Goal: Task Accomplishment & Management: Manage account settings

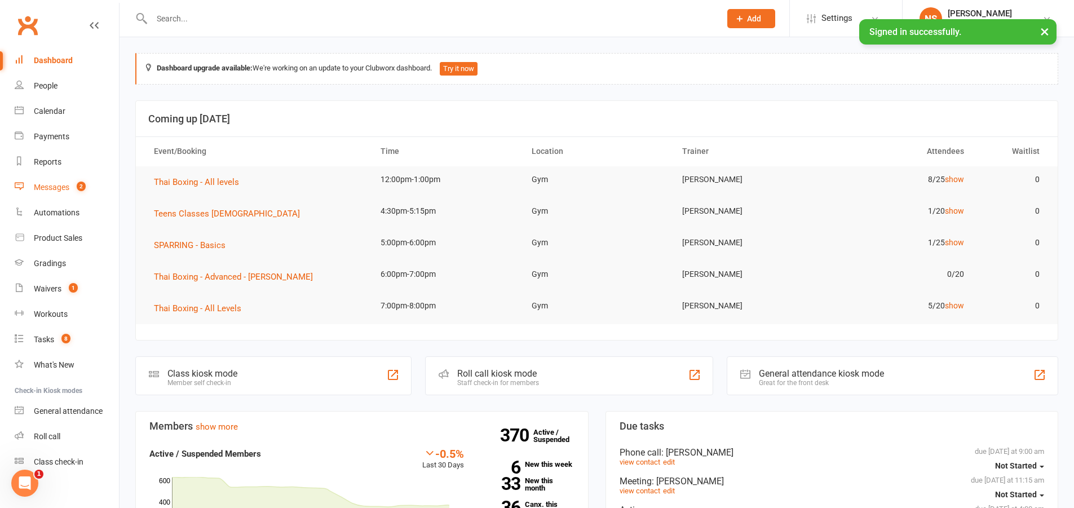
drag, startPoint x: 0, startPoint y: 0, endPoint x: 42, endPoint y: 187, distance: 191.2
click at [42, 187] on div "Messages" at bounding box center [52, 187] width 36 height 9
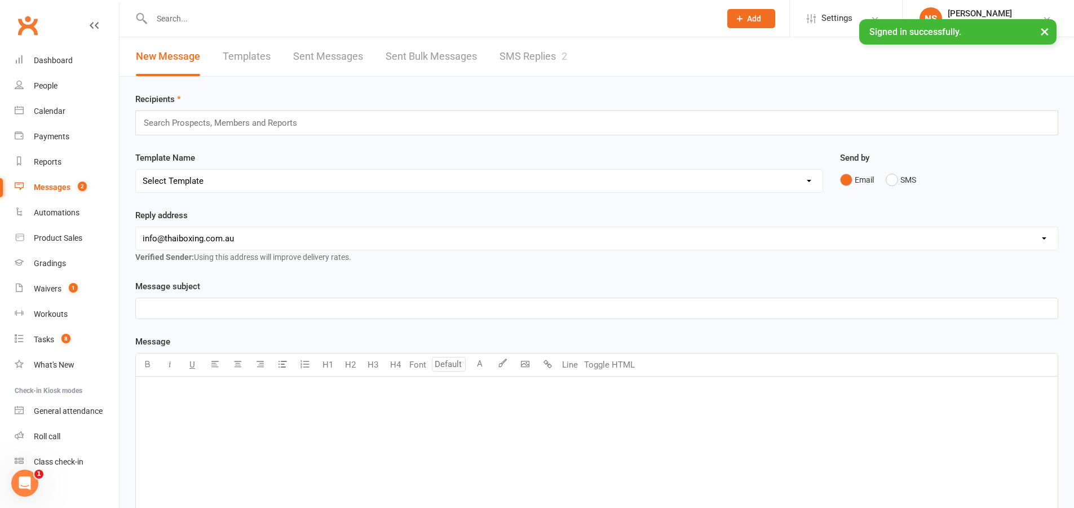
click at [176, 15] on input "text" at bounding box center [430, 19] width 564 height 16
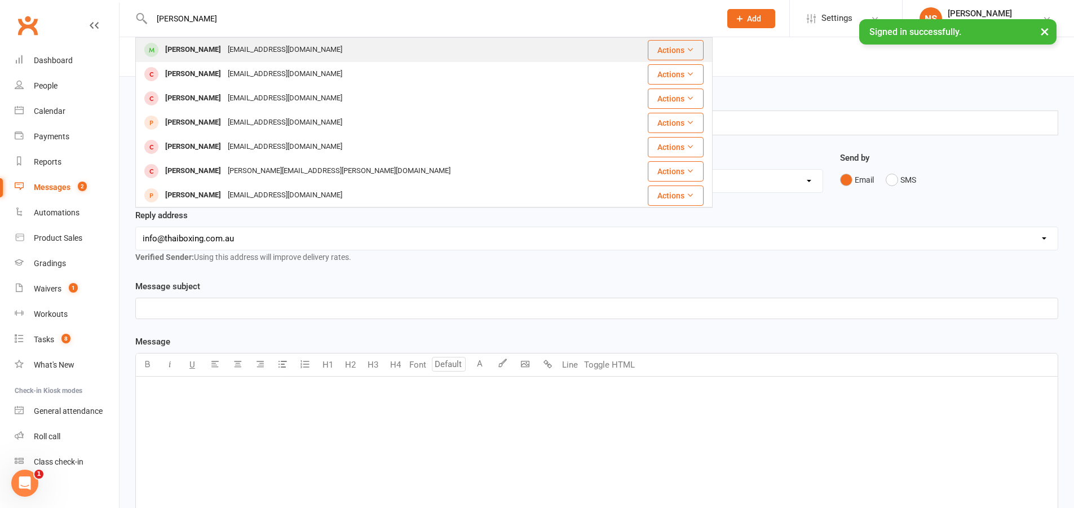
type input "[PERSON_NAME]"
click at [224, 53] on div "[EMAIL_ADDRESS][DOMAIN_NAME]" at bounding box center [284, 50] width 121 height 16
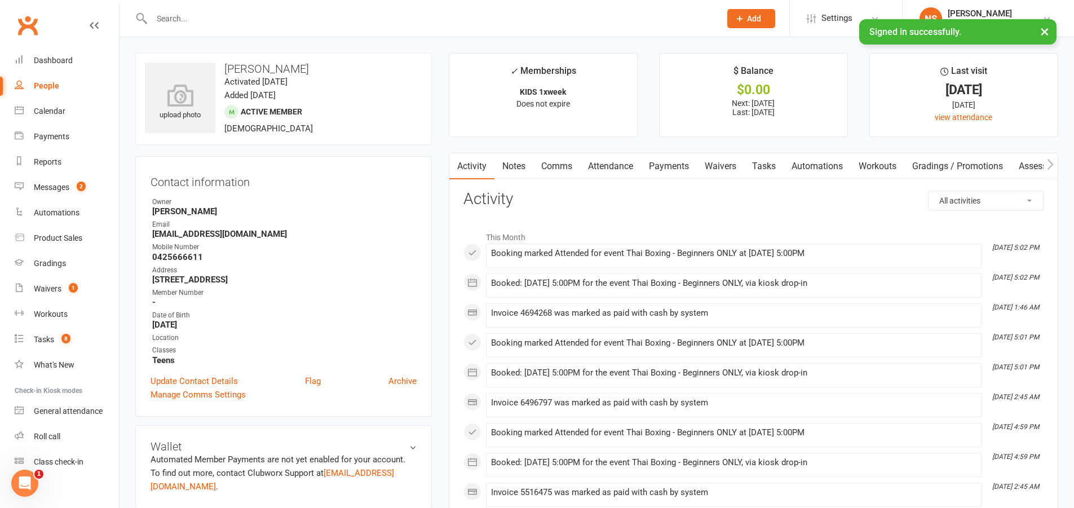
click at [602, 161] on link "Attendance" at bounding box center [610, 166] width 61 height 26
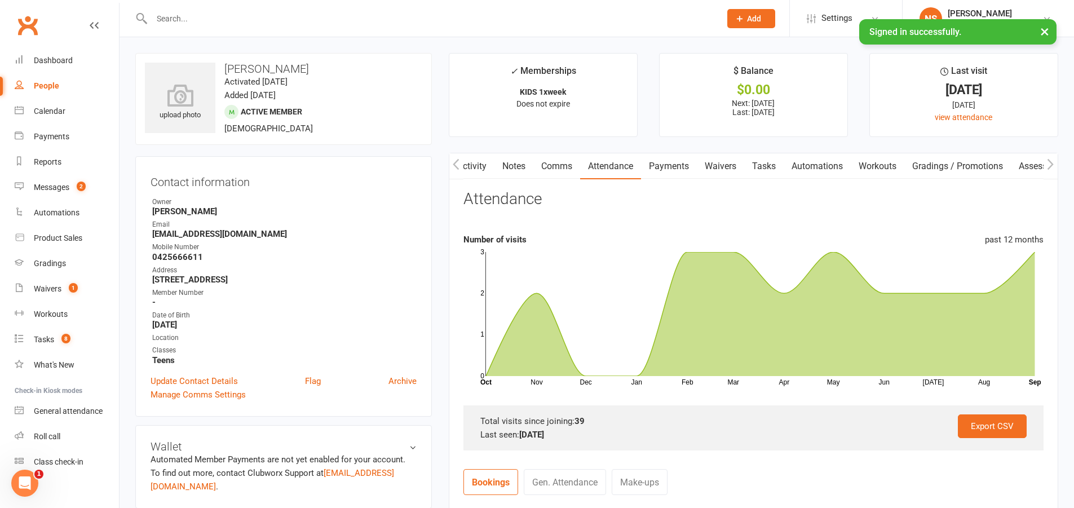
scroll to position [0, 1]
click at [471, 162] on link "Activity" at bounding box center [471, 166] width 45 height 26
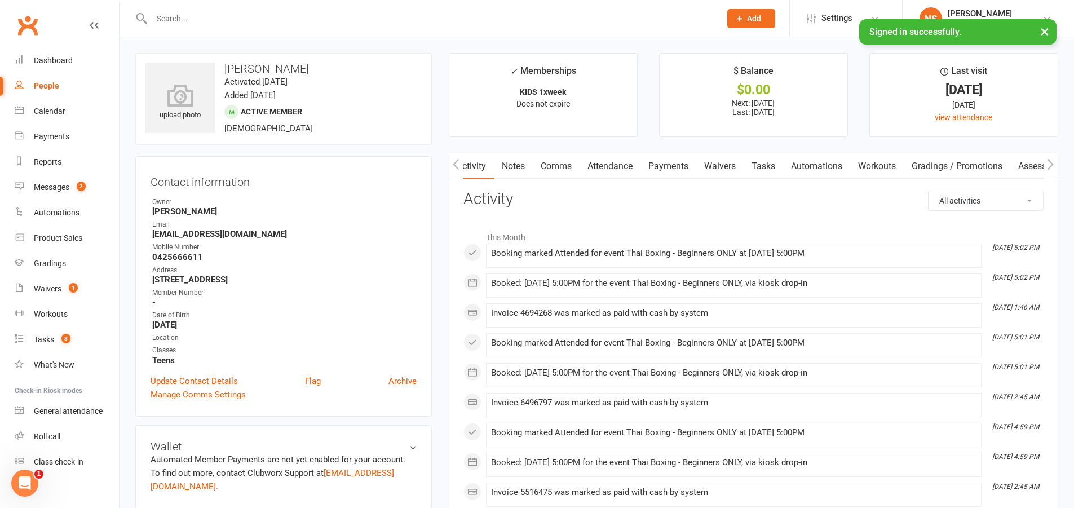
click at [181, 17] on input "text" at bounding box center [430, 19] width 564 height 16
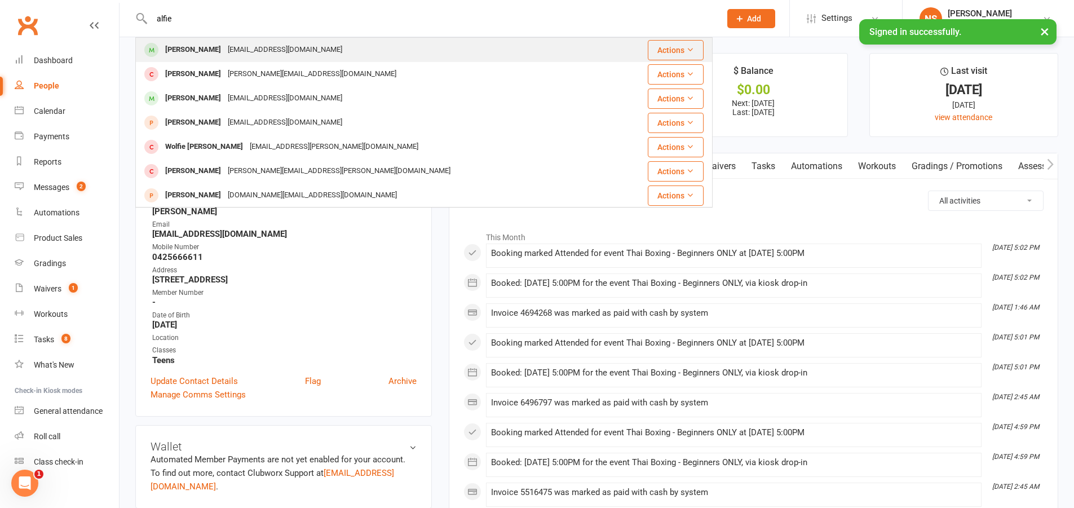
type input "alfie"
click at [243, 48] on div "[EMAIL_ADDRESS][DOMAIN_NAME]" at bounding box center [284, 50] width 121 height 16
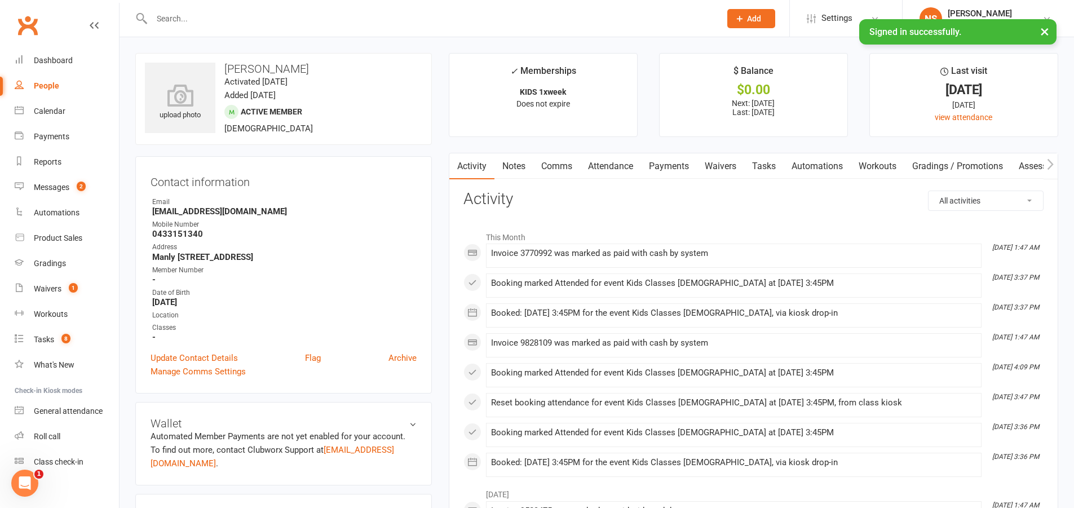
click at [611, 166] on link "Attendance" at bounding box center [610, 166] width 61 height 26
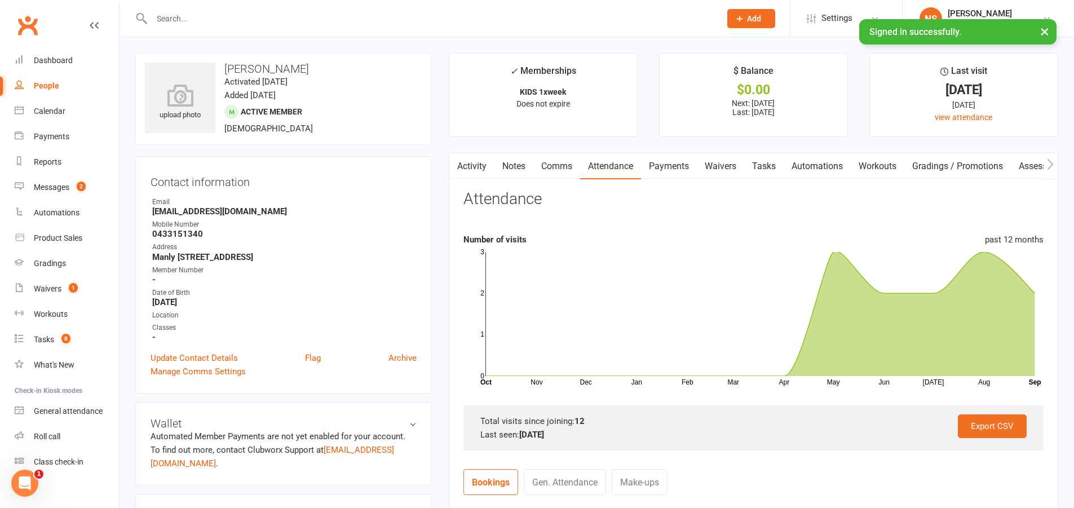
click at [221, 16] on input "text" at bounding box center [430, 19] width 564 height 16
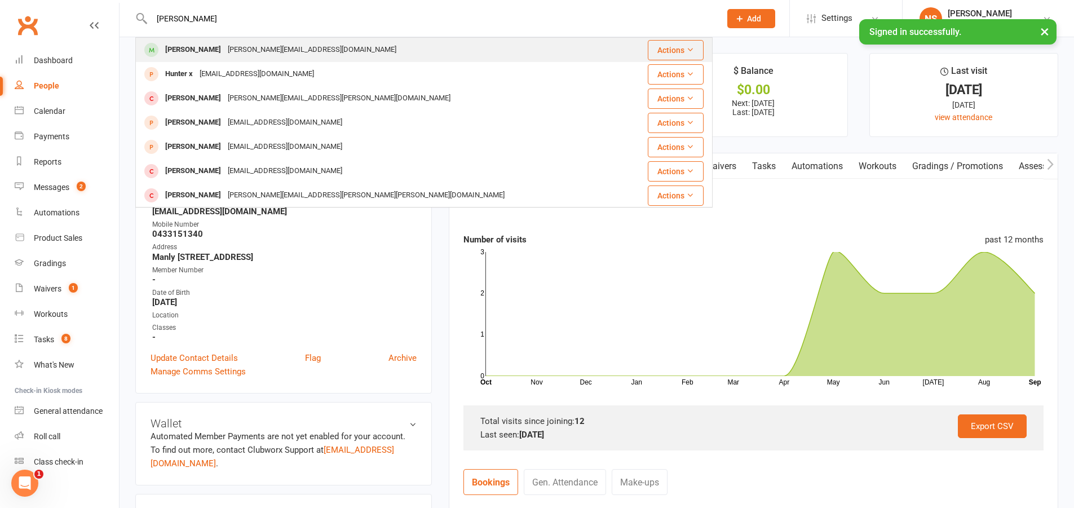
type input "[PERSON_NAME]"
click at [224, 56] on div "[PERSON_NAME][EMAIL_ADDRESS][DOMAIN_NAME]" at bounding box center [311, 50] width 175 height 16
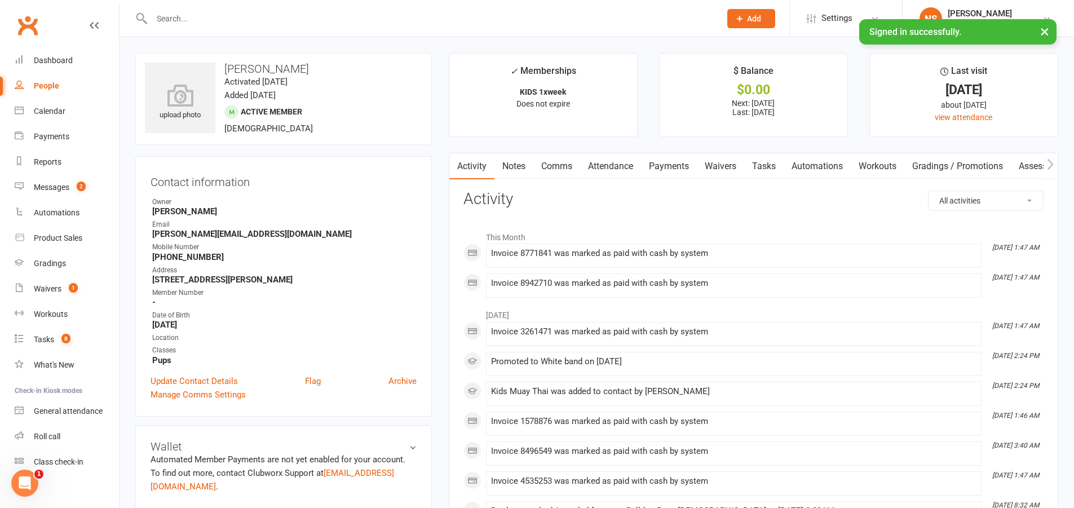
click at [617, 166] on link "Attendance" at bounding box center [610, 166] width 61 height 26
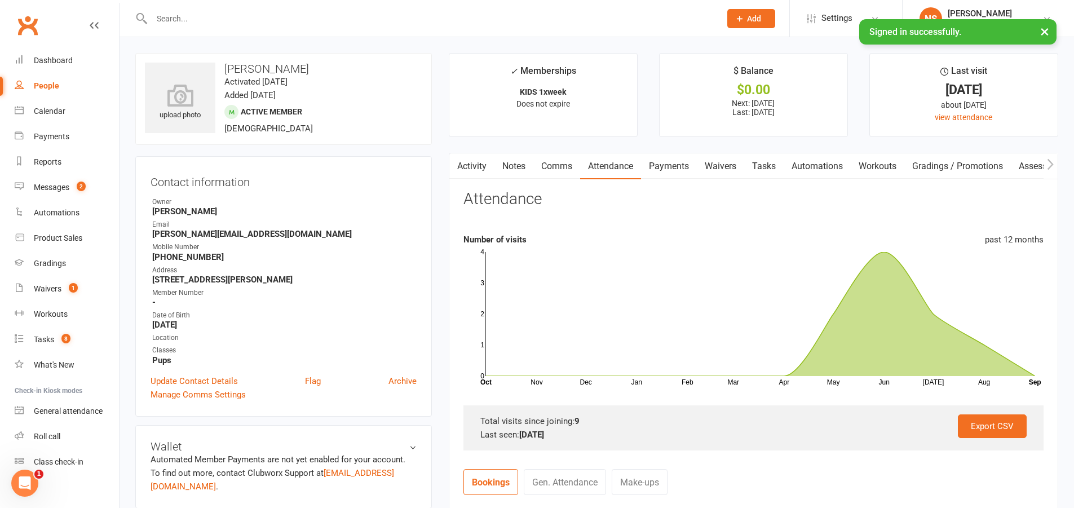
click at [209, 22] on input "text" at bounding box center [430, 19] width 564 height 16
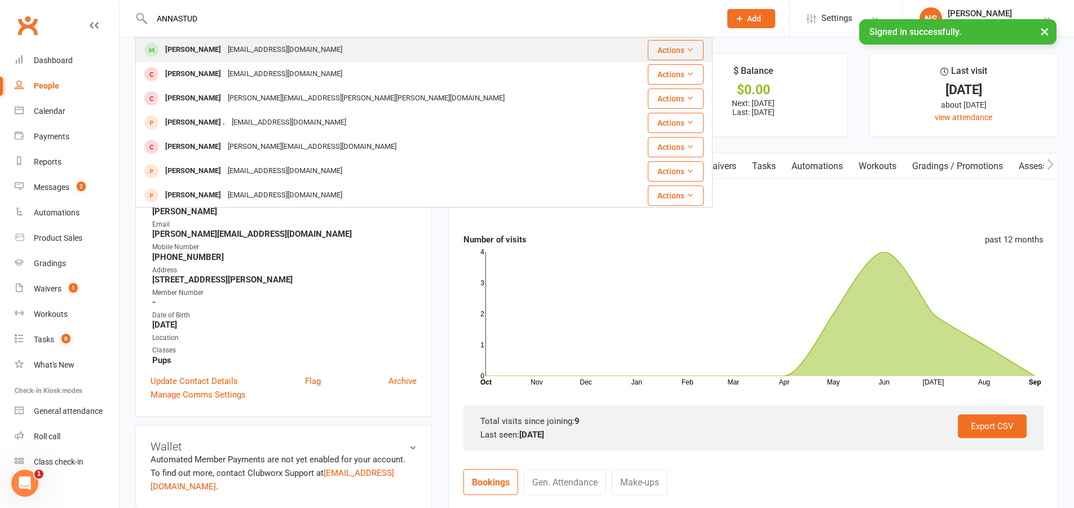
type input "ANNASTUD"
click at [224, 43] on div "[EMAIL_ADDRESS][DOMAIN_NAME]" at bounding box center [284, 50] width 121 height 16
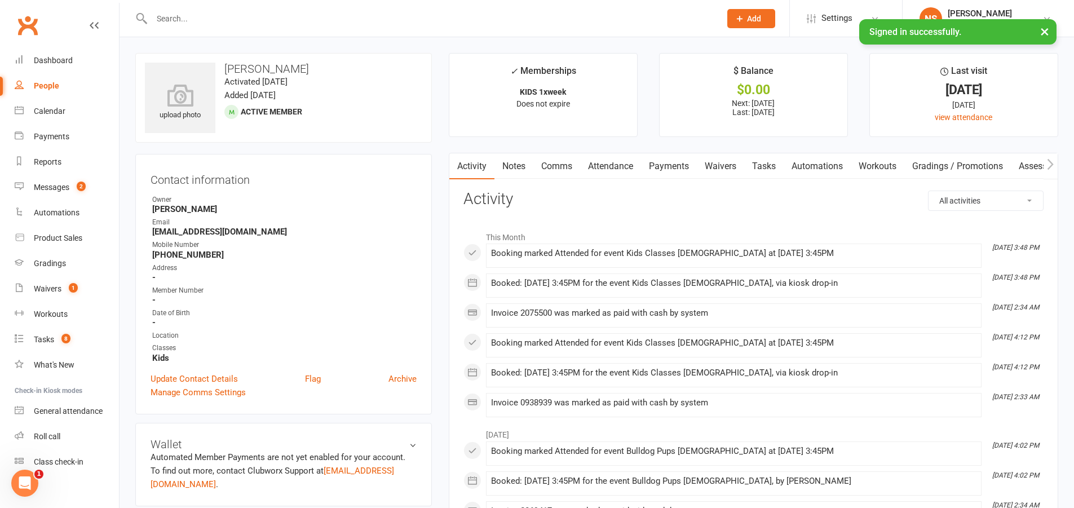
click at [605, 167] on link "Attendance" at bounding box center [610, 166] width 61 height 26
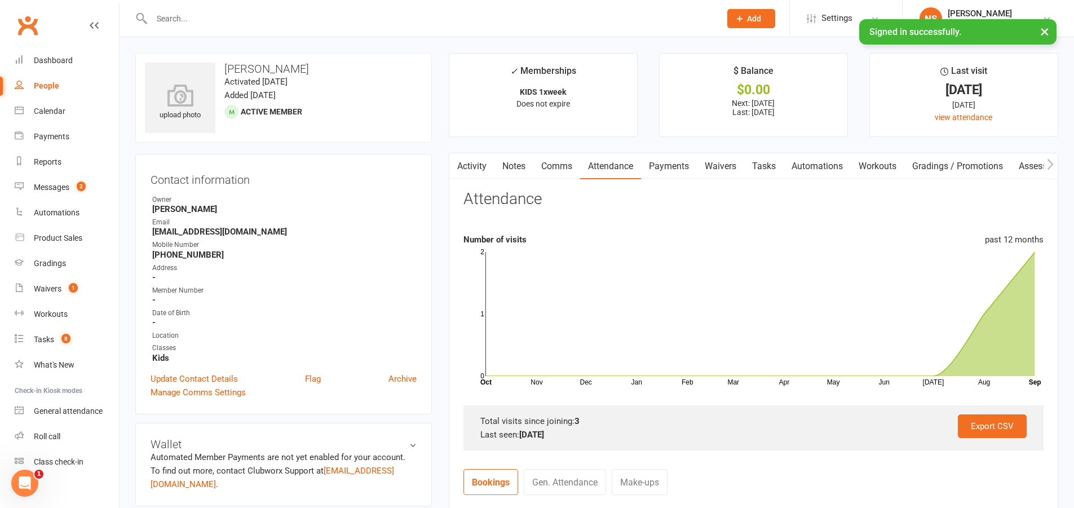
drag, startPoint x: 229, startPoint y: 19, endPoint x: 229, endPoint y: 9, distance: 9.6
click at [229, 15] on input "text" at bounding box center [430, 19] width 564 height 16
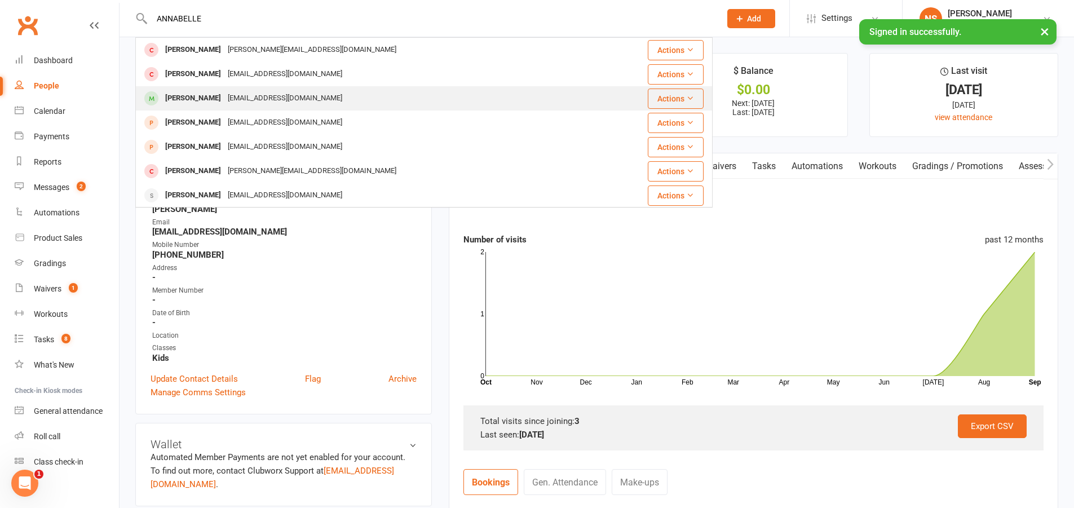
type input "ANNABELLE"
click at [244, 106] on div "[EMAIL_ADDRESS][DOMAIN_NAME]" at bounding box center [284, 98] width 121 height 16
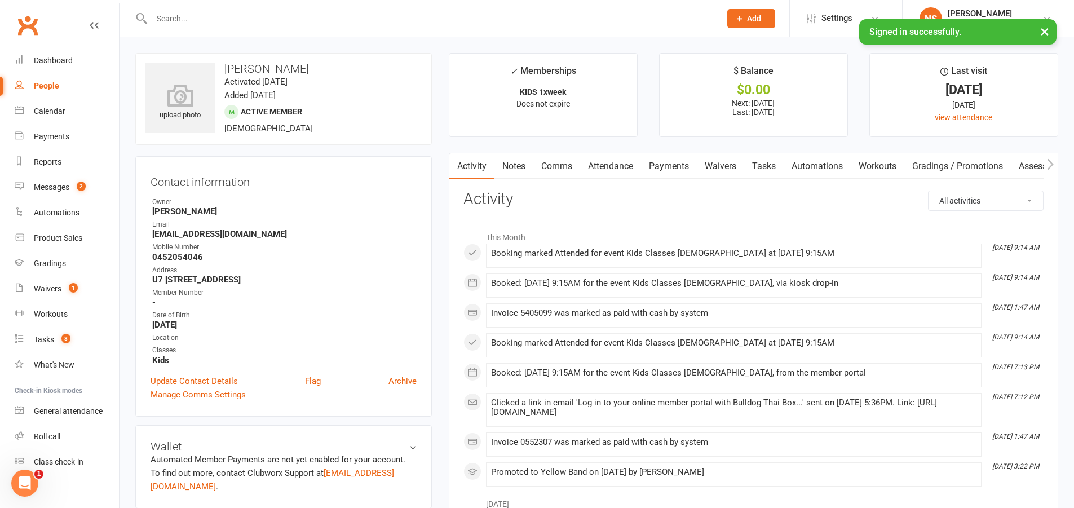
click at [605, 168] on link "Attendance" at bounding box center [610, 166] width 61 height 26
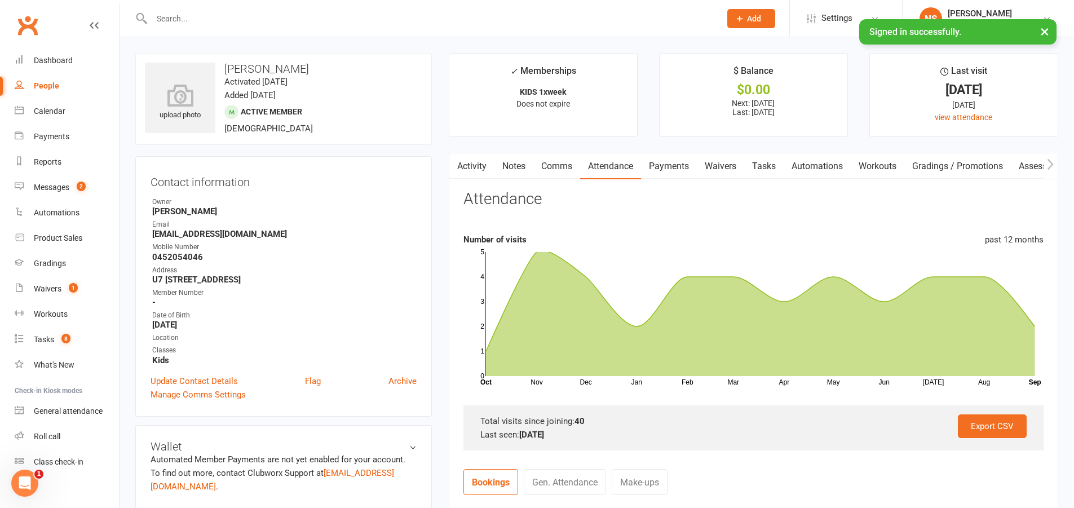
click at [260, 23] on input "text" at bounding box center [430, 19] width 564 height 16
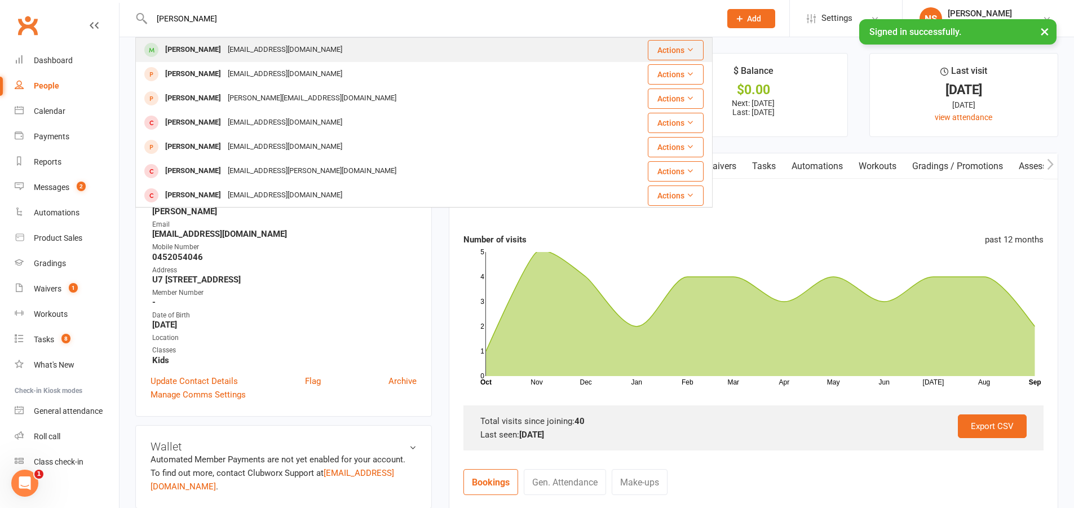
type input "[PERSON_NAME]"
click at [278, 51] on div "[EMAIL_ADDRESS][DOMAIN_NAME]" at bounding box center [284, 50] width 121 height 16
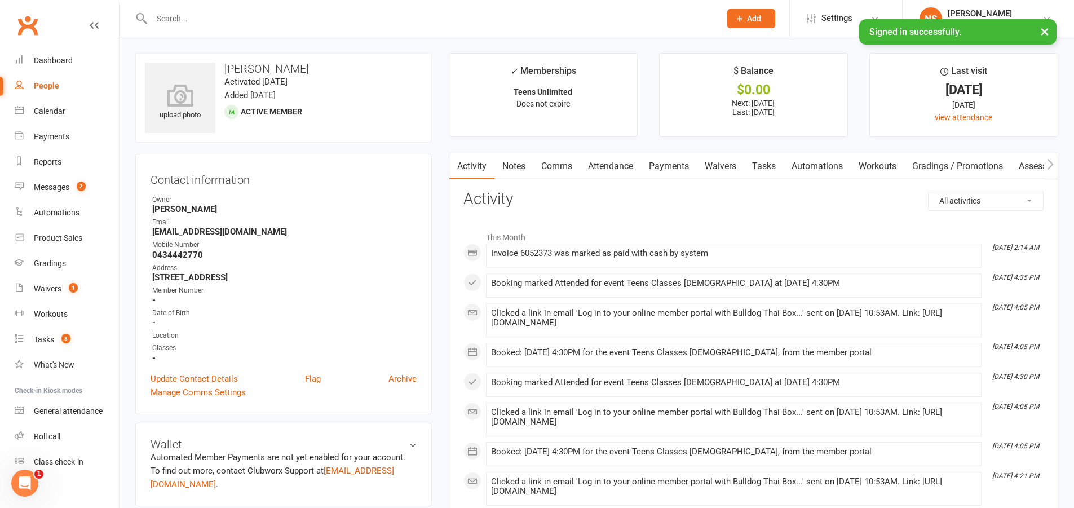
click at [602, 168] on link "Attendance" at bounding box center [610, 166] width 61 height 26
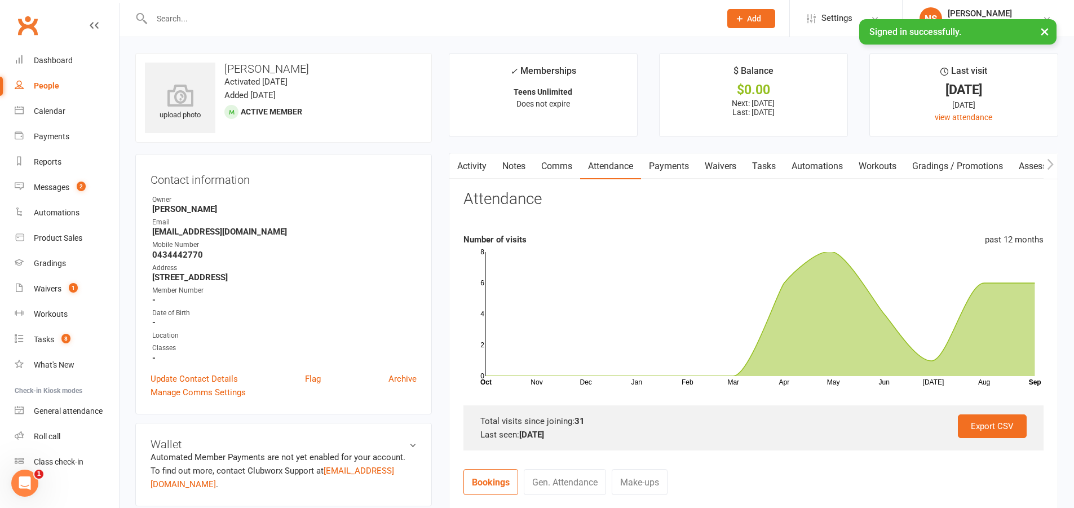
drag, startPoint x: 187, startPoint y: 14, endPoint x: 188, endPoint y: 7, distance: 6.3
click at [188, 7] on div at bounding box center [423, 18] width 577 height 37
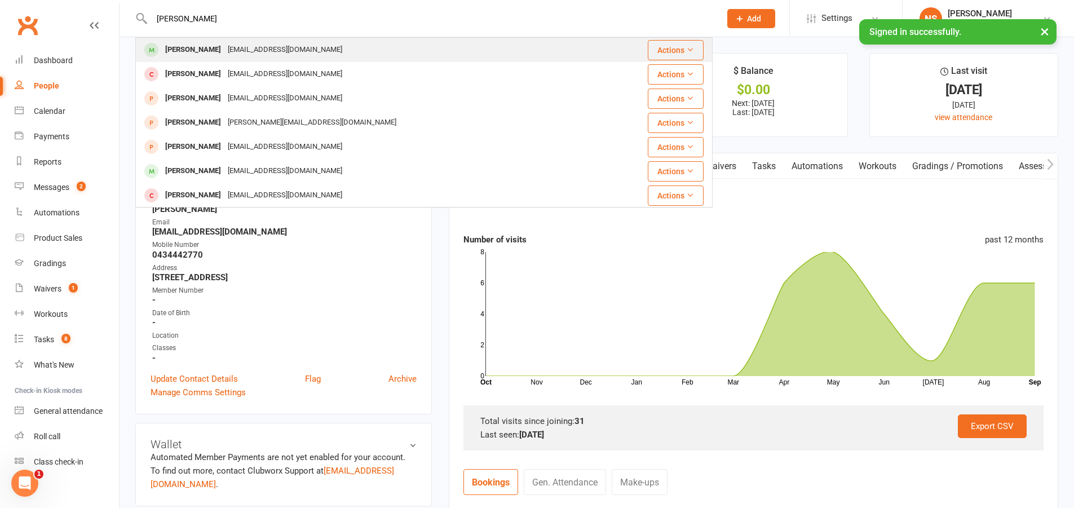
type input "[PERSON_NAME]"
click at [211, 52] on div "[PERSON_NAME]" at bounding box center [193, 50] width 63 height 16
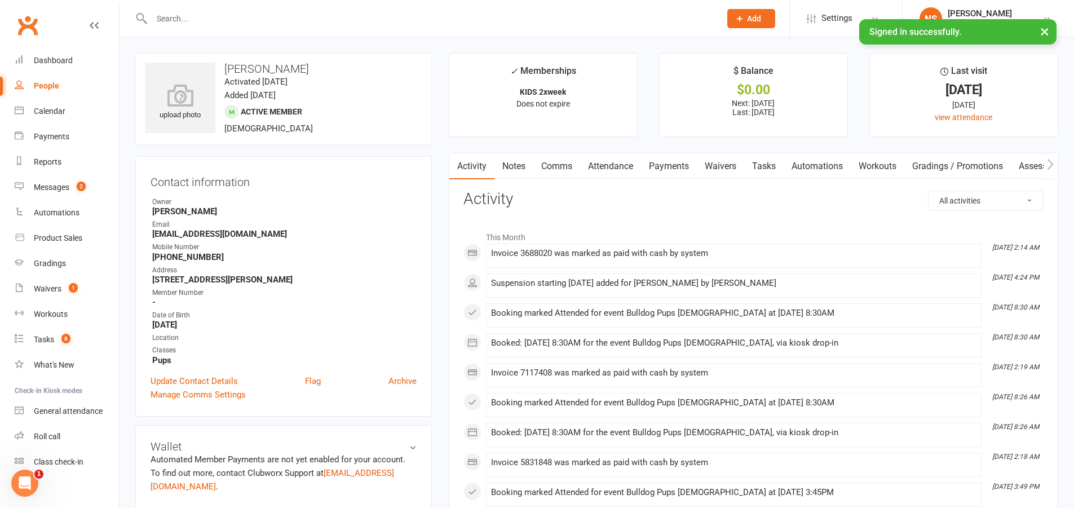
click at [628, 164] on link "Attendance" at bounding box center [610, 166] width 61 height 26
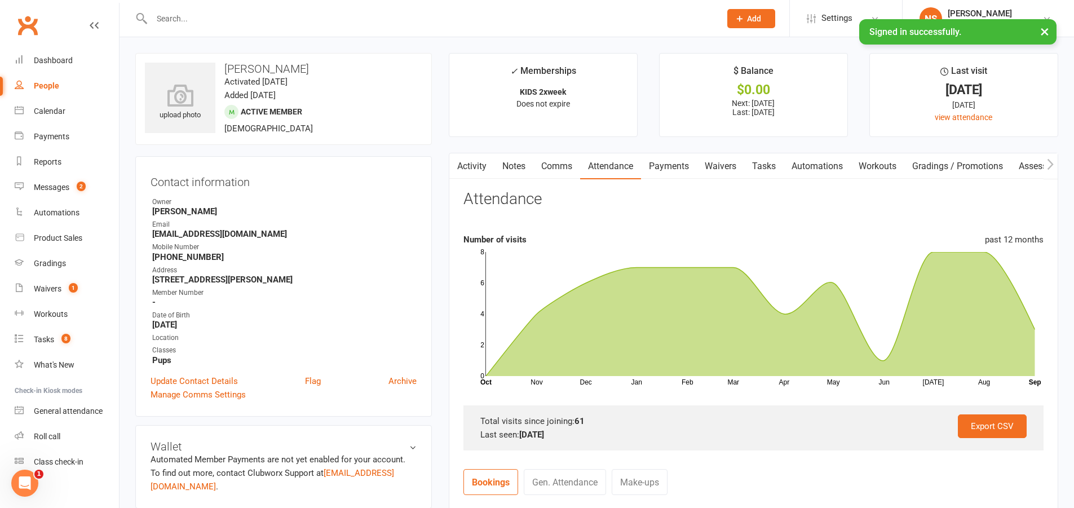
click at [263, 16] on input "text" at bounding box center [430, 19] width 564 height 16
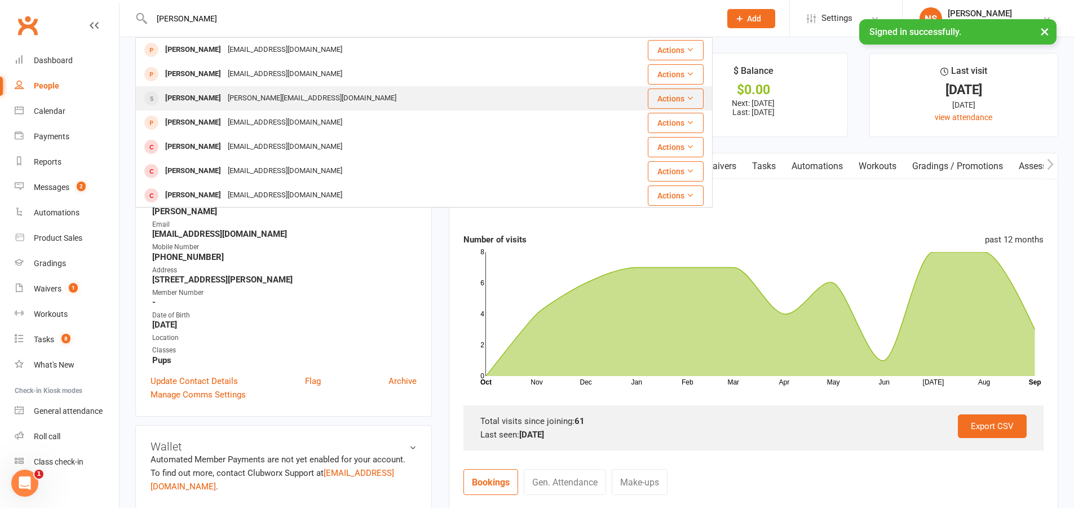
type input "[PERSON_NAME]"
click at [244, 96] on div "[PERSON_NAME][EMAIL_ADDRESS][DOMAIN_NAME]" at bounding box center [311, 98] width 175 height 16
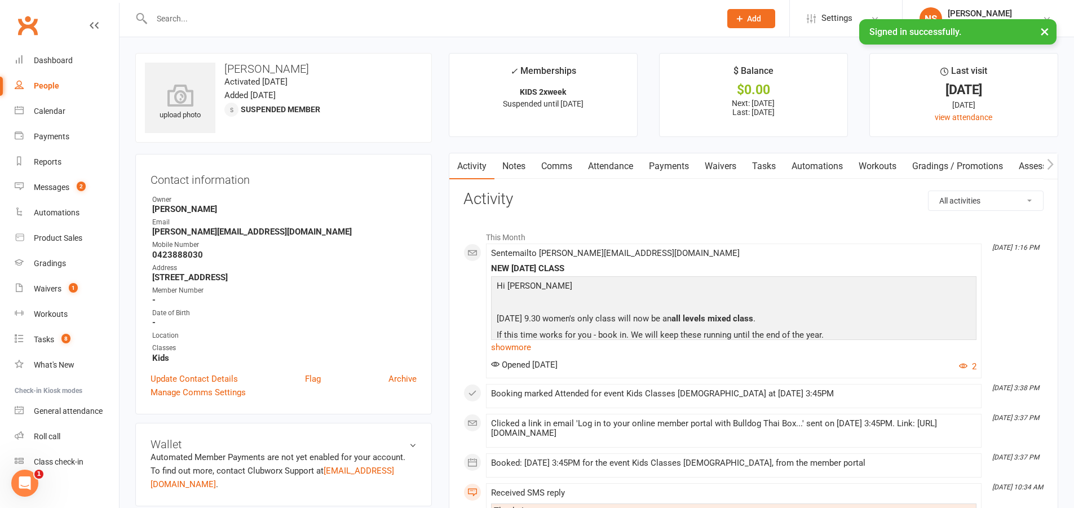
click at [611, 165] on link "Attendance" at bounding box center [610, 166] width 61 height 26
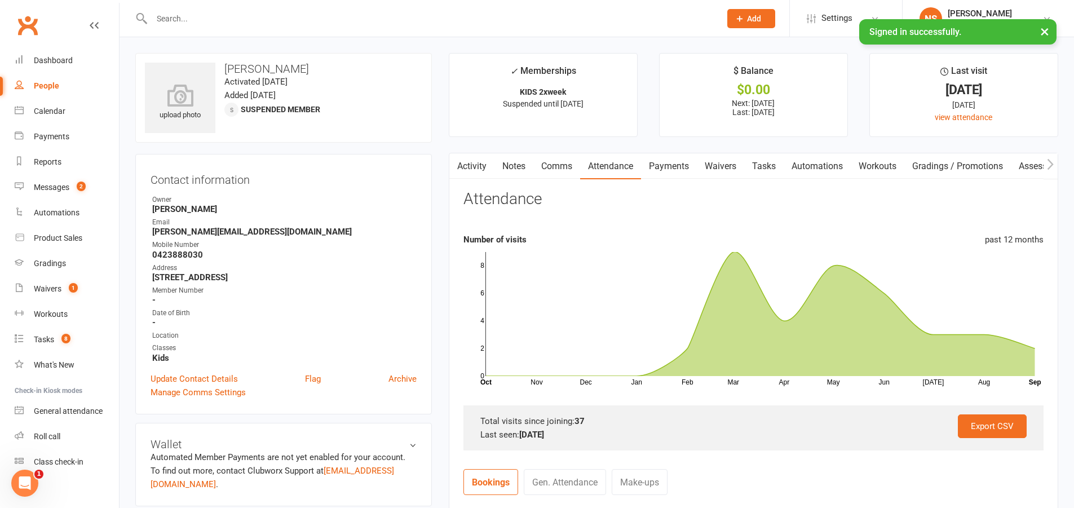
click at [187, 20] on input "text" at bounding box center [430, 19] width 564 height 16
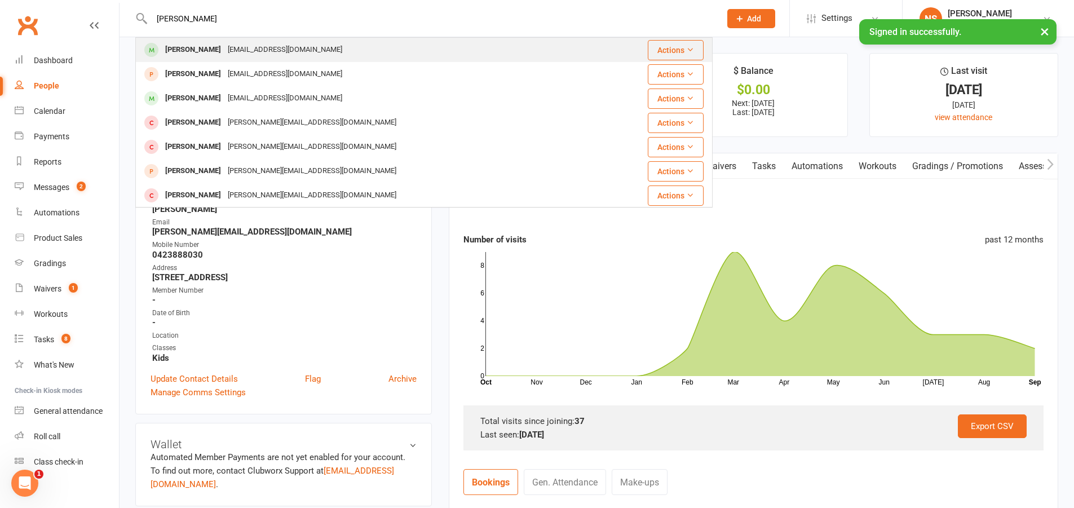
type input "[PERSON_NAME]"
click at [188, 48] on div "[PERSON_NAME]" at bounding box center [193, 50] width 63 height 16
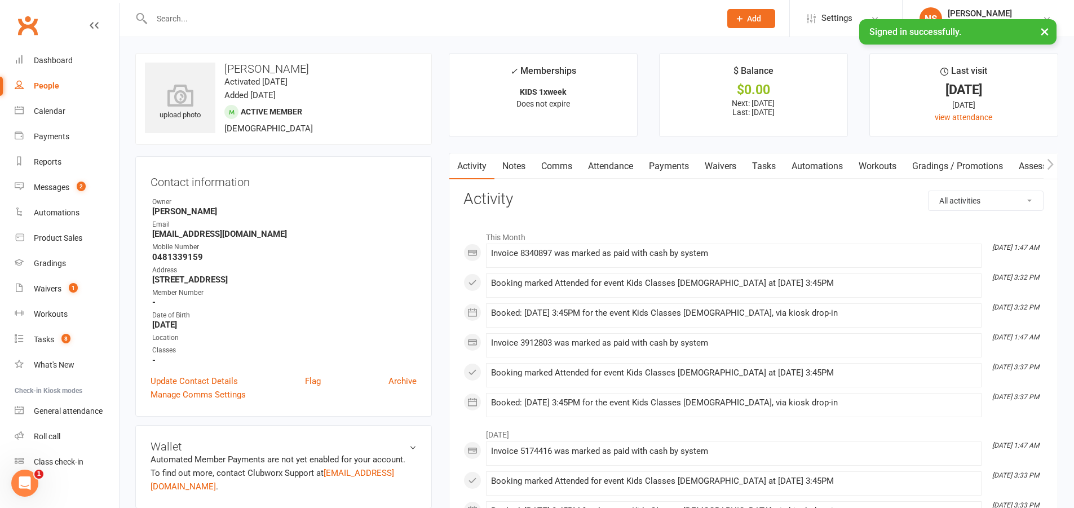
click at [621, 169] on link "Attendance" at bounding box center [610, 166] width 61 height 26
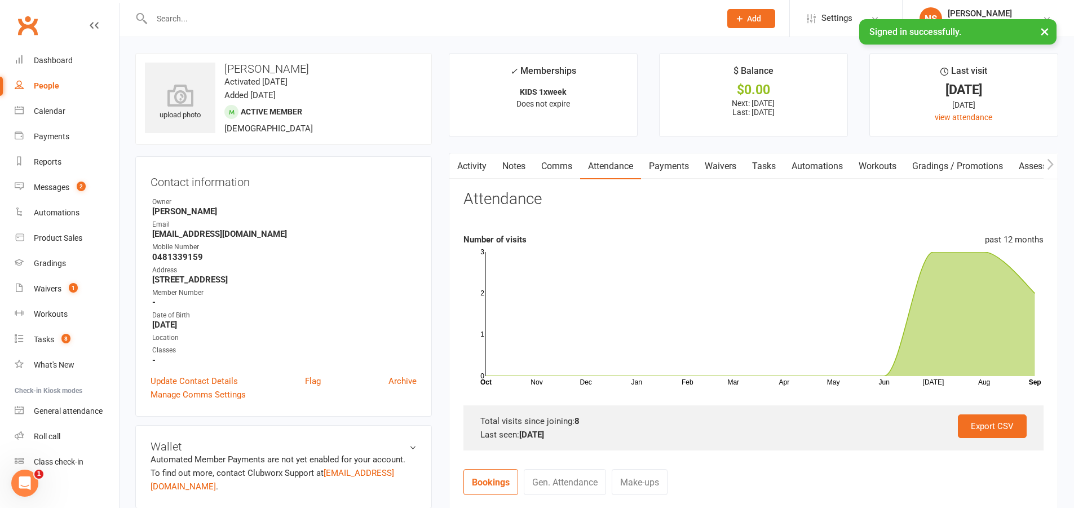
click at [251, 16] on input "text" at bounding box center [430, 19] width 564 height 16
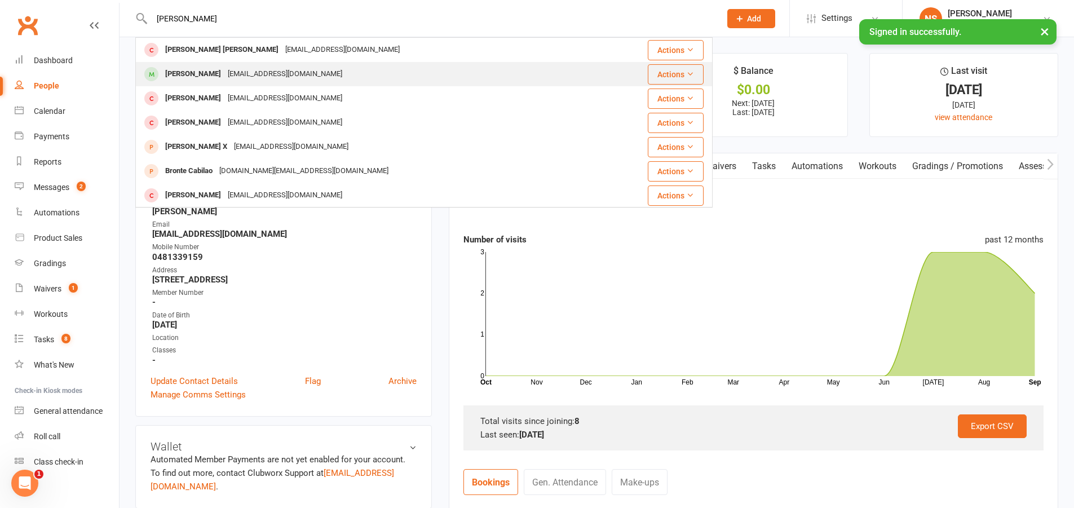
type input "[PERSON_NAME]"
click at [289, 74] on div "[EMAIL_ADDRESS][DOMAIN_NAME]" at bounding box center [284, 74] width 121 height 16
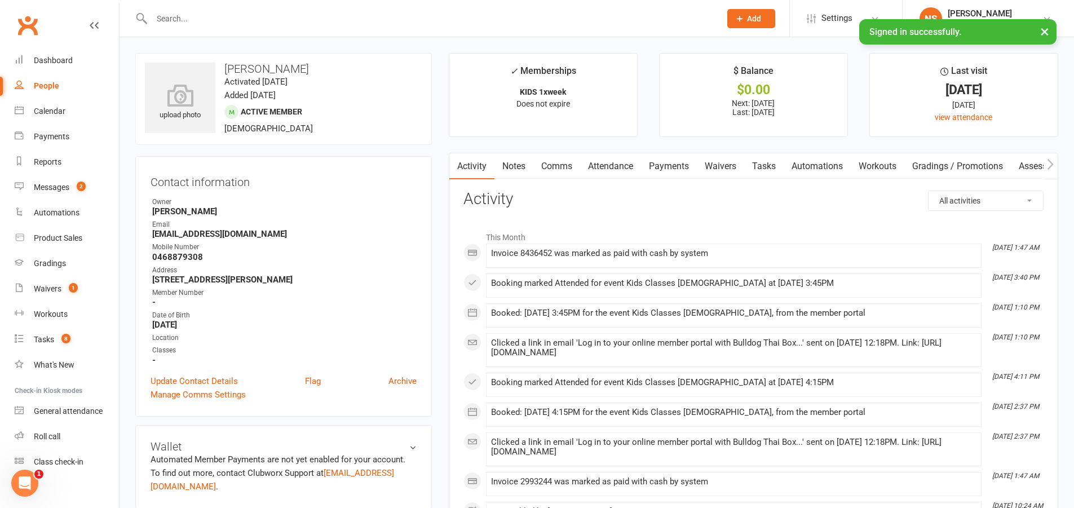
click at [612, 167] on link "Attendance" at bounding box center [610, 166] width 61 height 26
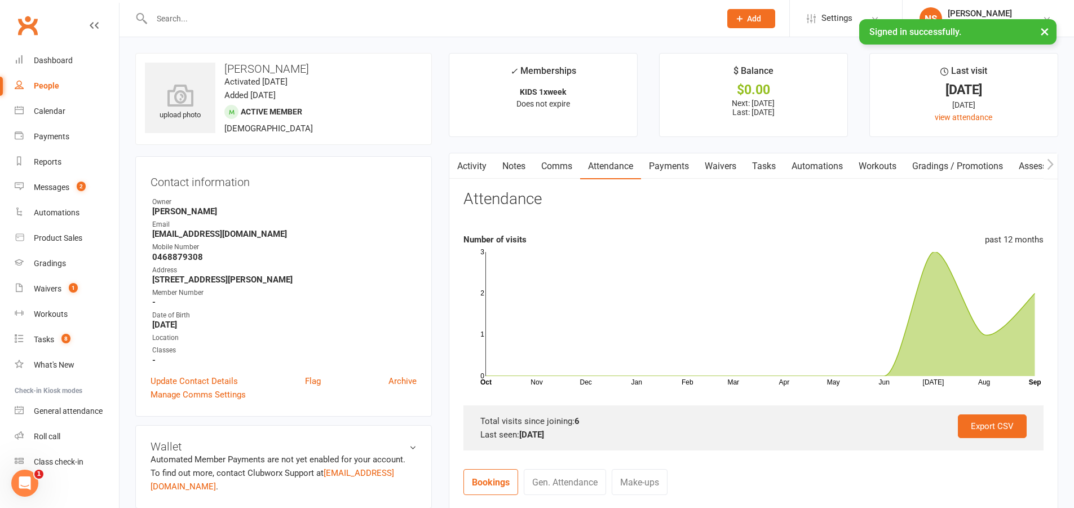
click at [259, 20] on input "text" at bounding box center [430, 19] width 564 height 16
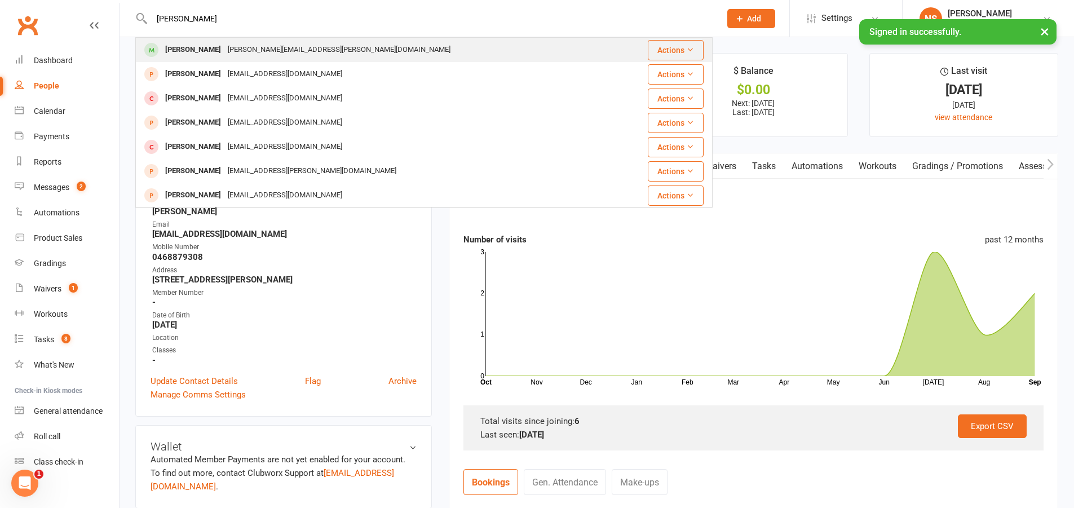
type input "[PERSON_NAME]"
click at [251, 47] on div "[PERSON_NAME][EMAIL_ADDRESS][PERSON_NAME][DOMAIN_NAME]" at bounding box center [338, 50] width 229 height 16
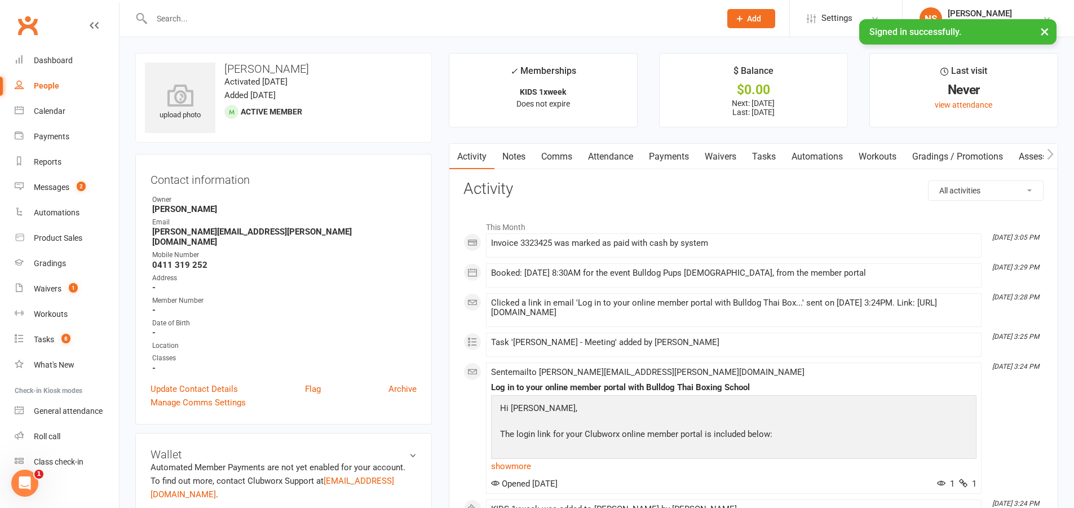
click at [604, 157] on link "Attendance" at bounding box center [610, 157] width 61 height 26
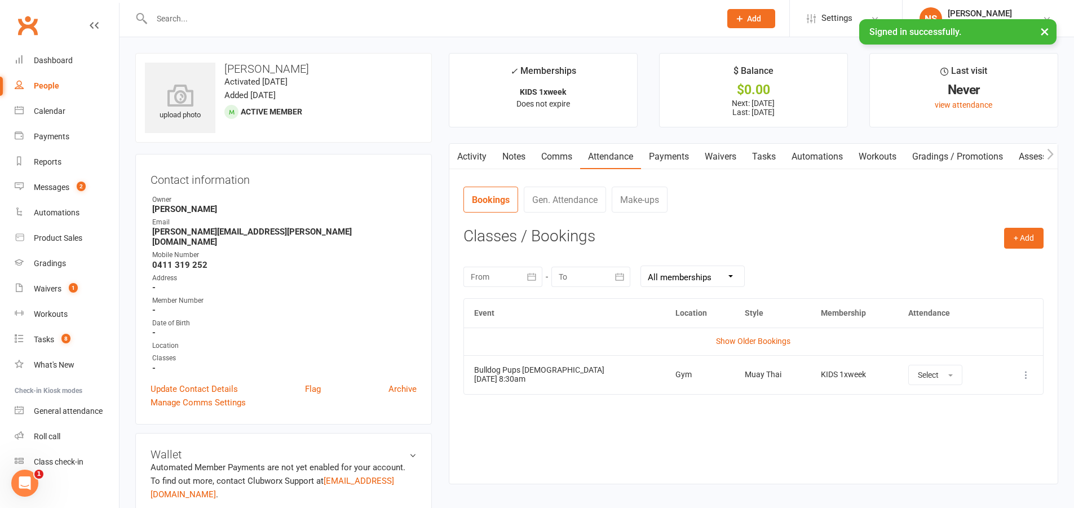
click at [517, 157] on link "Notes" at bounding box center [513, 157] width 39 height 26
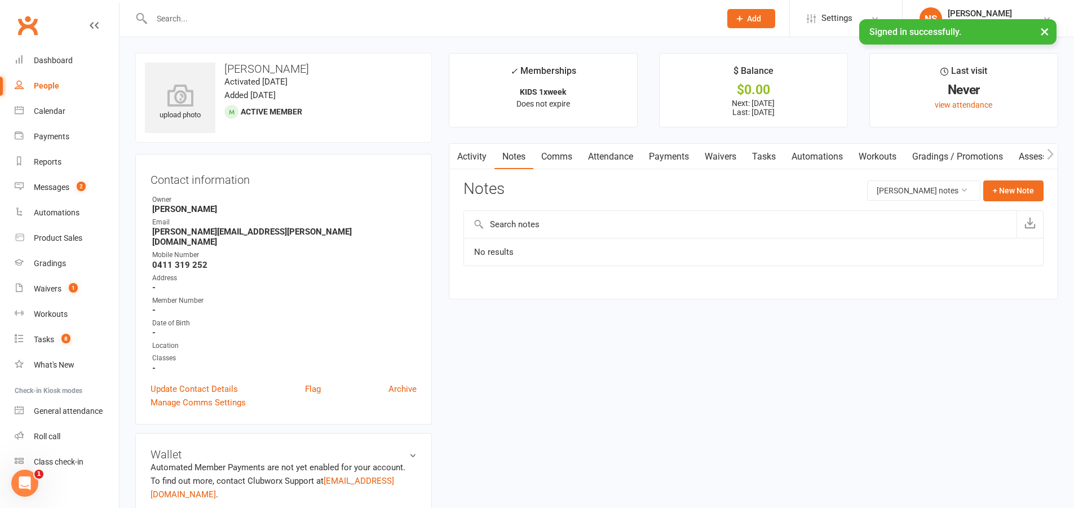
drag, startPoint x: 588, startPoint y: 159, endPoint x: 594, endPoint y: 159, distance: 6.2
click at [588, 159] on link "Attendance" at bounding box center [610, 157] width 61 height 26
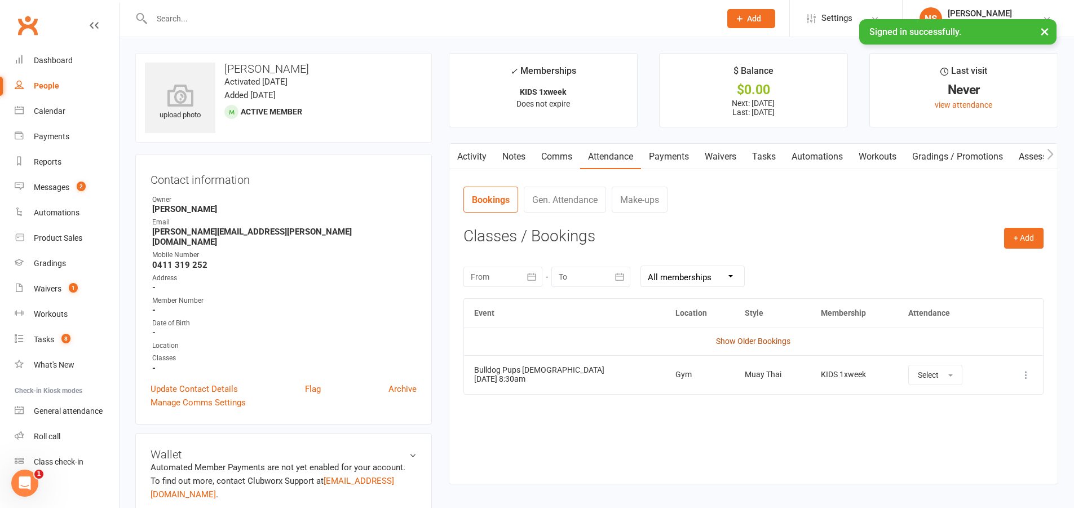
click at [763, 340] on link "Show Older Bookings" at bounding box center [753, 340] width 74 height 9
click at [921, 371] on button "Select" at bounding box center [935, 375] width 54 height 20
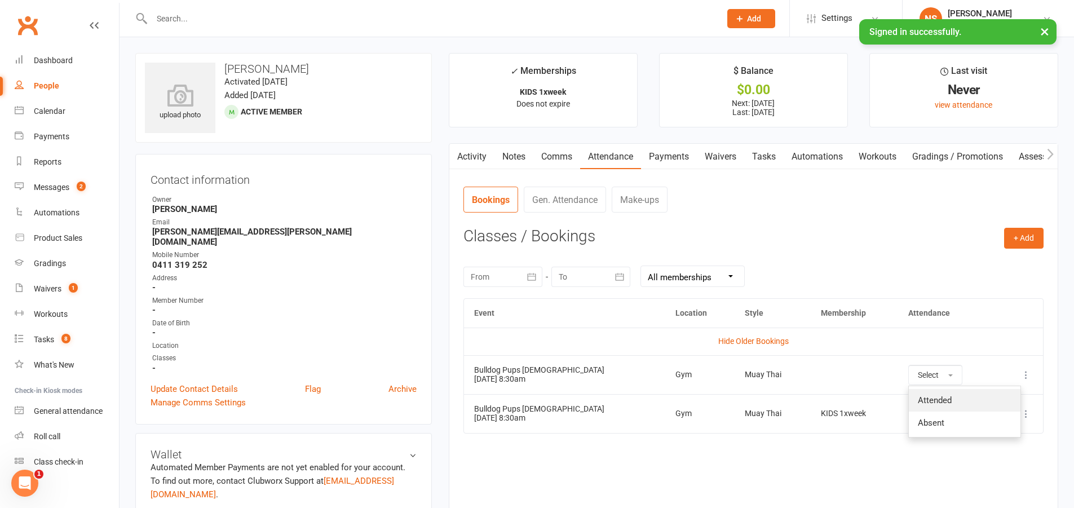
click at [918, 399] on span "Attended" at bounding box center [935, 400] width 34 height 10
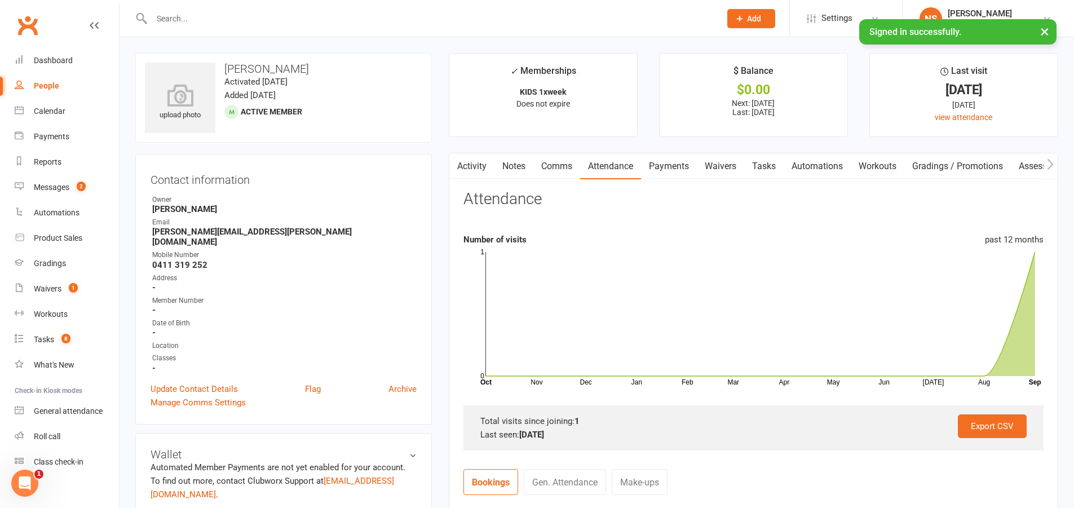
click at [211, 21] on input "text" at bounding box center [430, 19] width 564 height 16
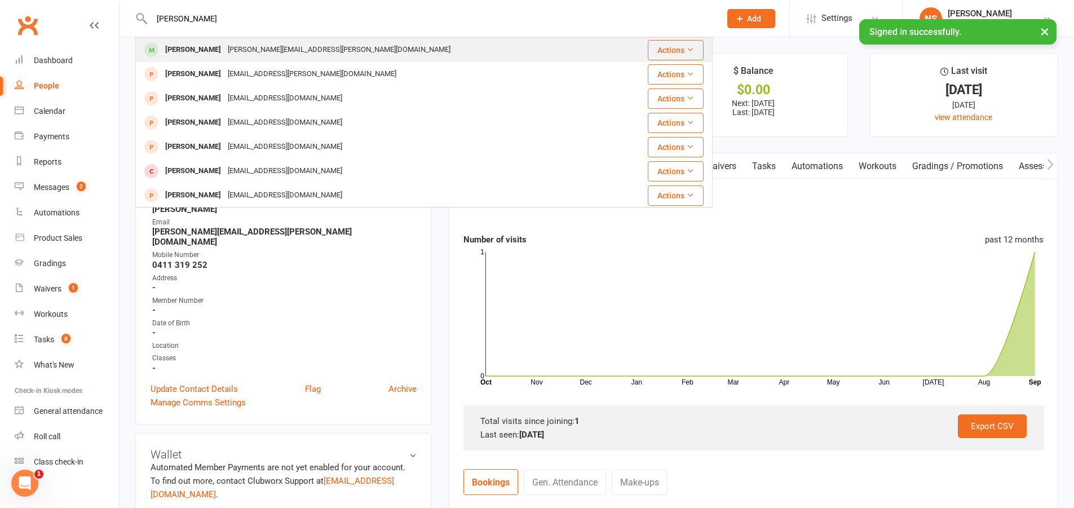
type input "[PERSON_NAME]"
click at [240, 43] on div "[PERSON_NAME][EMAIL_ADDRESS][PERSON_NAME][DOMAIN_NAME]" at bounding box center [338, 50] width 229 height 16
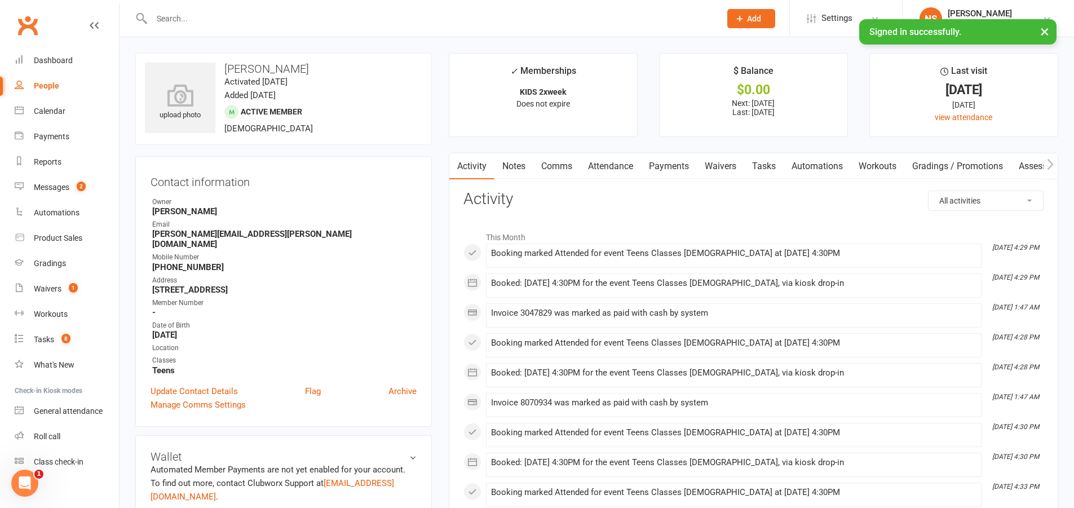
click at [612, 170] on link "Attendance" at bounding box center [610, 166] width 61 height 26
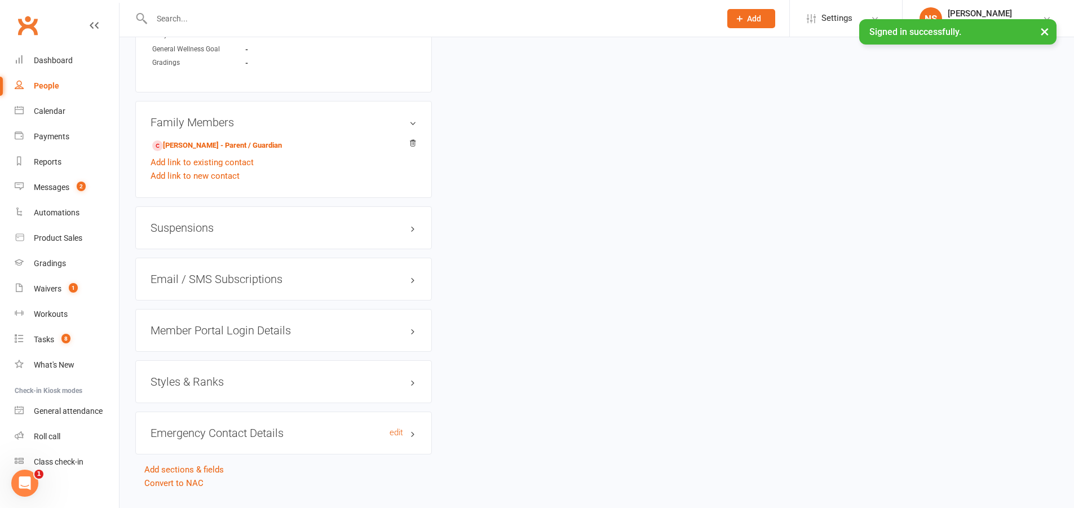
scroll to position [806, 0]
click at [181, 373] on h3 "Styles & Ranks" at bounding box center [283, 379] width 266 height 12
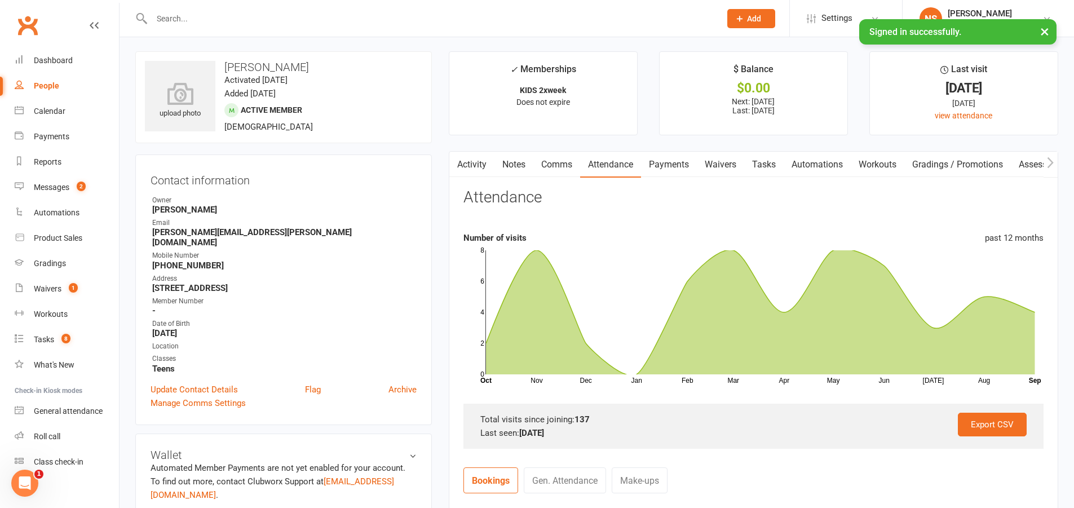
scroll to position [0, 0]
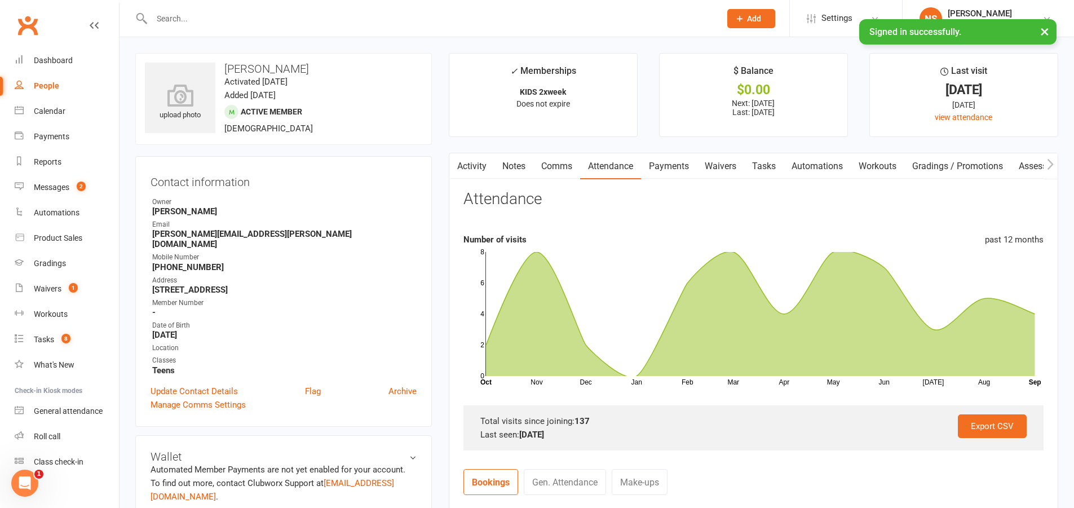
click at [214, 15] on input "text" at bounding box center [430, 19] width 564 height 16
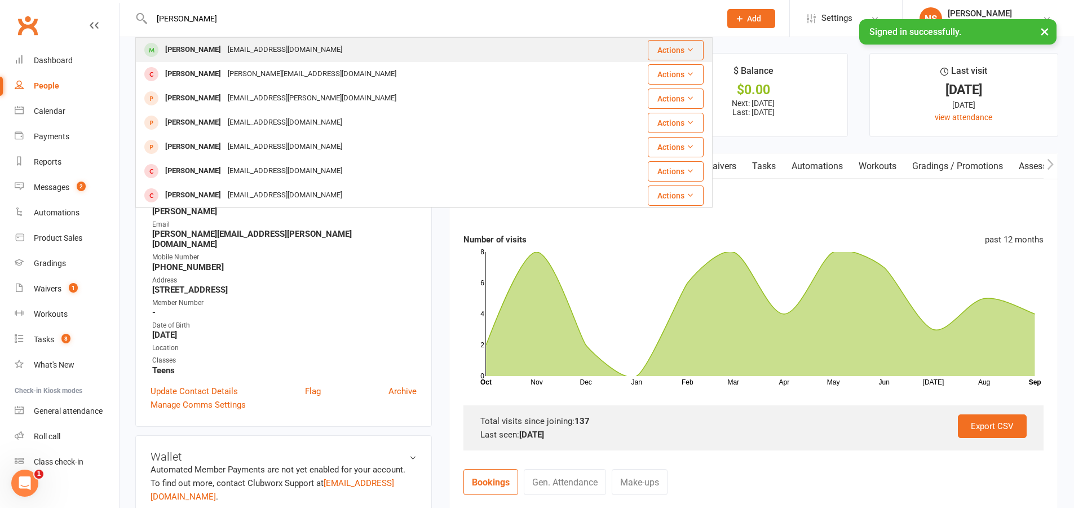
type input "[PERSON_NAME]"
click at [253, 48] on div "[EMAIL_ADDRESS][DOMAIN_NAME]" at bounding box center [284, 50] width 121 height 16
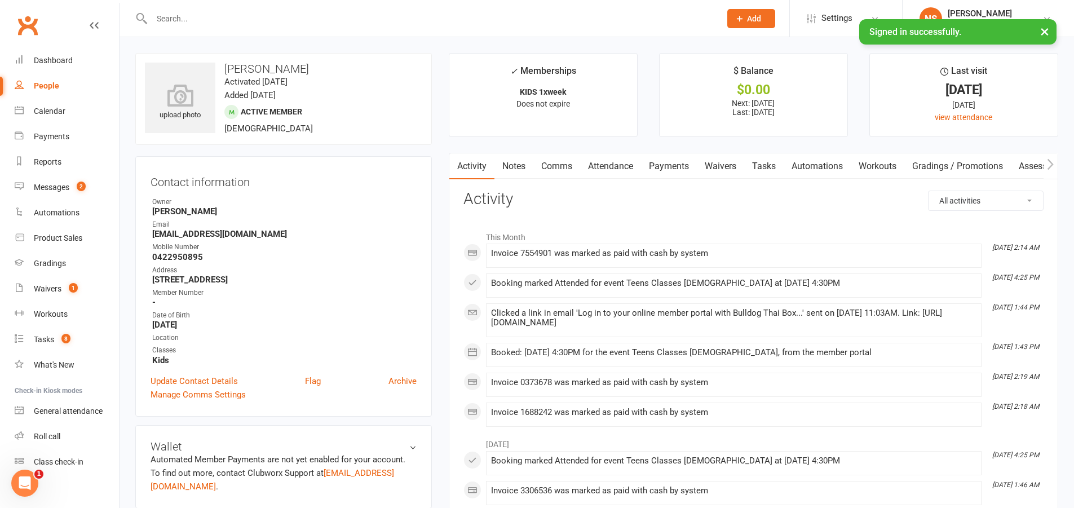
click at [611, 167] on link "Attendance" at bounding box center [610, 166] width 61 height 26
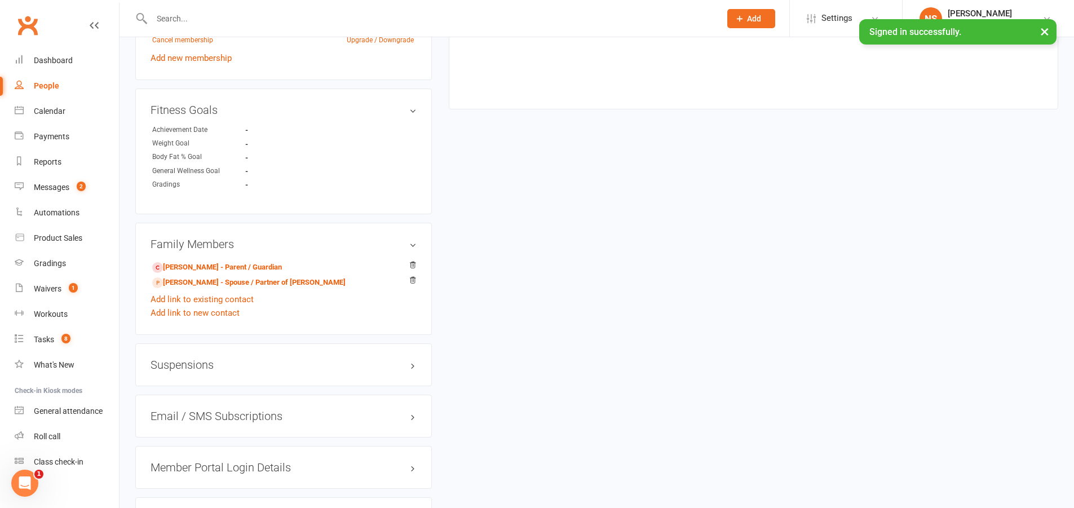
scroll to position [789, 0]
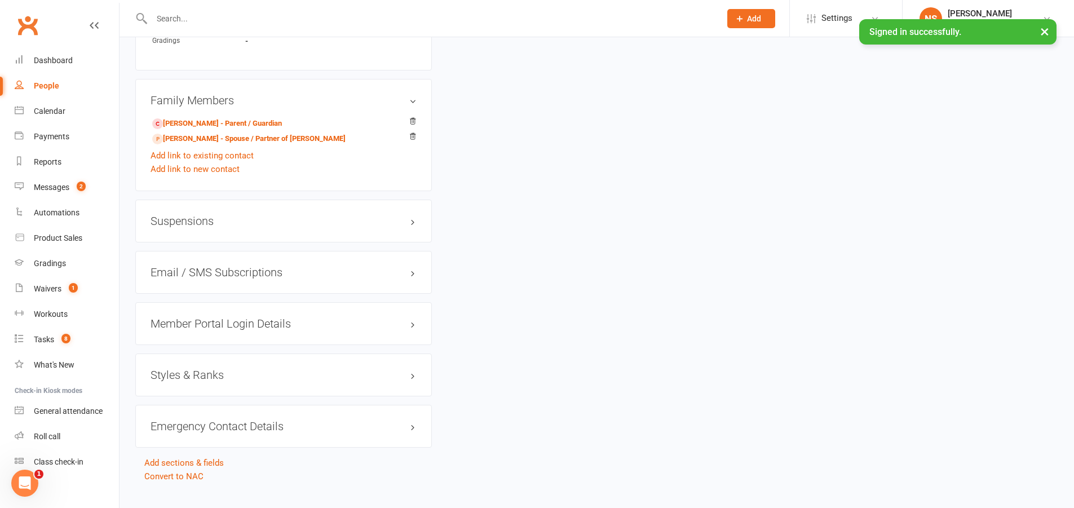
click at [203, 373] on h3 "Styles & Ranks" at bounding box center [283, 375] width 266 height 12
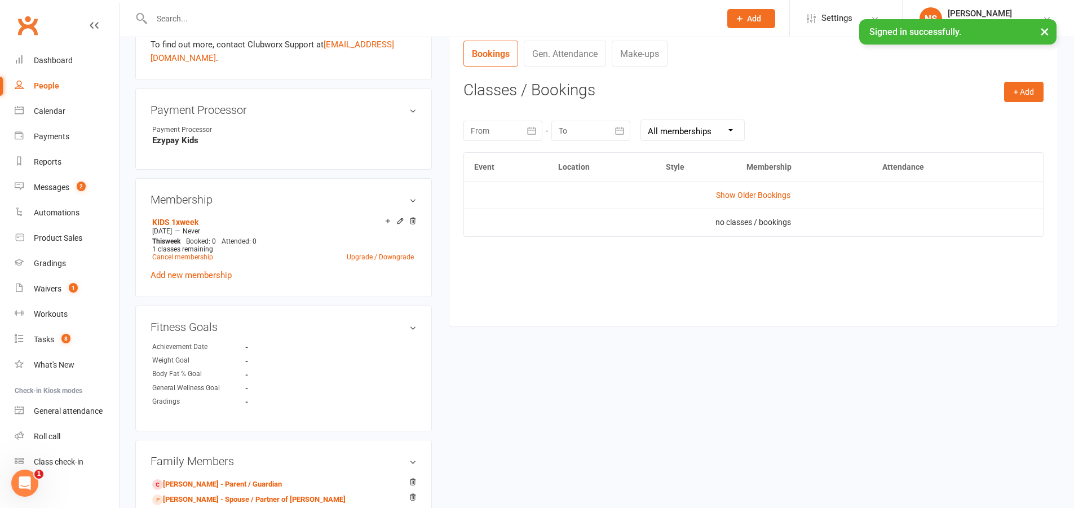
scroll to position [395, 0]
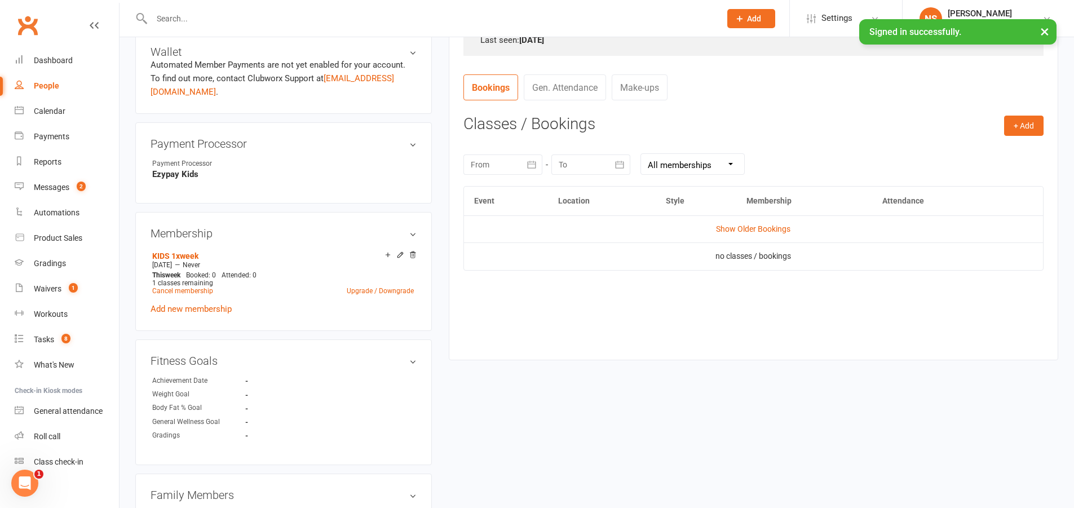
click at [221, 19] on input "text" at bounding box center [430, 19] width 564 height 16
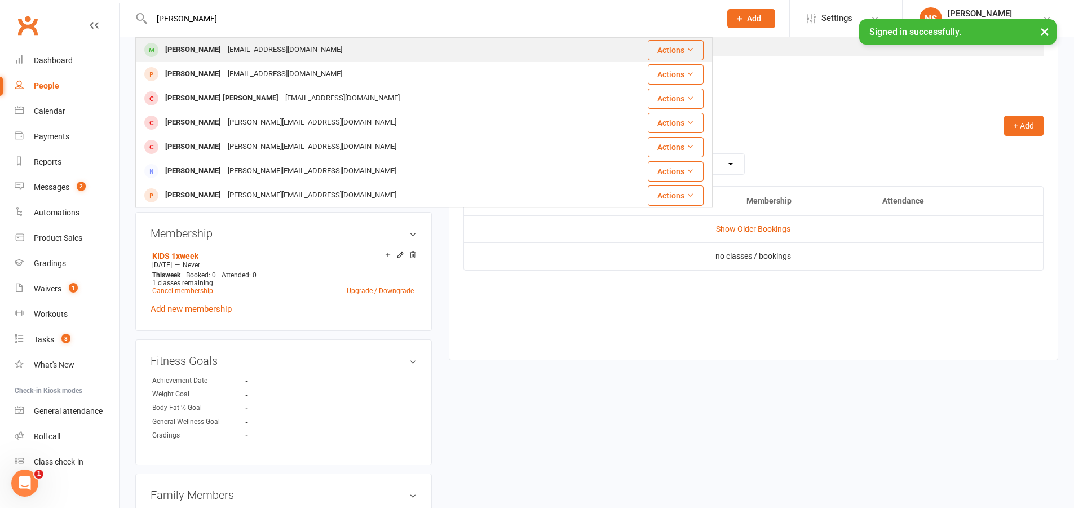
type input "[PERSON_NAME]"
click at [219, 51] on div "[PERSON_NAME]" at bounding box center [193, 50] width 63 height 16
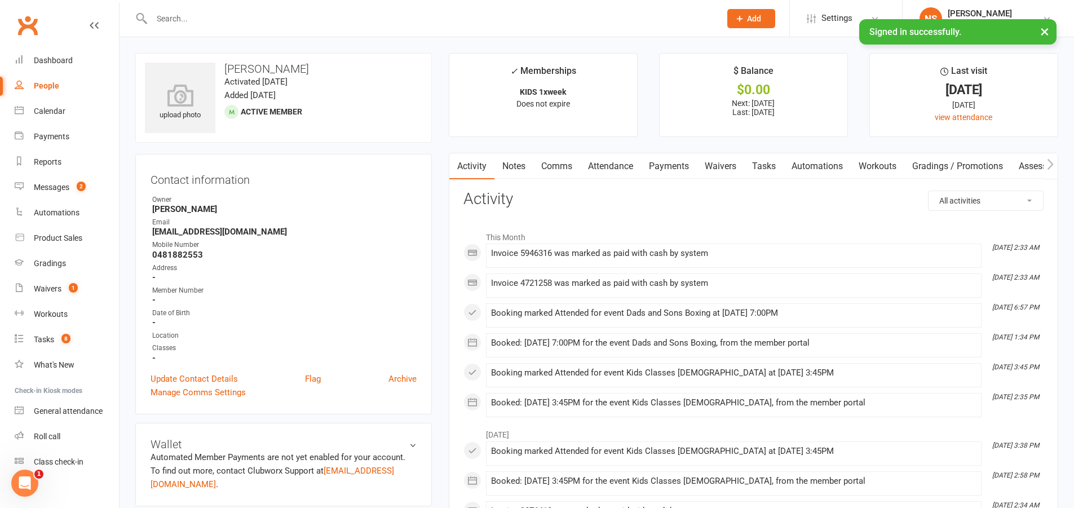
click at [553, 167] on link "Comms" at bounding box center [556, 166] width 47 height 26
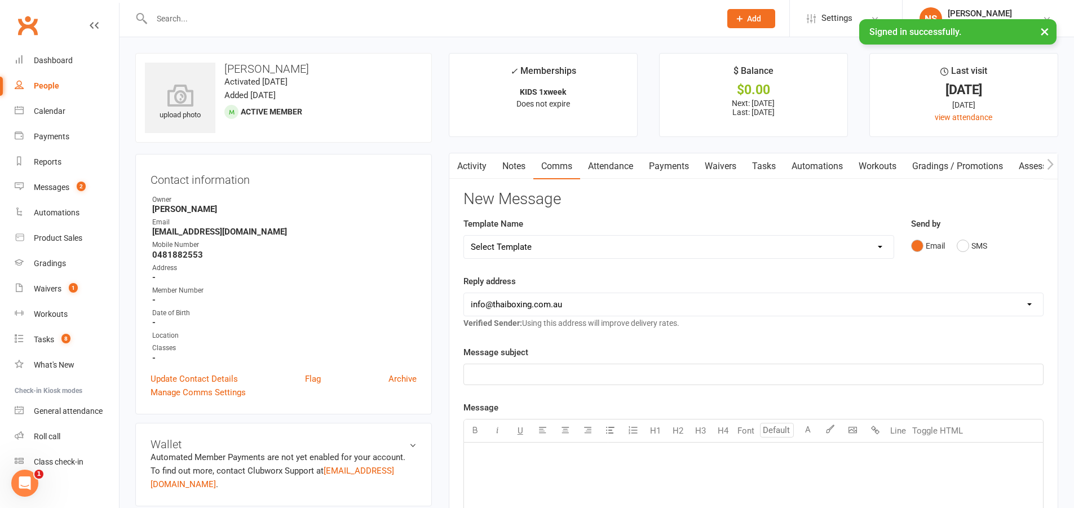
click at [599, 166] on link "Attendance" at bounding box center [610, 166] width 61 height 26
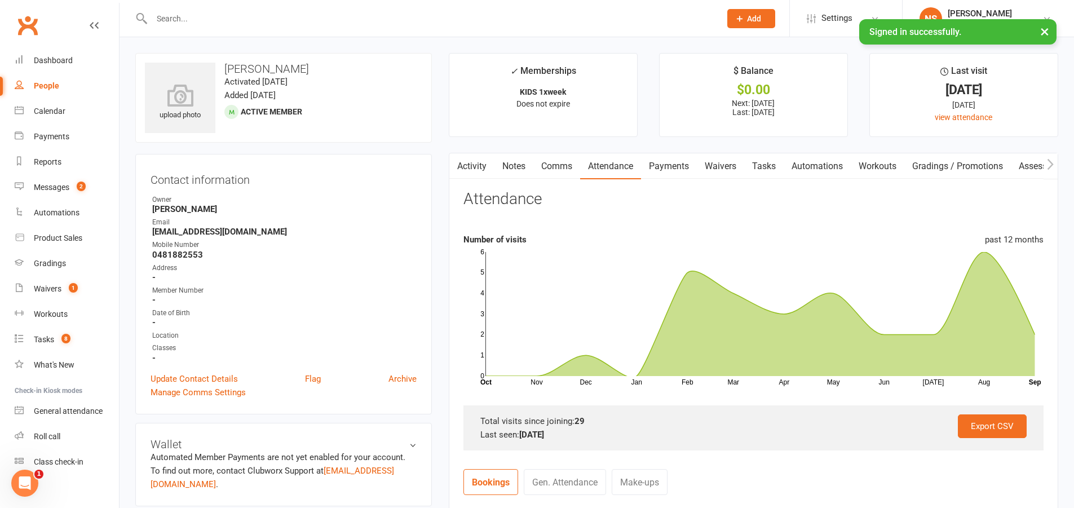
click at [232, 15] on input "text" at bounding box center [430, 19] width 564 height 16
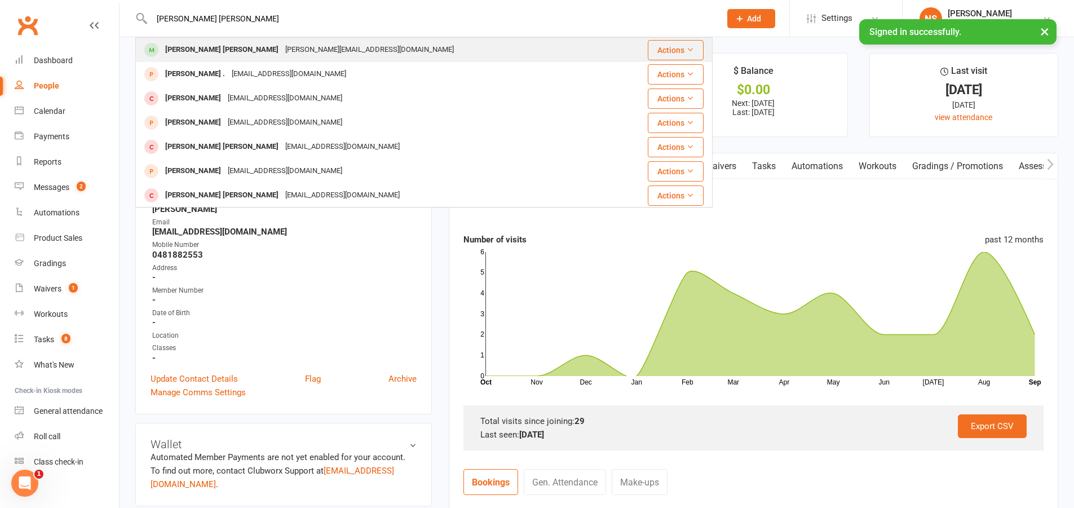
type input "[PERSON_NAME] [PERSON_NAME]"
click at [282, 48] on div "[PERSON_NAME][EMAIL_ADDRESS][DOMAIN_NAME]" at bounding box center [369, 50] width 175 height 16
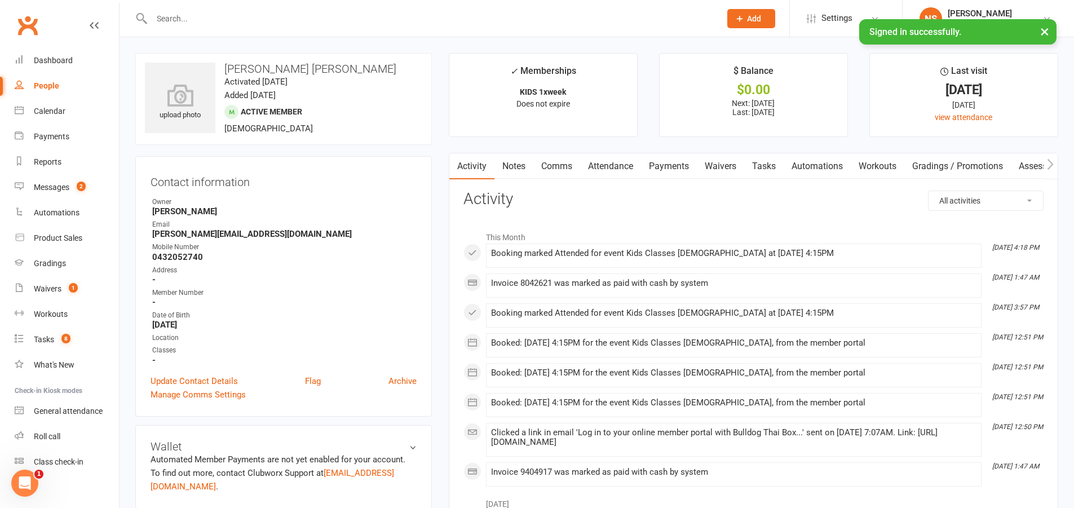
click at [570, 163] on link "Comms" at bounding box center [556, 166] width 47 height 26
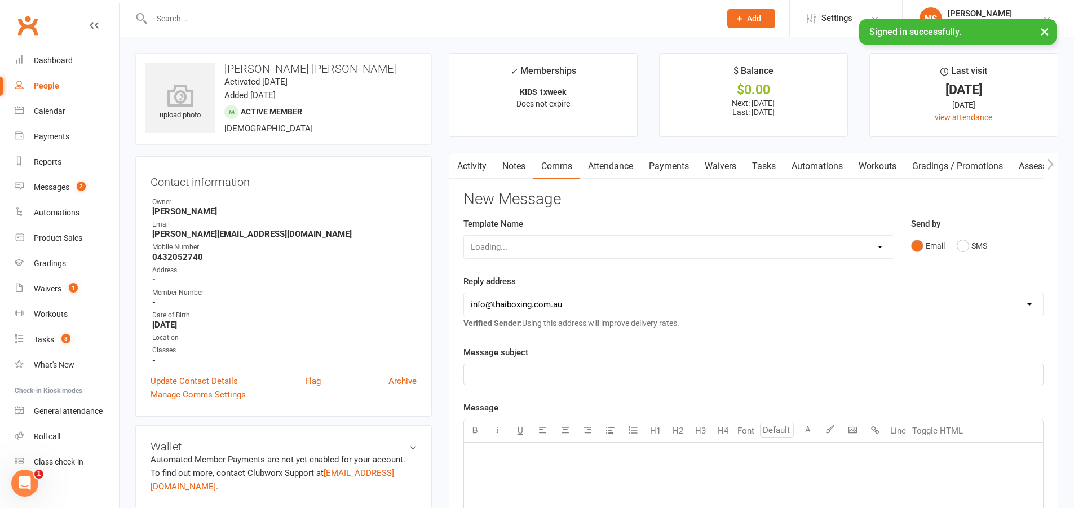
click at [615, 162] on link "Attendance" at bounding box center [610, 166] width 61 height 26
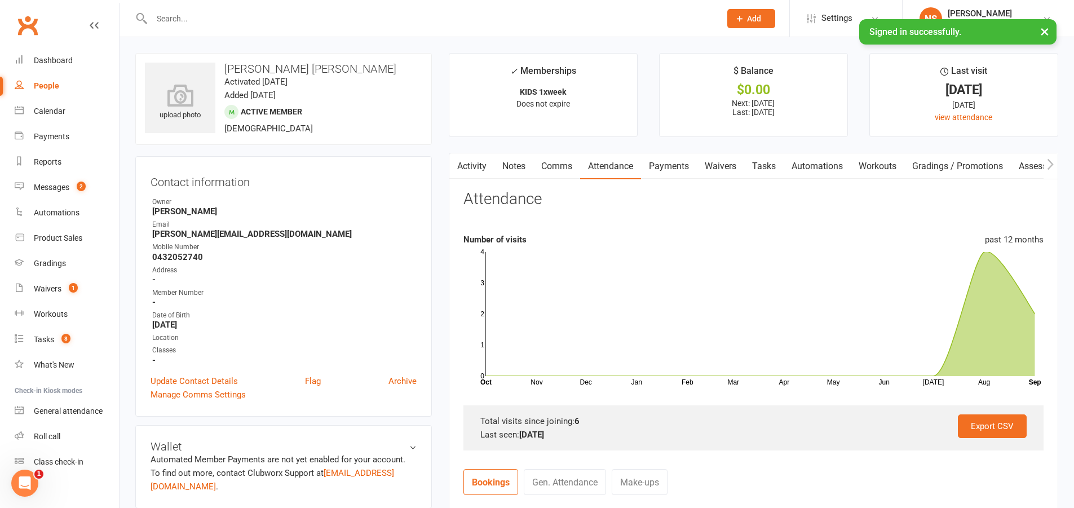
click at [214, 20] on input "text" at bounding box center [430, 19] width 564 height 16
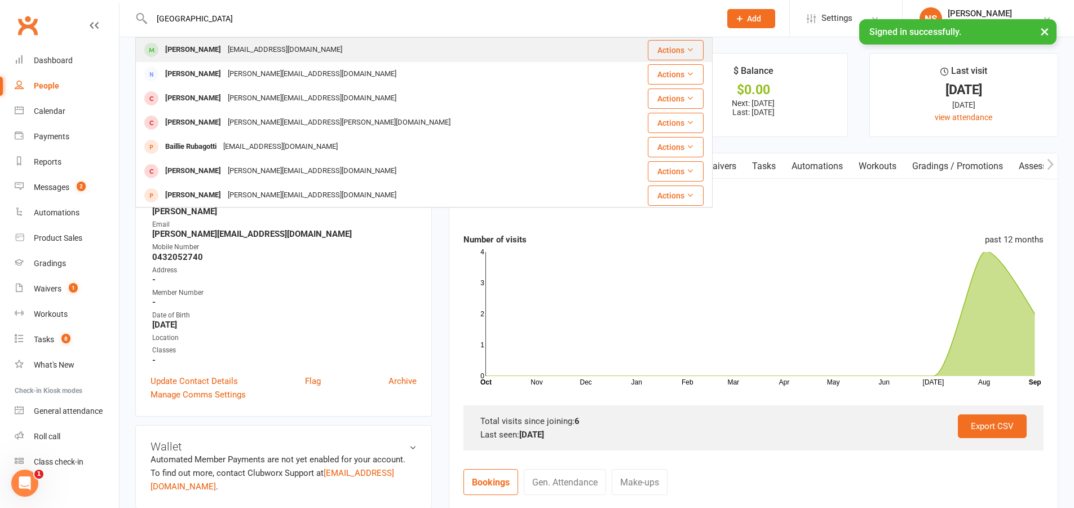
type input "[GEOGRAPHIC_DATA]"
click at [211, 45] on div "[PERSON_NAME]" at bounding box center [193, 50] width 63 height 16
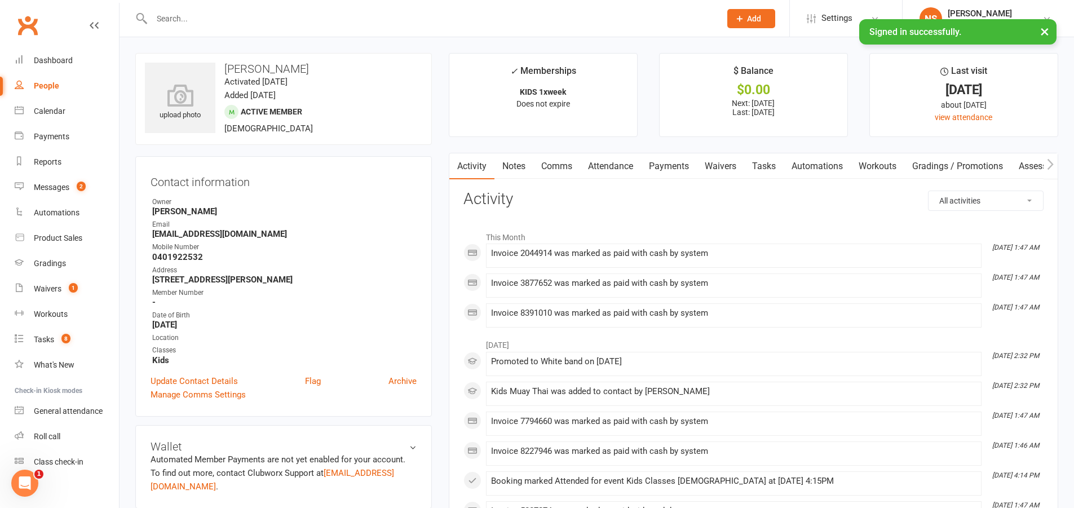
click at [599, 171] on link "Attendance" at bounding box center [610, 166] width 61 height 26
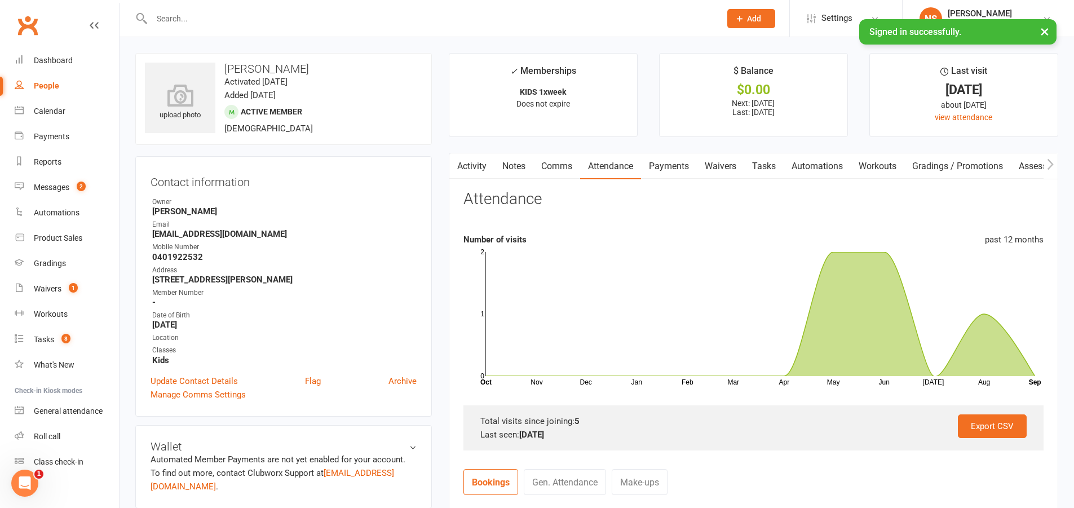
click at [466, 165] on link "Activity" at bounding box center [471, 166] width 45 height 26
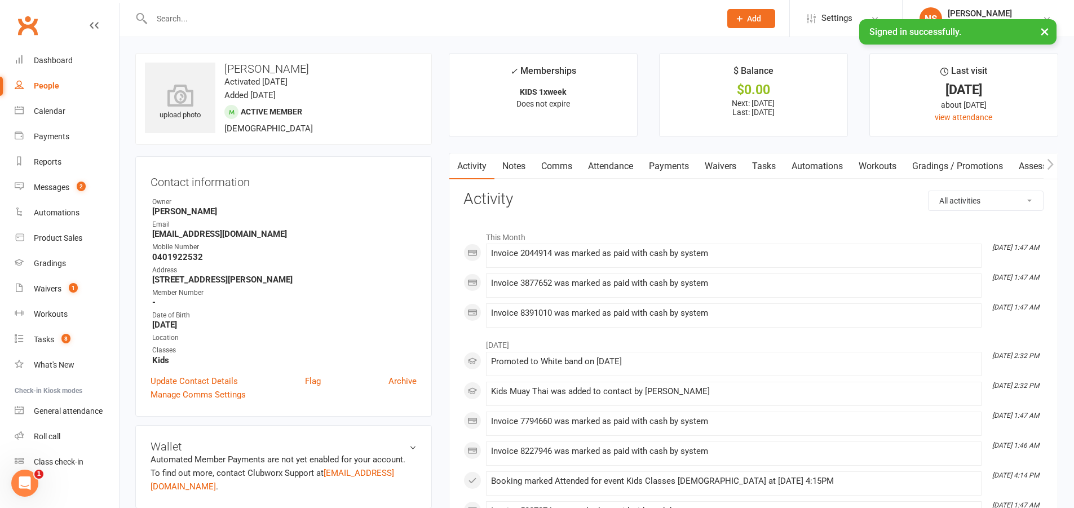
click at [769, 166] on link "Tasks" at bounding box center [763, 166] width 39 height 26
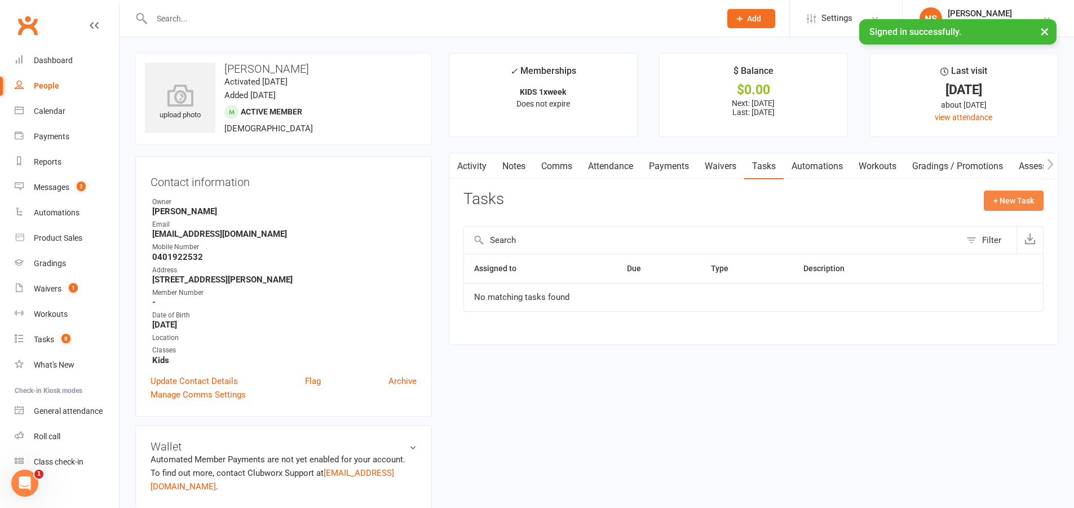
click at [1020, 200] on button "+ New Task" at bounding box center [1013, 200] width 60 height 20
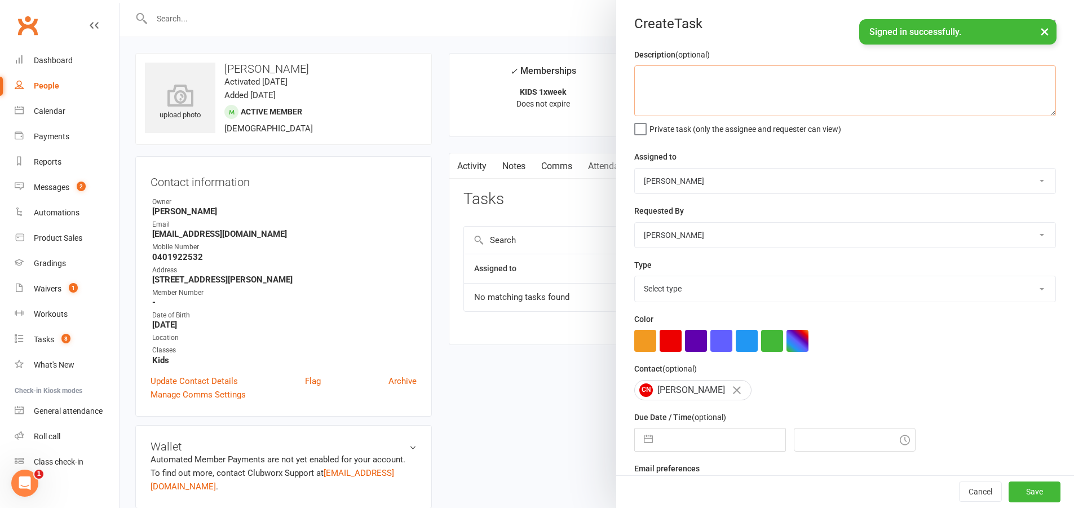
click at [689, 82] on textarea at bounding box center [845, 90] width 422 height 51
type textarea "BOOK IN"
click at [667, 286] on select "Select type Action E-mail Meeting Phone call Text Add new task type" at bounding box center [845, 288] width 420 height 25
select select "13825"
click at [635, 278] on select "Select type Action E-mail Meeting Phone call Text Add new task type" at bounding box center [845, 288] width 420 height 25
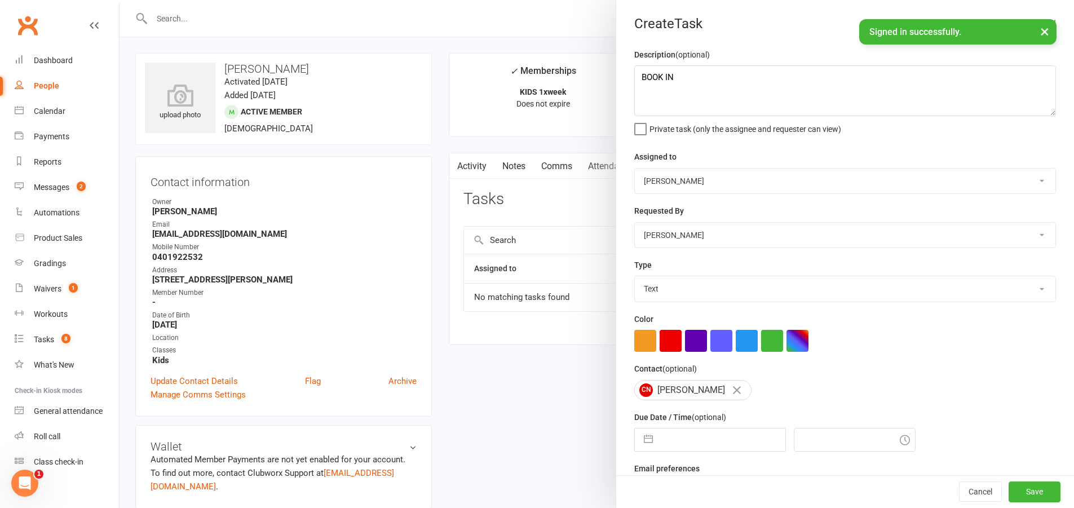
select select "7"
select select "2025"
select select "8"
select select "2025"
select select "9"
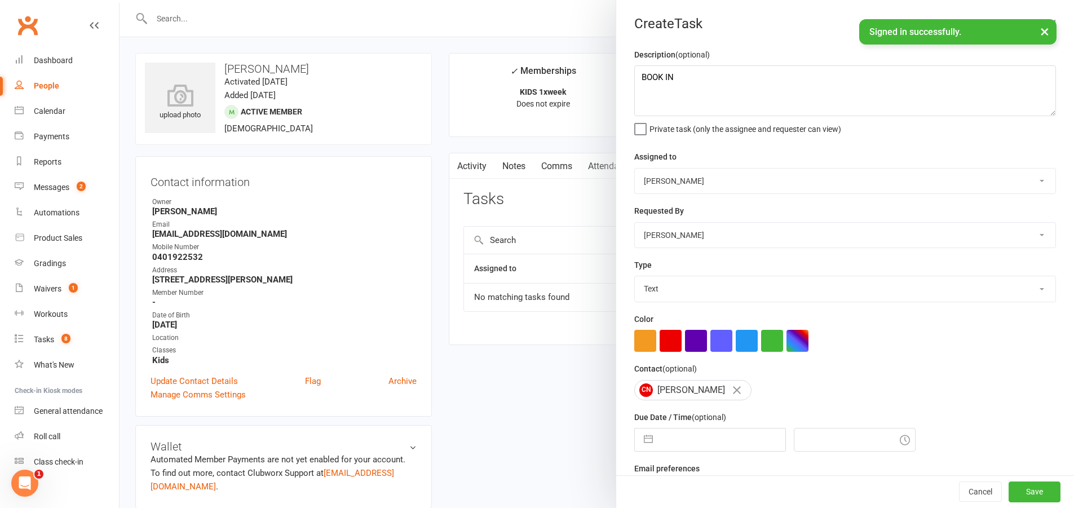
select select "2025"
click at [691, 448] on input "text" at bounding box center [721, 439] width 127 height 23
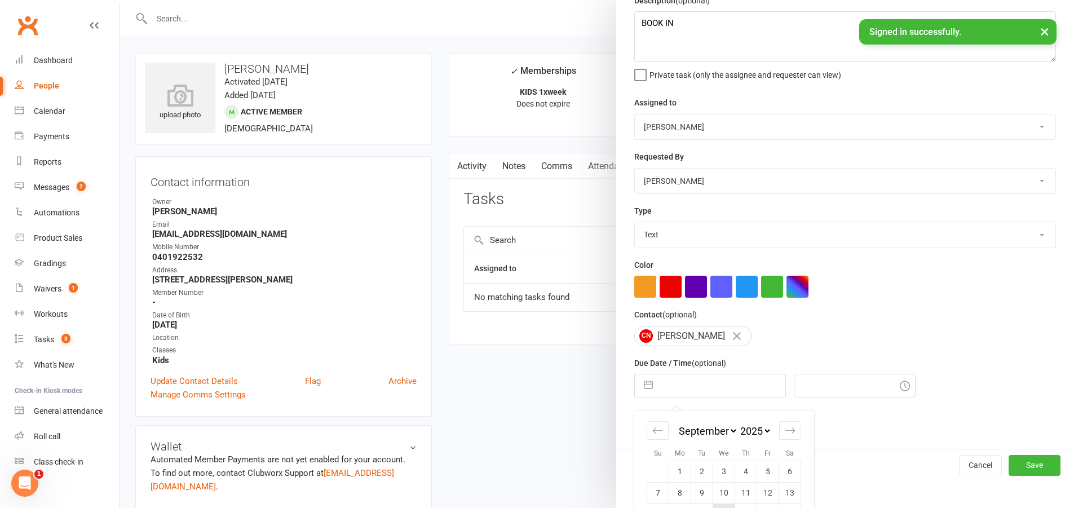
scroll to position [131, 0]
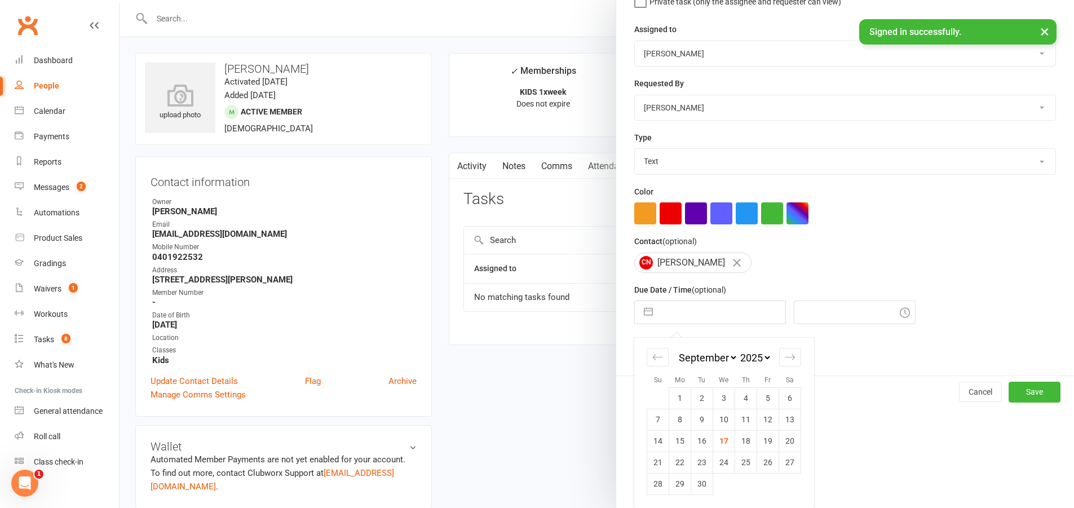
drag, startPoint x: 675, startPoint y: 463, endPoint x: 686, endPoint y: 462, distance: 11.3
click at [676, 463] on td "22" at bounding box center [680, 461] width 22 height 21
type input "[DATE]"
type input "12:00pm"
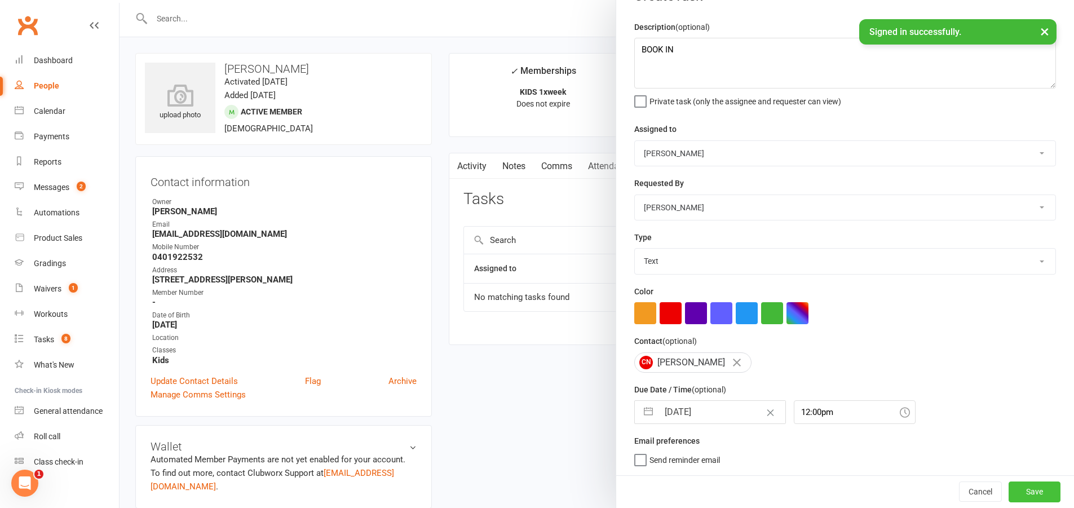
click at [1010, 488] on button "Save" at bounding box center [1034, 491] width 52 height 20
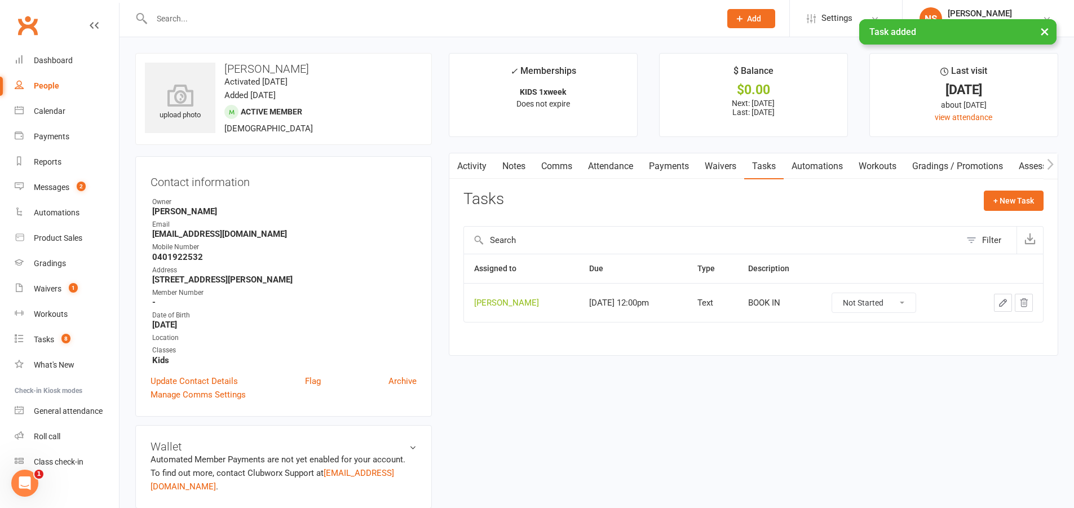
click at [603, 170] on link "Attendance" at bounding box center [610, 166] width 61 height 26
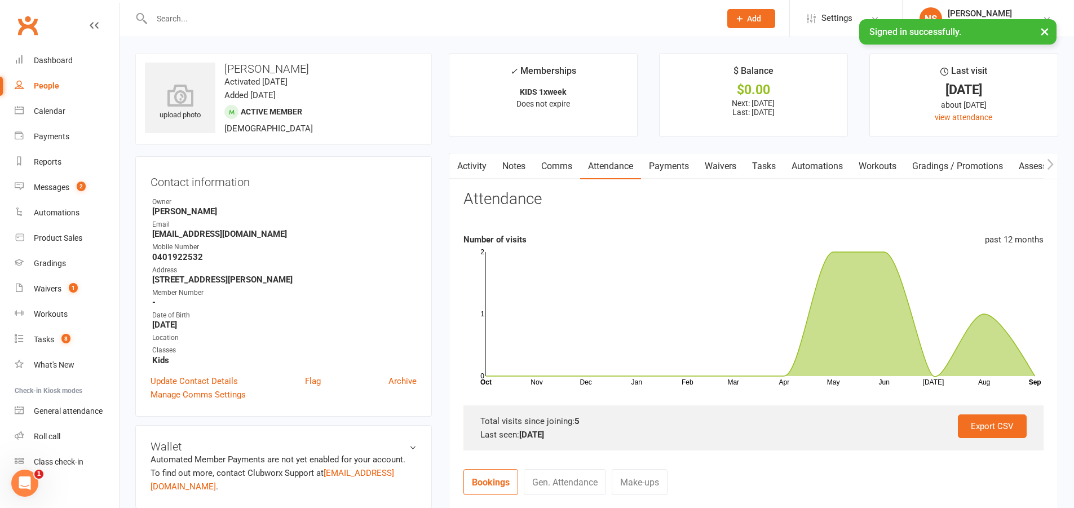
click at [230, 25] on input "text" at bounding box center [430, 19] width 564 height 16
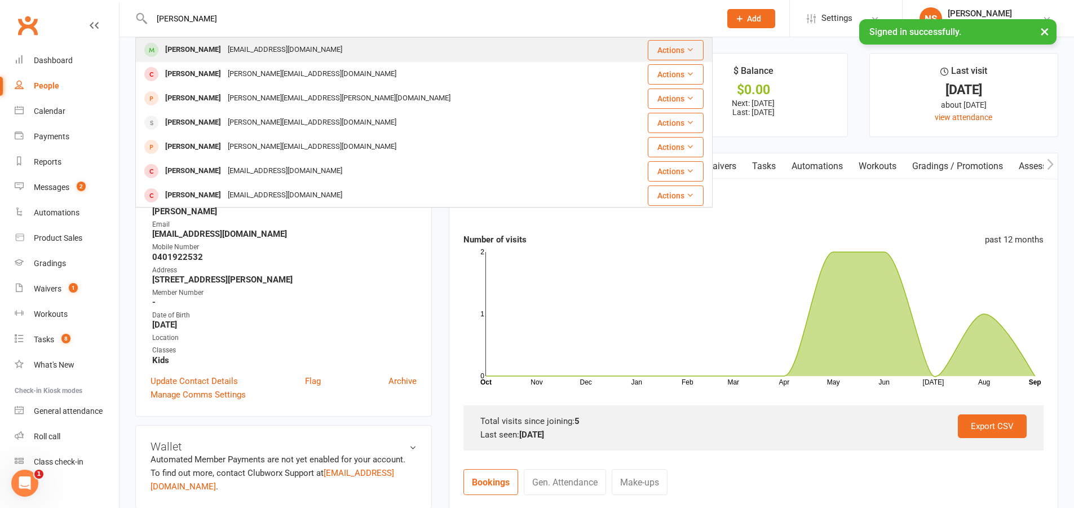
type input "[PERSON_NAME]"
click at [224, 52] on div "[EMAIL_ADDRESS][DOMAIN_NAME]" at bounding box center [284, 50] width 121 height 16
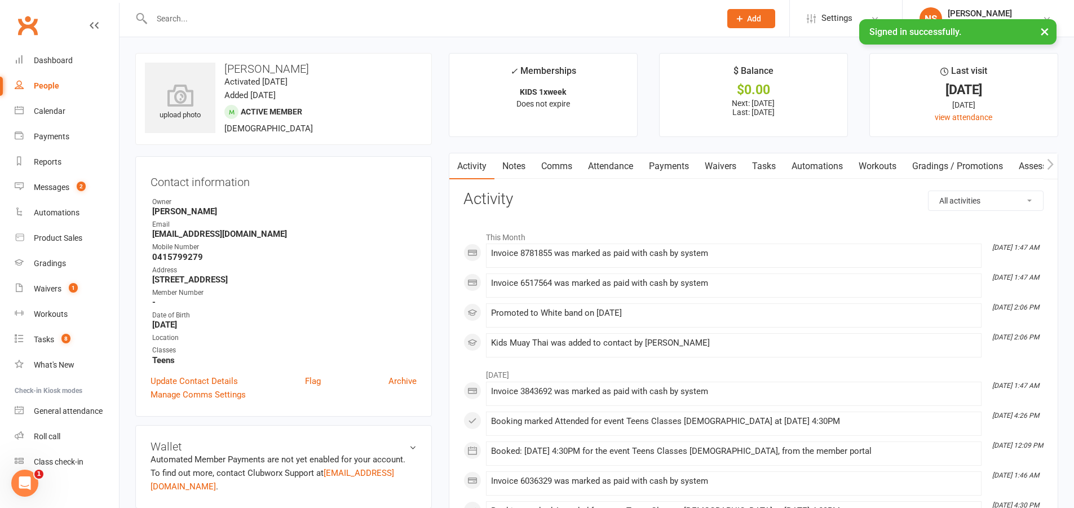
click at [611, 164] on link "Attendance" at bounding box center [610, 166] width 61 height 26
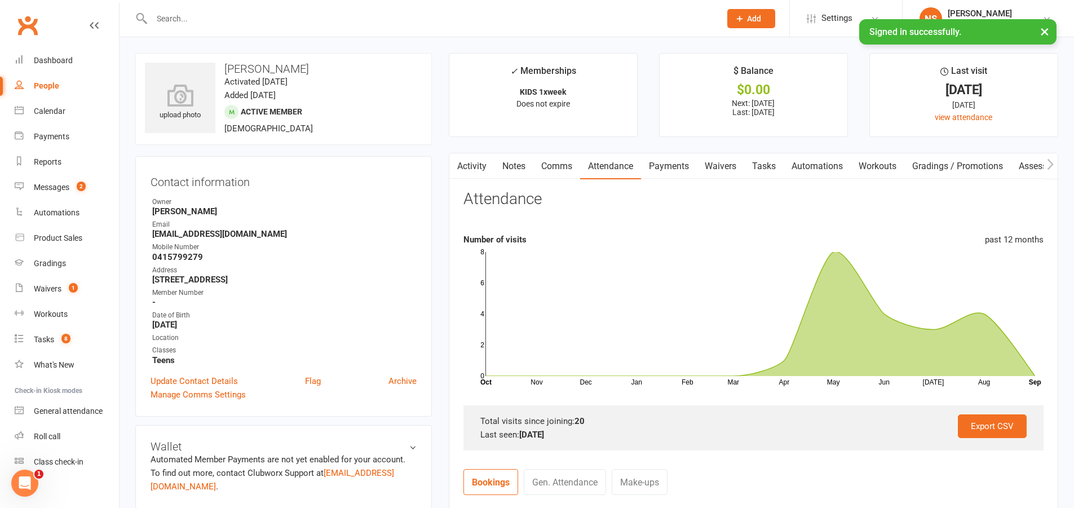
click at [766, 169] on link "Tasks" at bounding box center [763, 166] width 39 height 26
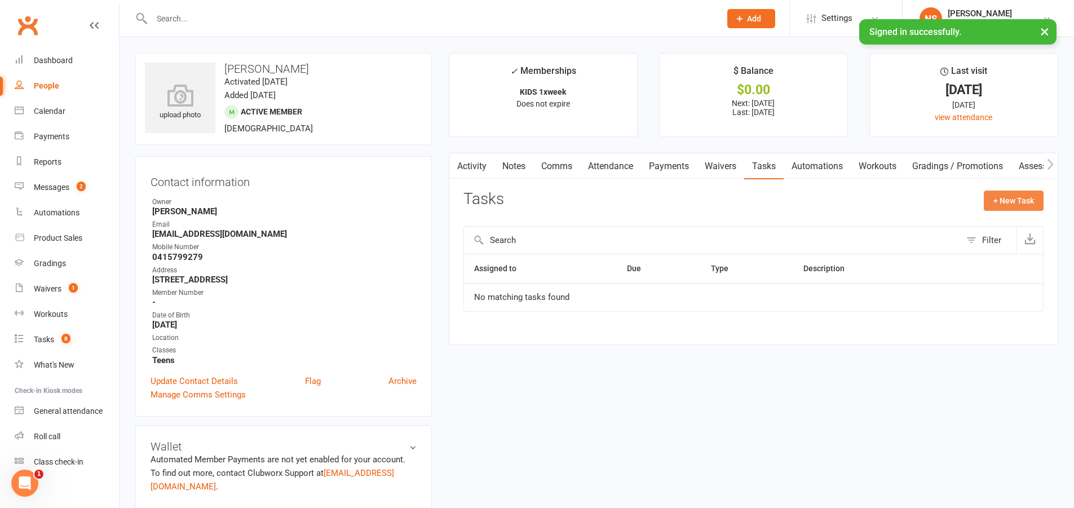
click at [1022, 198] on button "+ New Task" at bounding box center [1013, 200] width 60 height 20
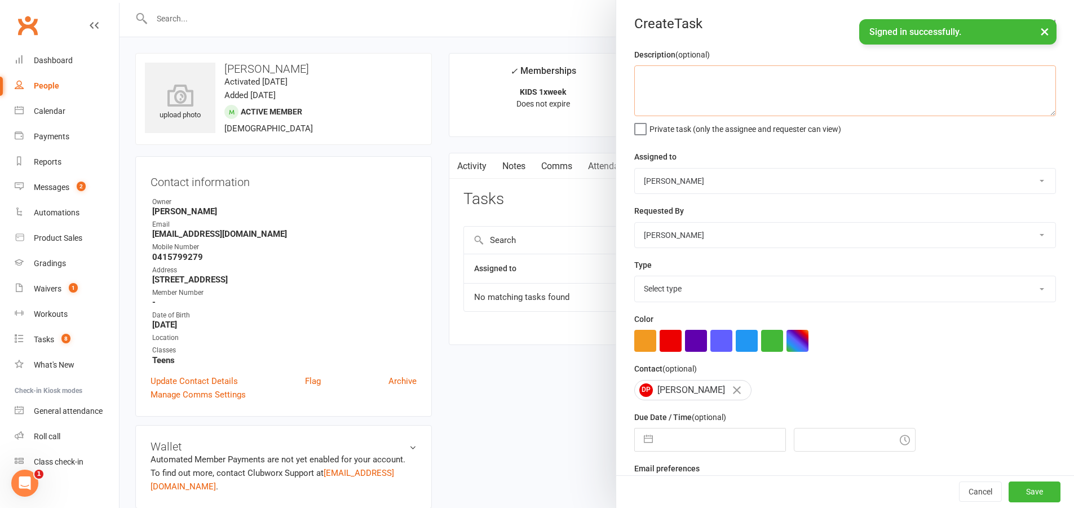
drag, startPoint x: 653, startPoint y: 70, endPoint x: 657, endPoint y: 84, distance: 14.1
click at [653, 78] on textarea at bounding box center [845, 90] width 422 height 51
type textarea "BOOK IN"
click at [677, 295] on select "Select type Action E-mail Meeting Phone call Text Add new task type" at bounding box center [845, 288] width 420 height 25
select select "12048"
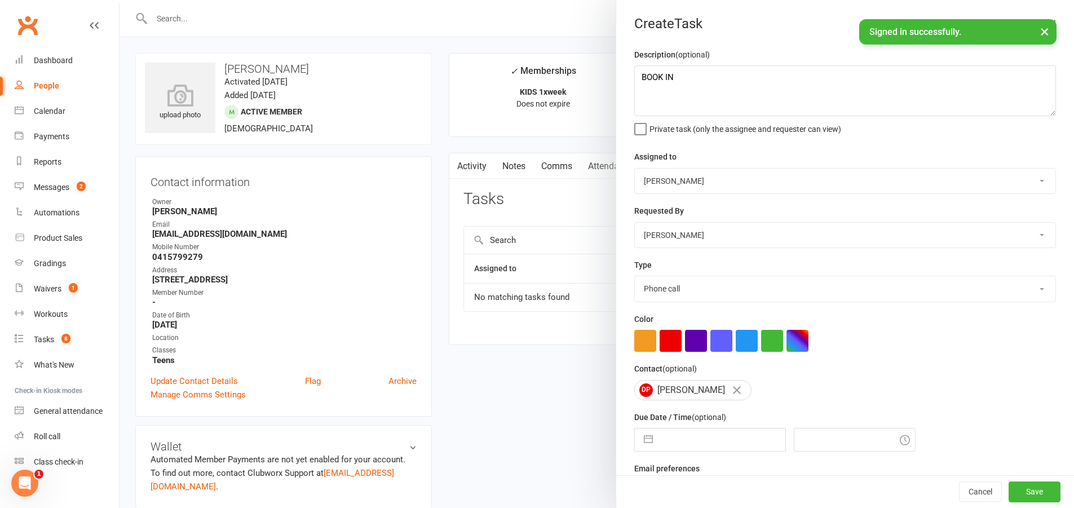
click at [635, 278] on select "Select type Action E-mail Meeting Phone call Text Add new task type" at bounding box center [845, 288] width 420 height 25
select select "7"
select select "2025"
select select "8"
select select "2025"
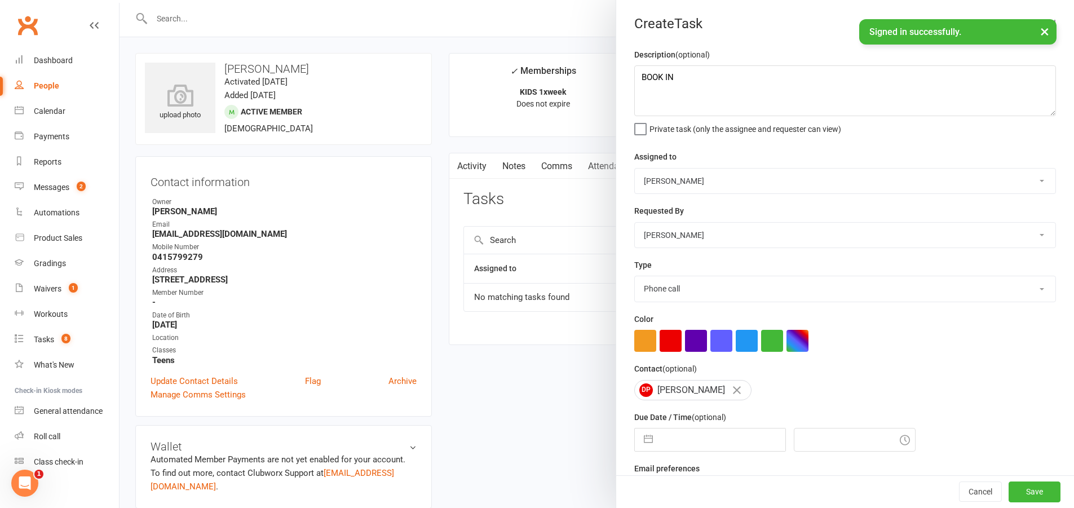
select select "9"
select select "2025"
click at [689, 442] on input "text" at bounding box center [721, 439] width 127 height 23
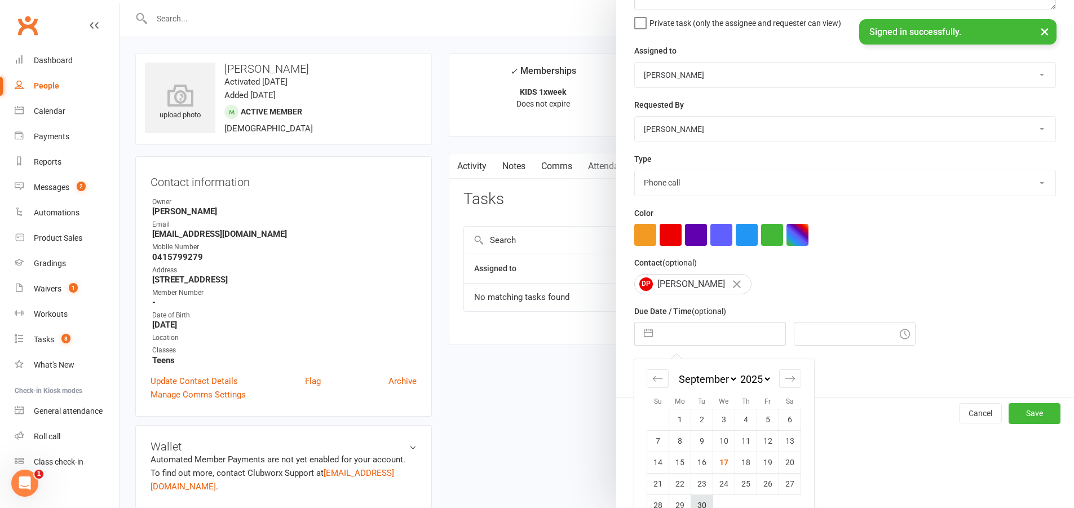
scroll to position [131, 0]
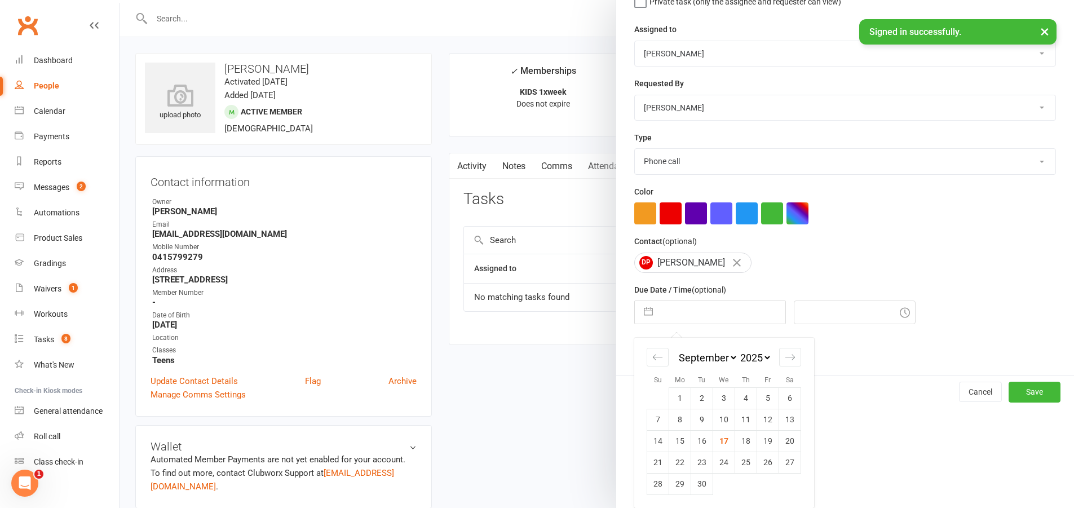
click at [675, 458] on td "22" at bounding box center [680, 461] width 22 height 21
type input "[DATE]"
type input "12:00pm"
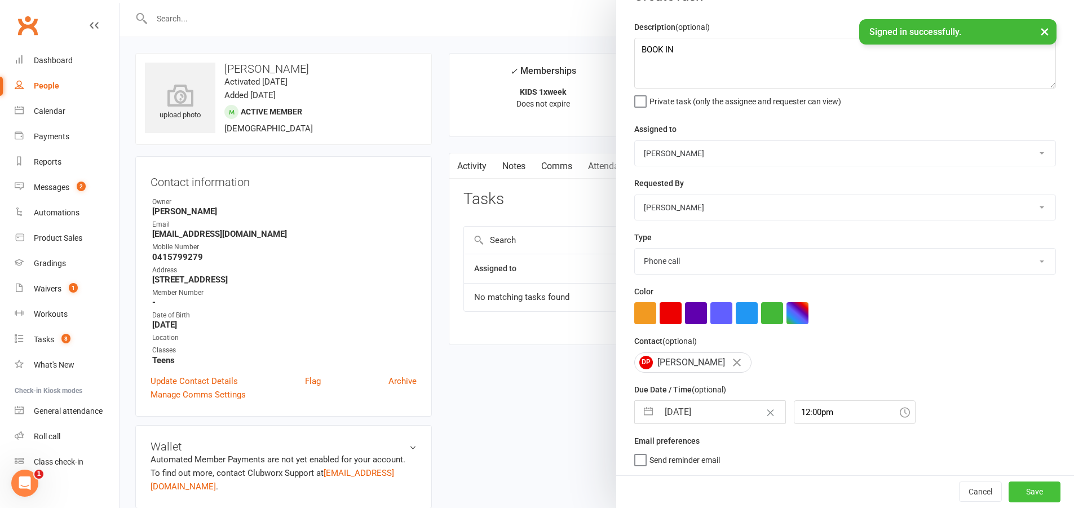
drag, startPoint x: 1014, startPoint y: 485, endPoint x: 957, endPoint y: 447, distance: 68.0
click at [1011, 484] on button "Save" at bounding box center [1034, 491] width 52 height 20
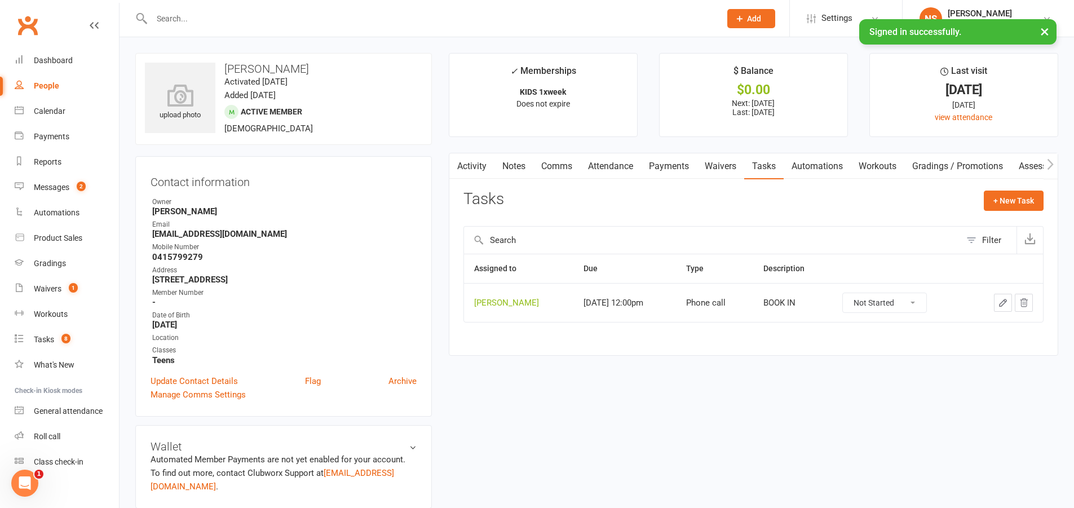
click at [237, 24] on input "text" at bounding box center [430, 19] width 564 height 16
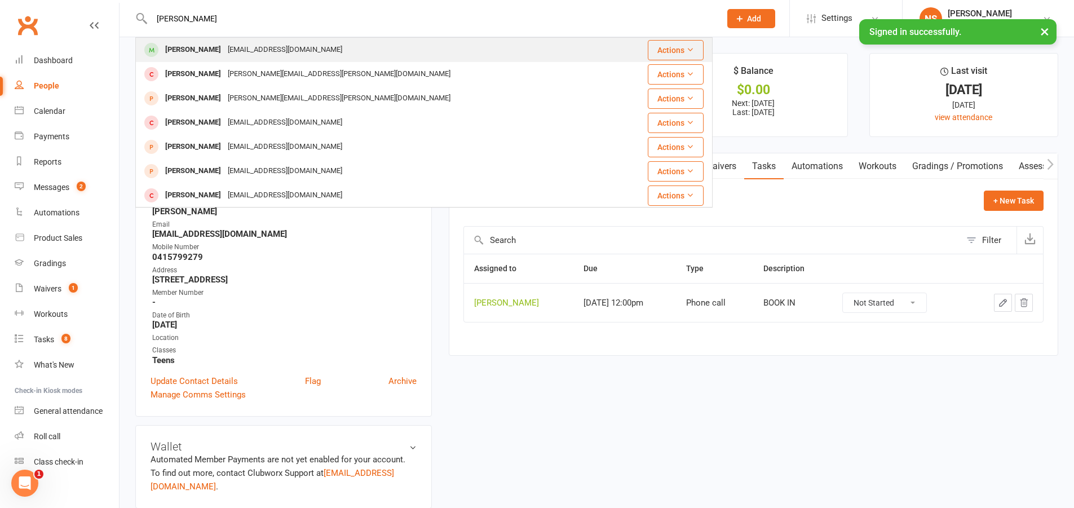
type input "[PERSON_NAME]"
click at [224, 51] on div "[EMAIL_ADDRESS][DOMAIN_NAME]" at bounding box center [284, 50] width 121 height 16
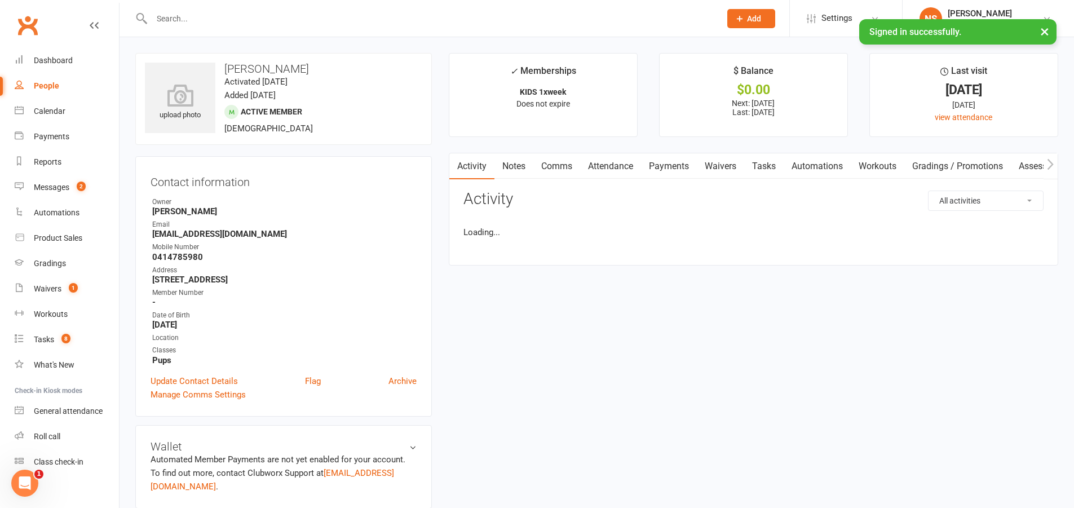
click at [611, 168] on link "Attendance" at bounding box center [610, 166] width 61 height 26
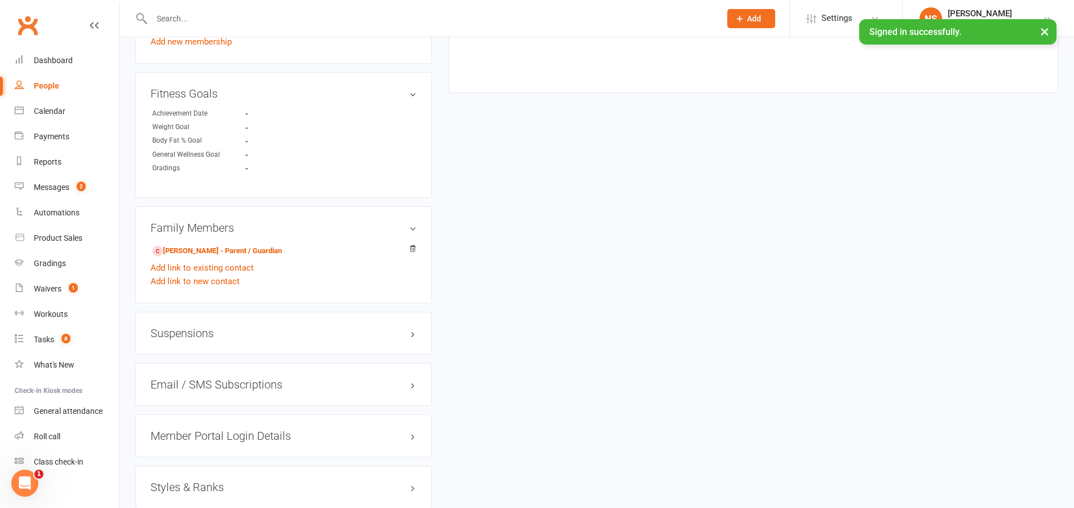
scroll to position [779, 0]
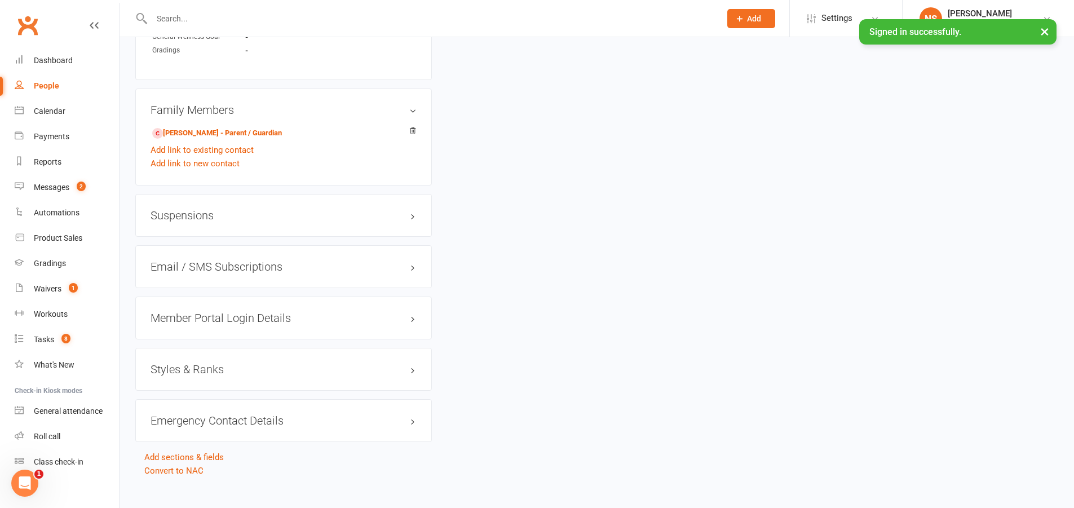
click at [198, 363] on h3 "Styles & Ranks" at bounding box center [283, 369] width 266 height 12
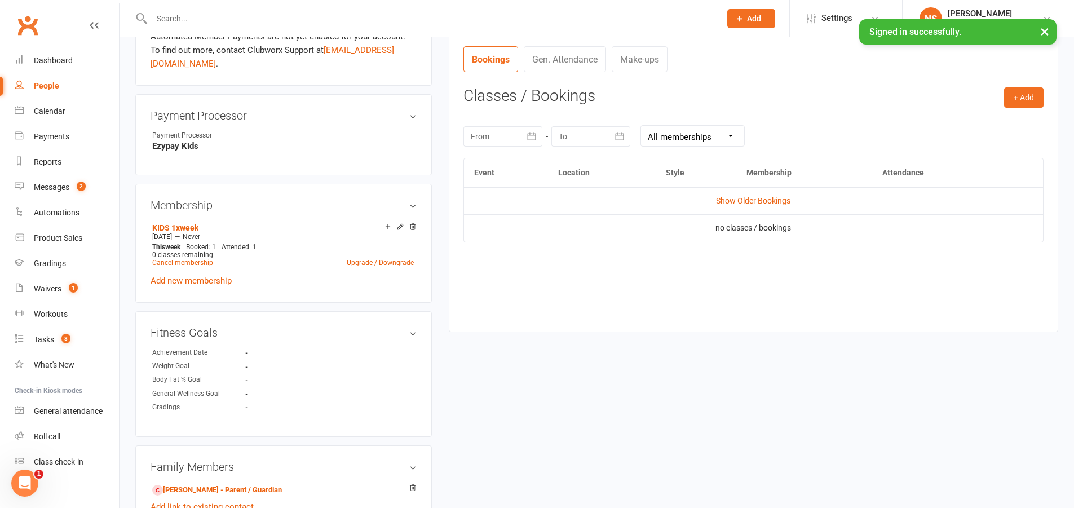
scroll to position [272, 0]
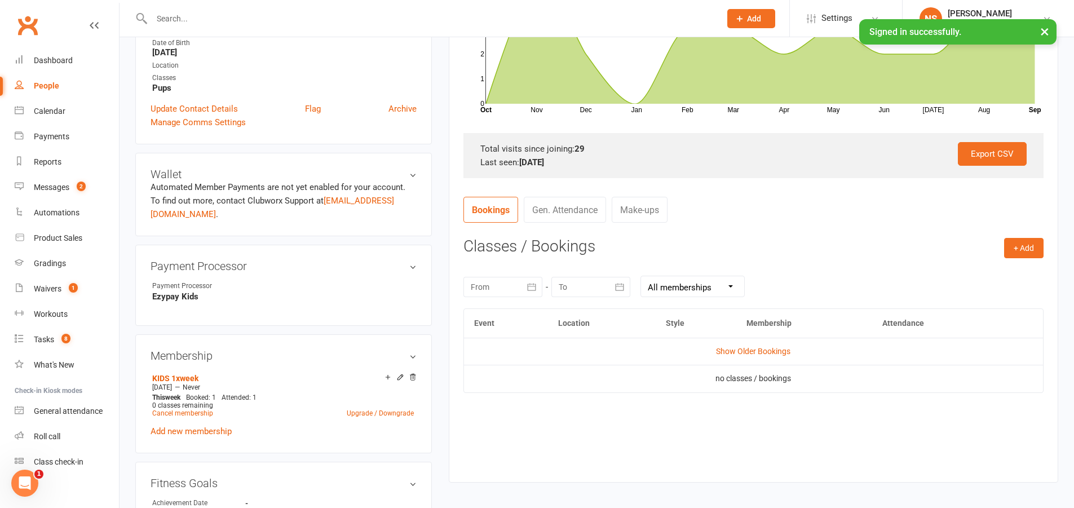
click at [184, 17] on input "text" at bounding box center [430, 19] width 564 height 16
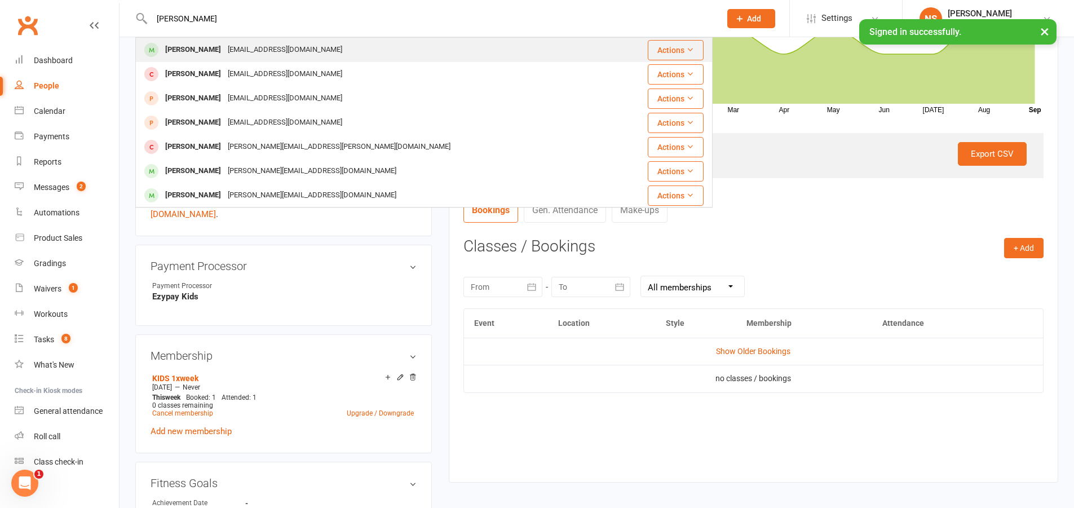
type input "[PERSON_NAME]"
click at [236, 49] on div "[EMAIL_ADDRESS][DOMAIN_NAME]" at bounding box center [284, 50] width 121 height 16
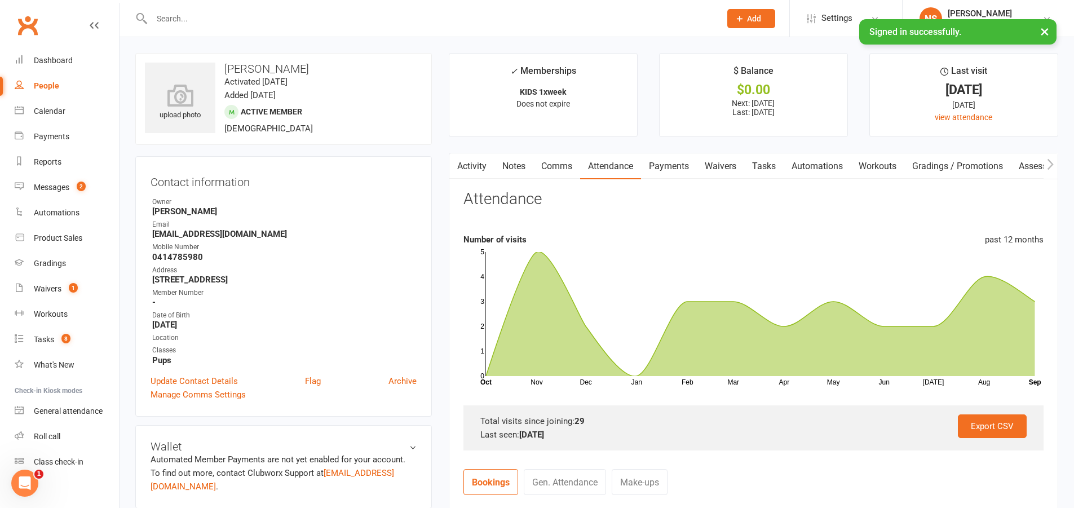
click at [210, 20] on input "text" at bounding box center [430, 19] width 564 height 16
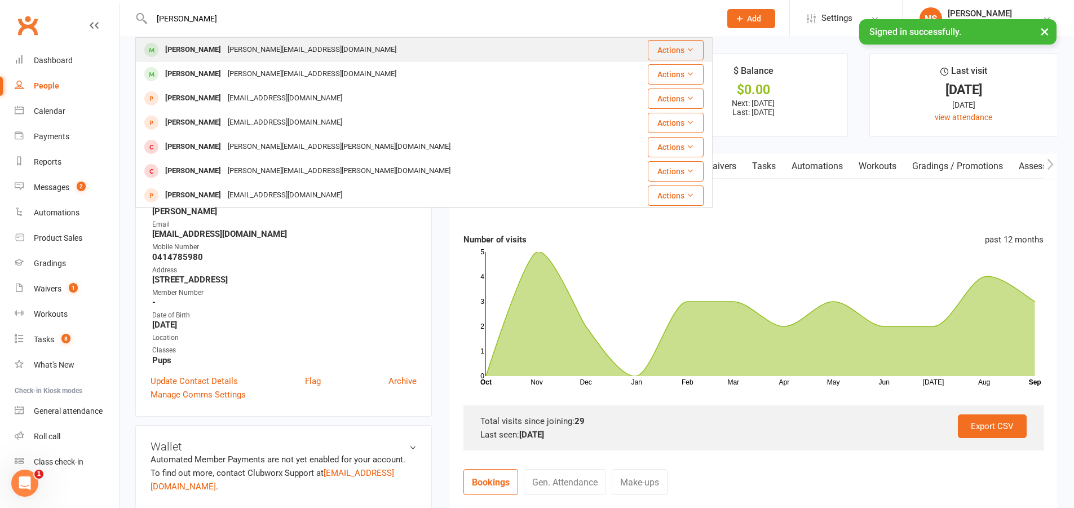
type input "[PERSON_NAME]"
click at [212, 54] on div "[PERSON_NAME]" at bounding box center [193, 50] width 63 height 16
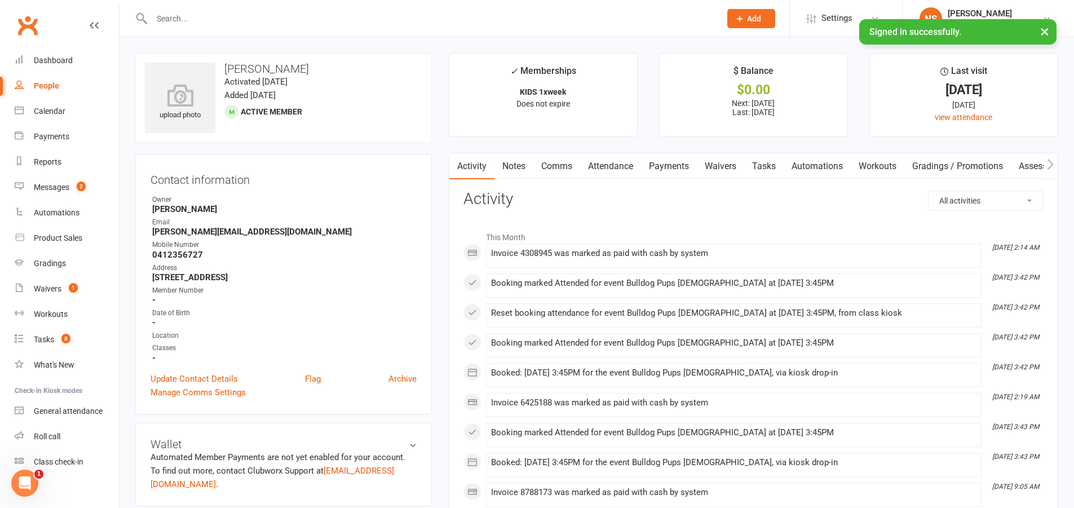
click at [628, 166] on link "Attendance" at bounding box center [610, 166] width 61 height 26
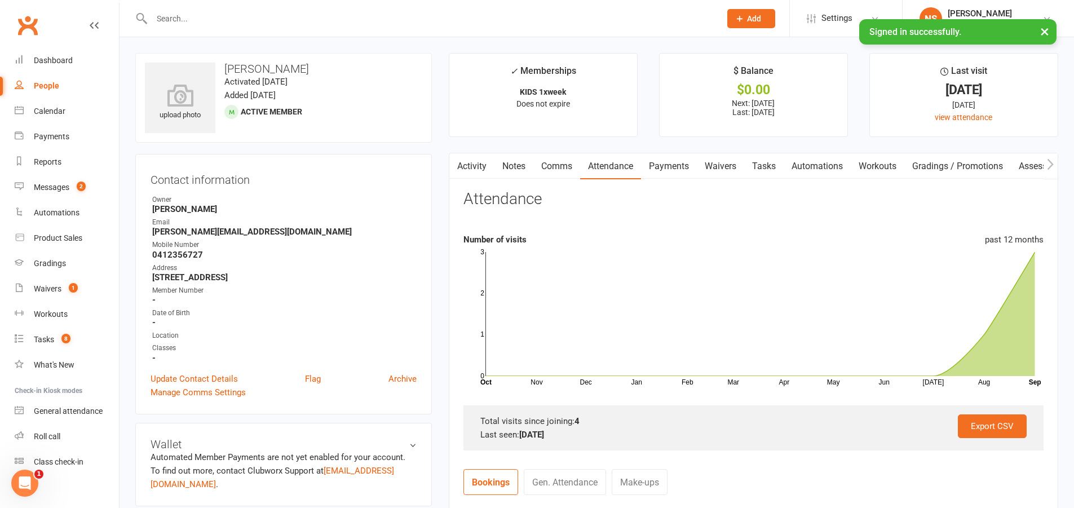
click at [199, 14] on input "text" at bounding box center [430, 19] width 564 height 16
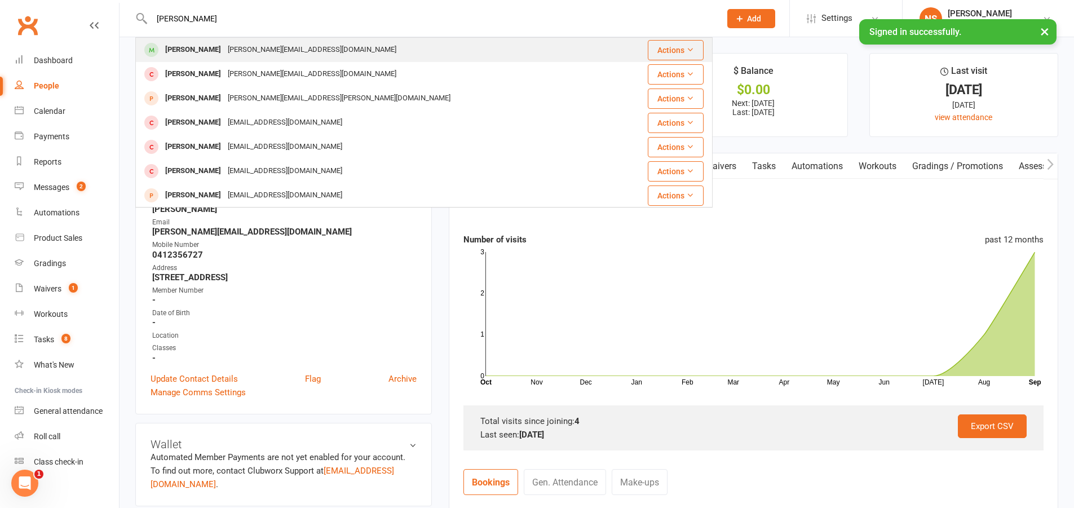
type input "[PERSON_NAME]"
click at [200, 46] on div "[PERSON_NAME]" at bounding box center [193, 50] width 63 height 16
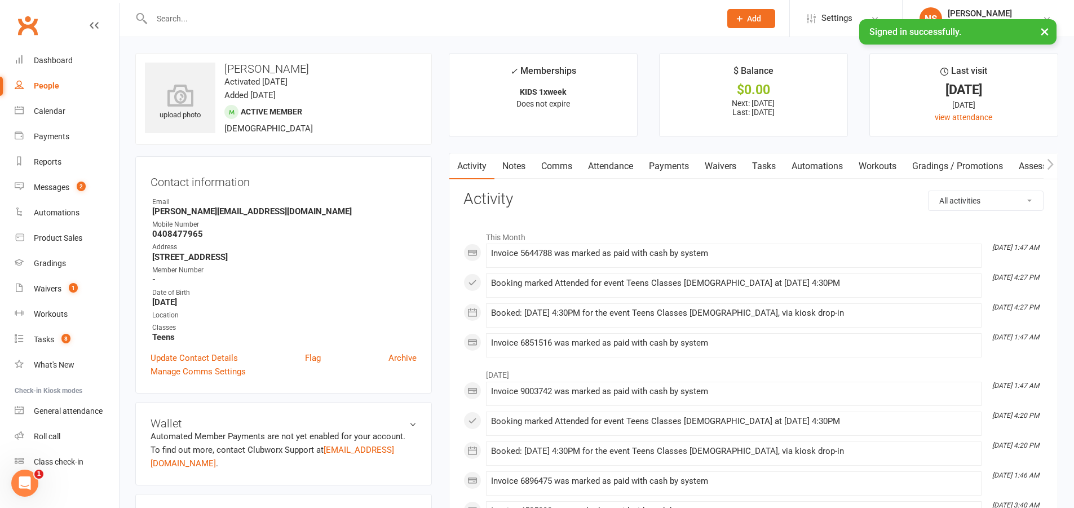
click at [616, 166] on link "Attendance" at bounding box center [610, 166] width 61 height 26
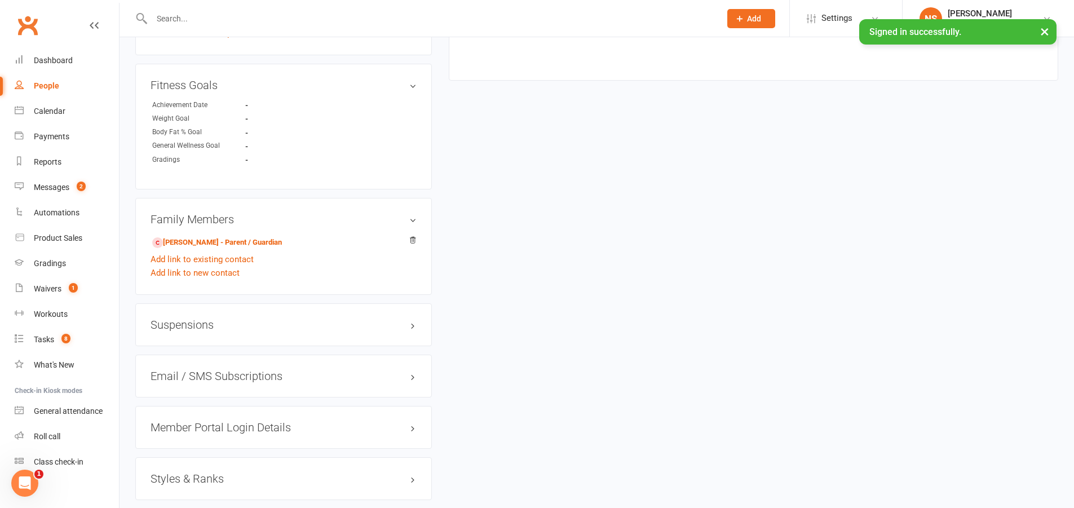
scroll to position [783, 0]
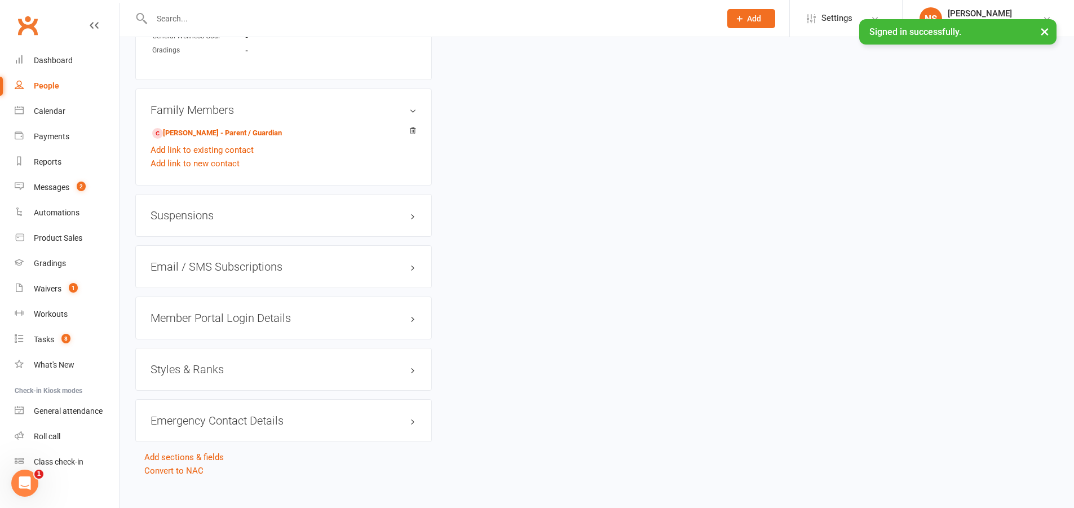
click at [211, 363] on h3 "Styles & Ranks" at bounding box center [283, 369] width 266 height 12
click at [197, 21] on input "text" at bounding box center [430, 19] width 564 height 16
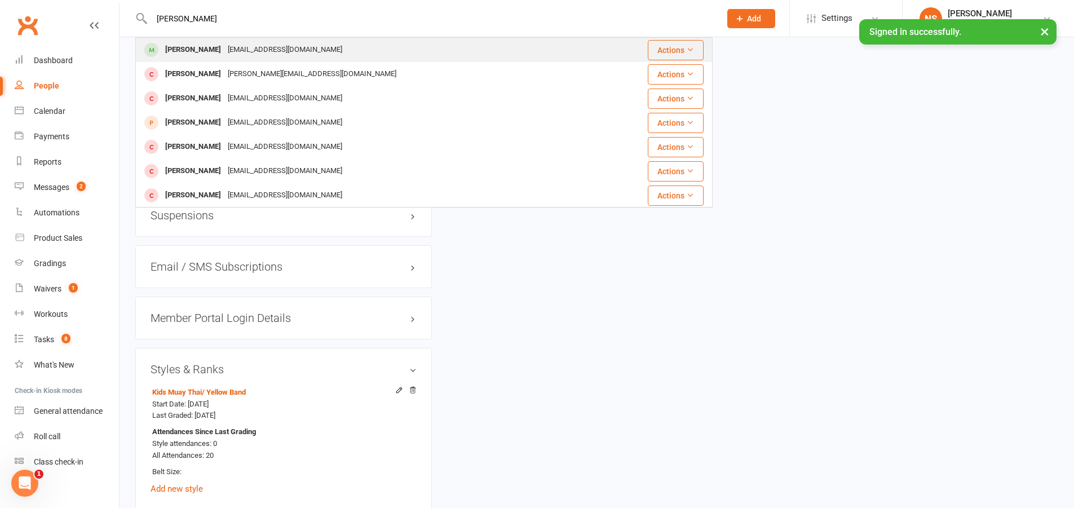
type input "[PERSON_NAME]"
click at [224, 51] on div "[EMAIL_ADDRESS][DOMAIN_NAME]" at bounding box center [284, 50] width 121 height 16
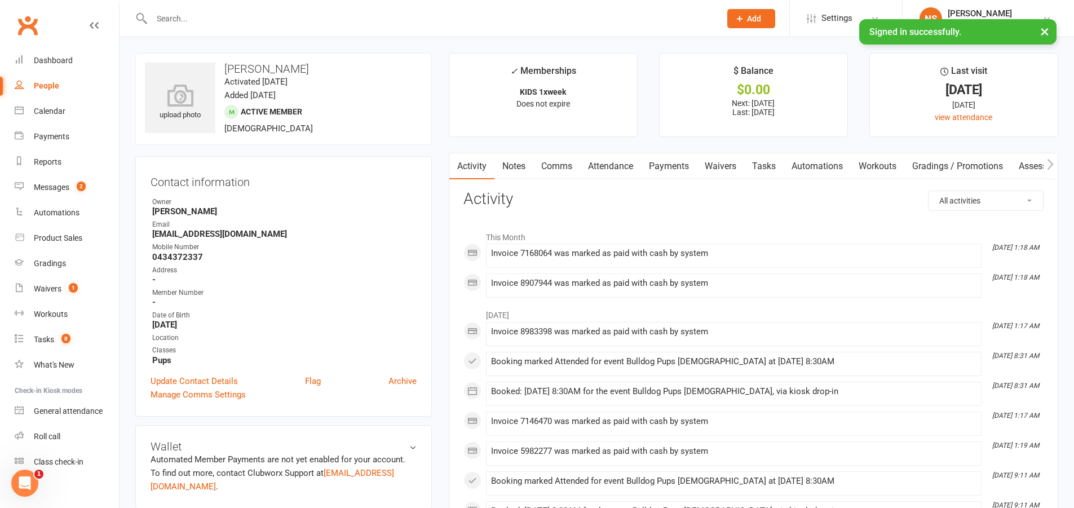
click at [608, 164] on link "Attendance" at bounding box center [610, 166] width 61 height 26
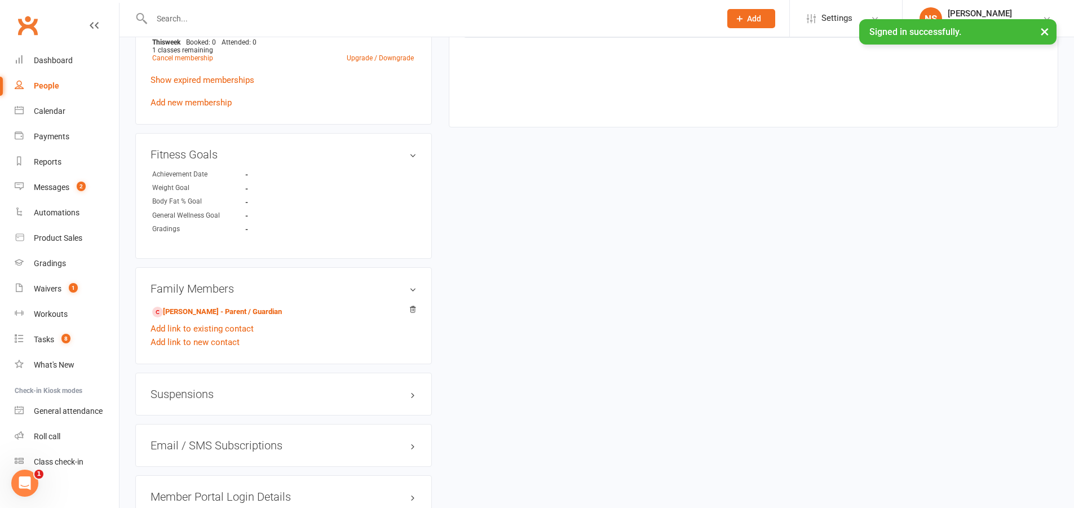
scroll to position [789, 0]
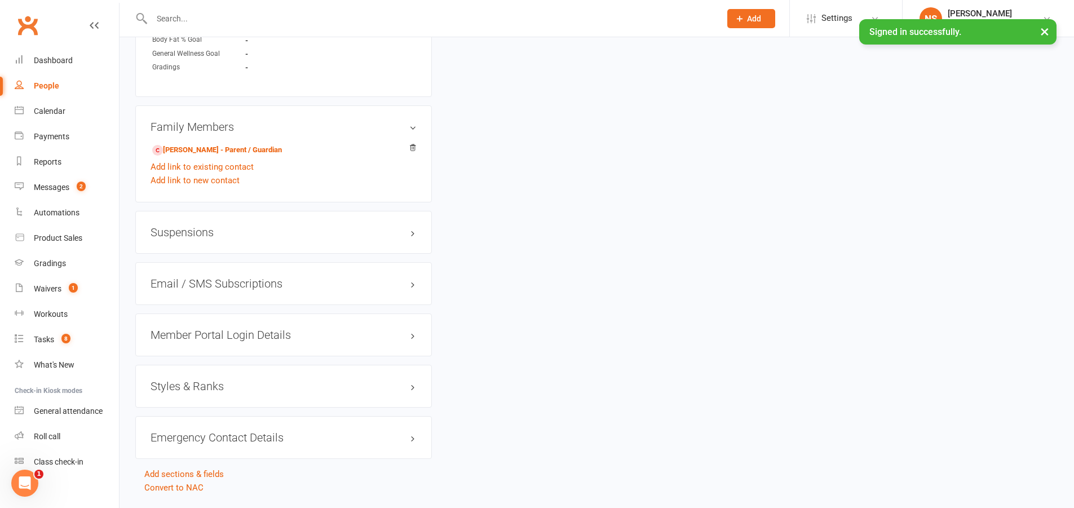
click at [192, 380] on h3 "Styles & Ranks" at bounding box center [283, 386] width 266 height 12
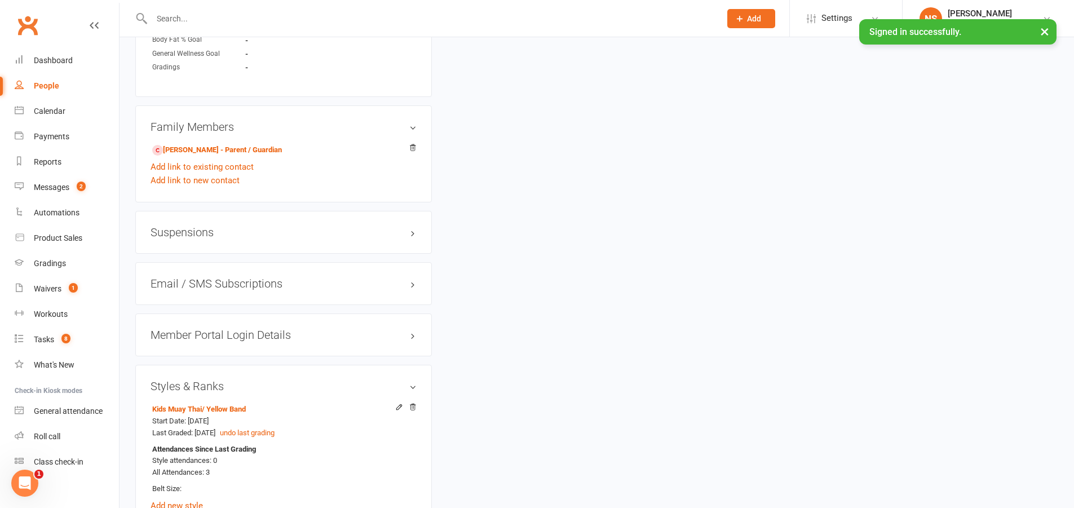
click at [184, 17] on input "text" at bounding box center [430, 19] width 564 height 16
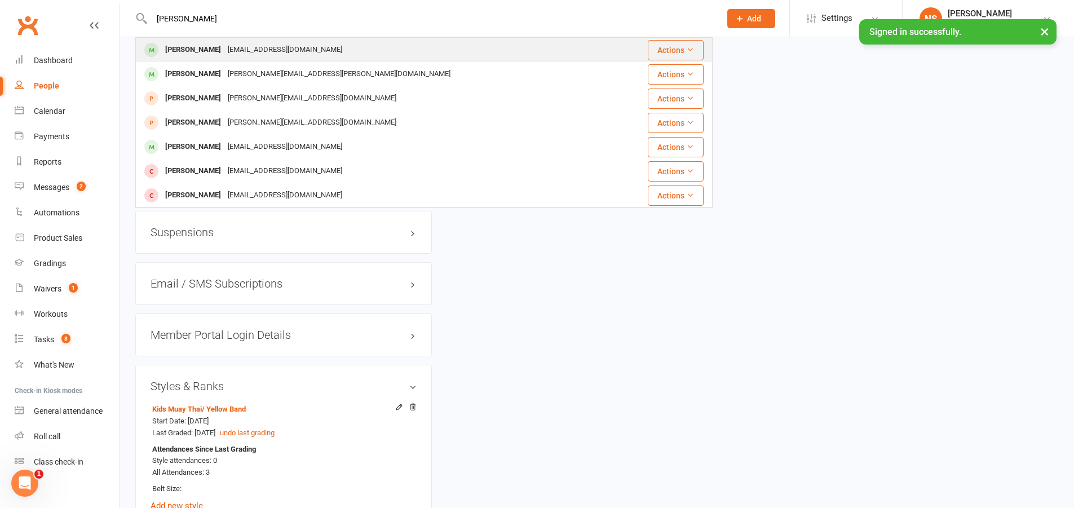
type input "[PERSON_NAME]"
click at [212, 49] on div "[PERSON_NAME]" at bounding box center [193, 50] width 63 height 16
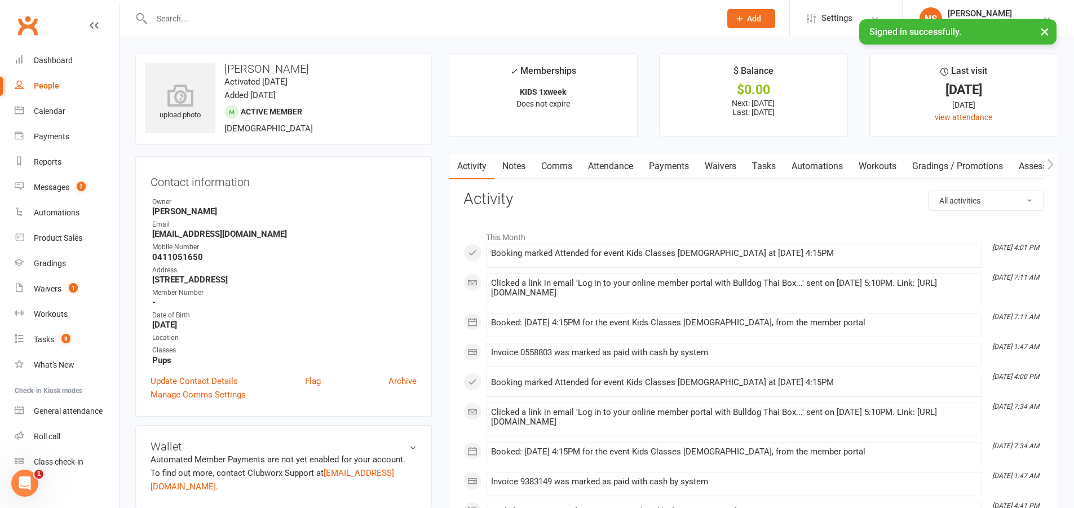
click at [611, 161] on link "Attendance" at bounding box center [610, 166] width 61 height 26
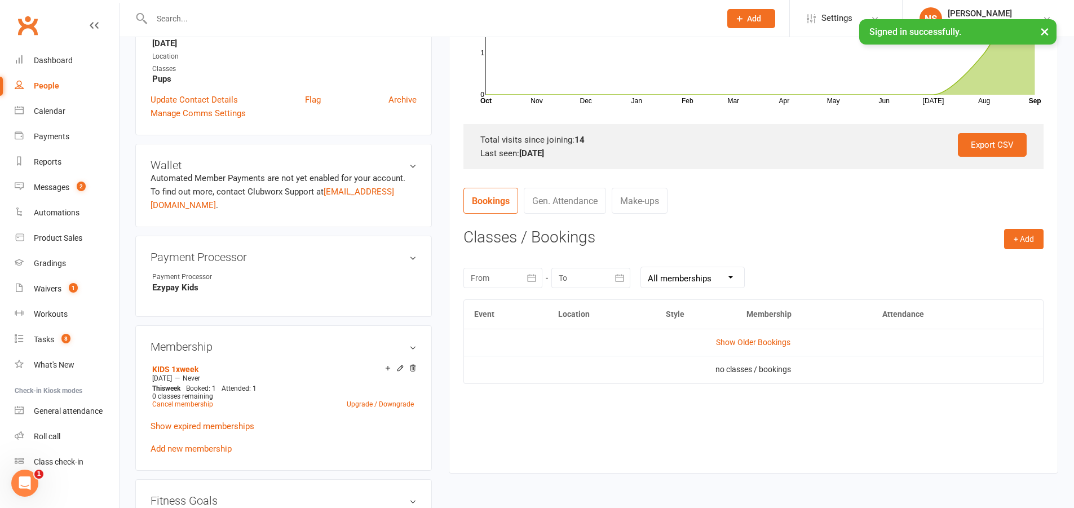
scroll to position [282, 0]
click at [206, 23] on input "text" at bounding box center [430, 19] width 564 height 16
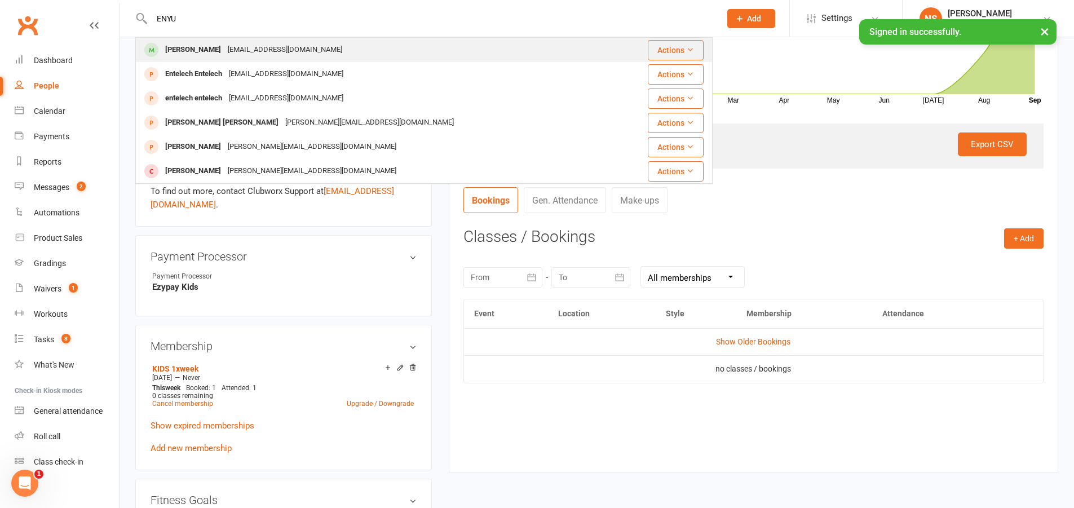
type input "ENYU"
click at [196, 47] on div "[PERSON_NAME]" at bounding box center [193, 50] width 63 height 16
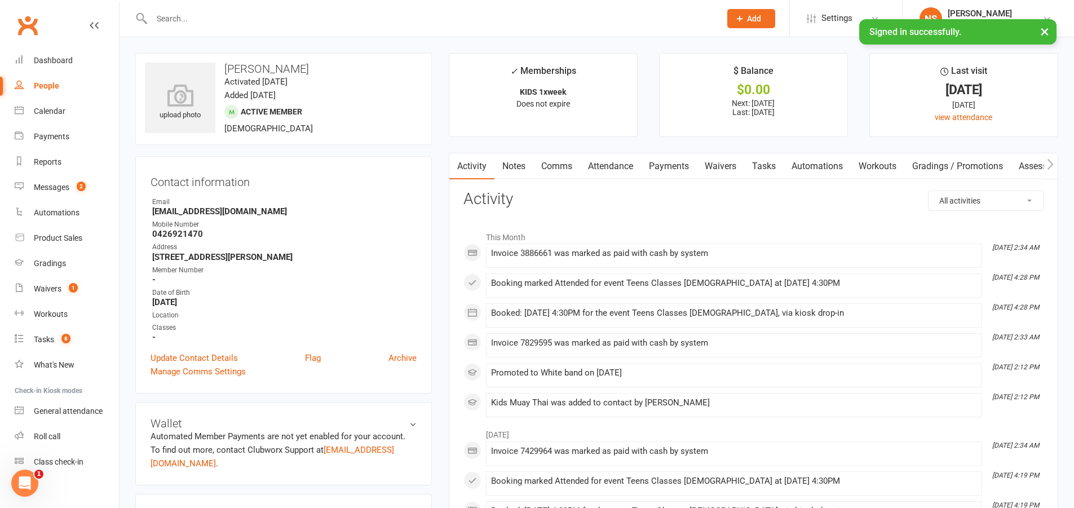
click at [615, 170] on link "Attendance" at bounding box center [610, 166] width 61 height 26
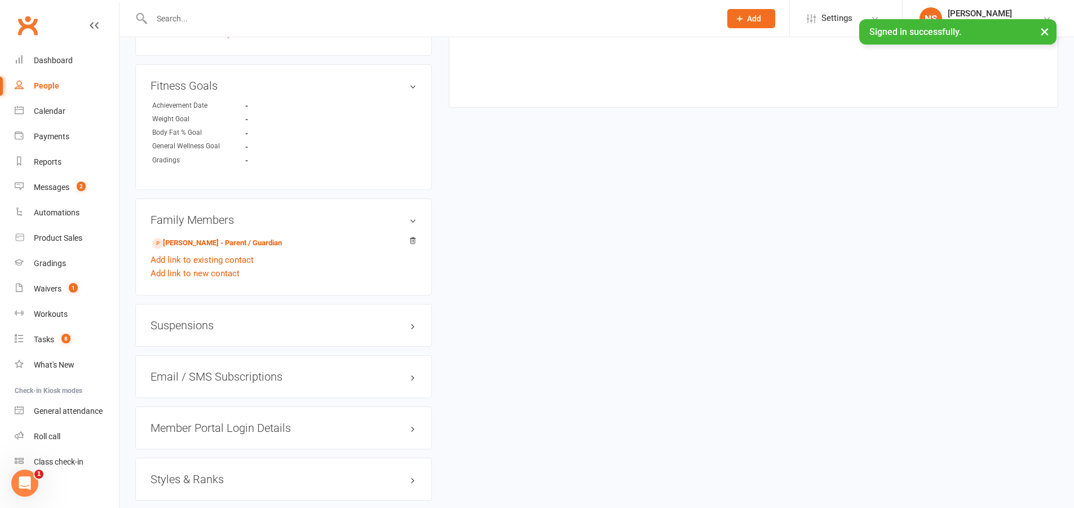
scroll to position [757, 0]
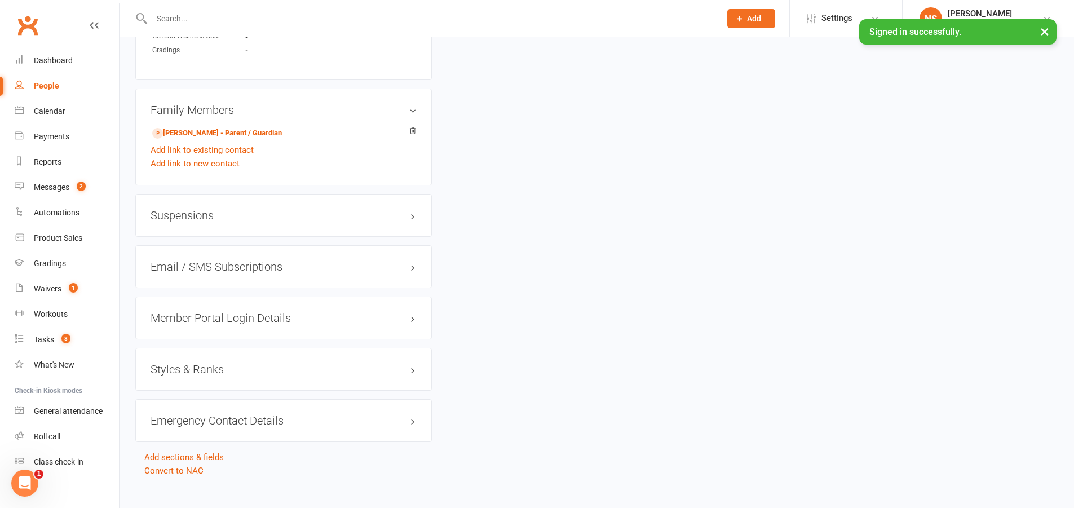
click at [195, 363] on h3 "Styles & Ranks" at bounding box center [283, 369] width 266 height 12
click at [204, 15] on input "text" at bounding box center [430, 19] width 564 height 16
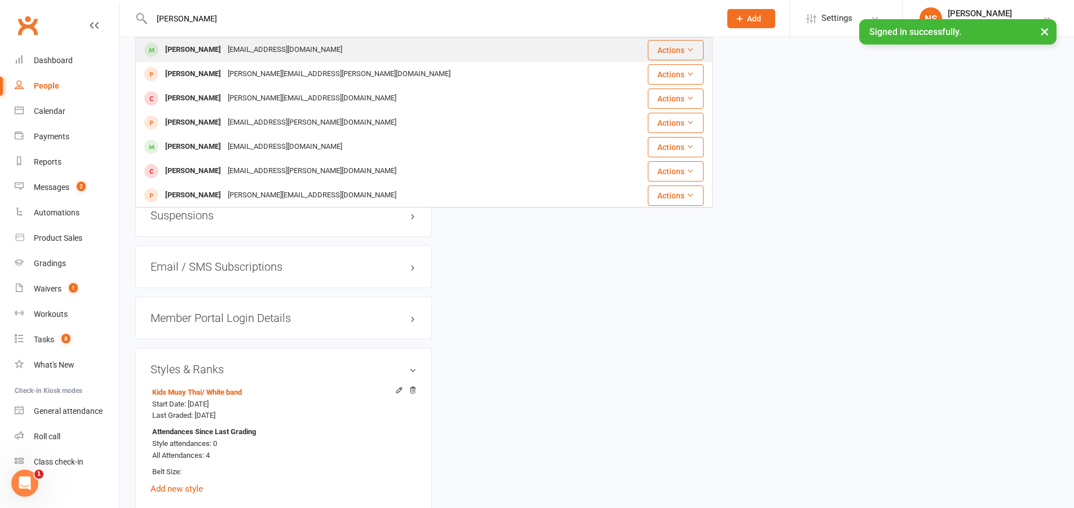
type input "[PERSON_NAME]"
click at [210, 48] on div "[PERSON_NAME]" at bounding box center [193, 50] width 63 height 16
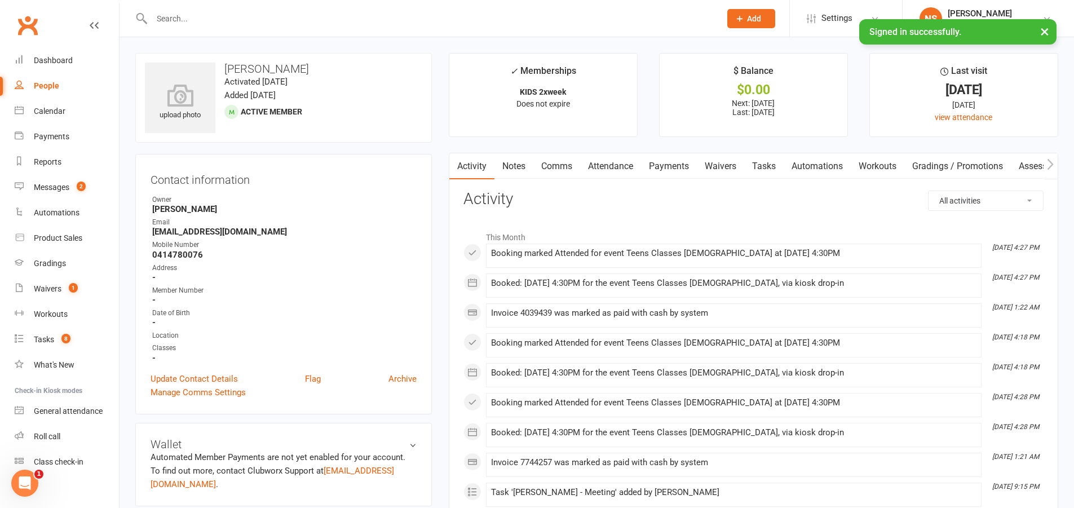
click at [615, 165] on link "Attendance" at bounding box center [610, 166] width 61 height 26
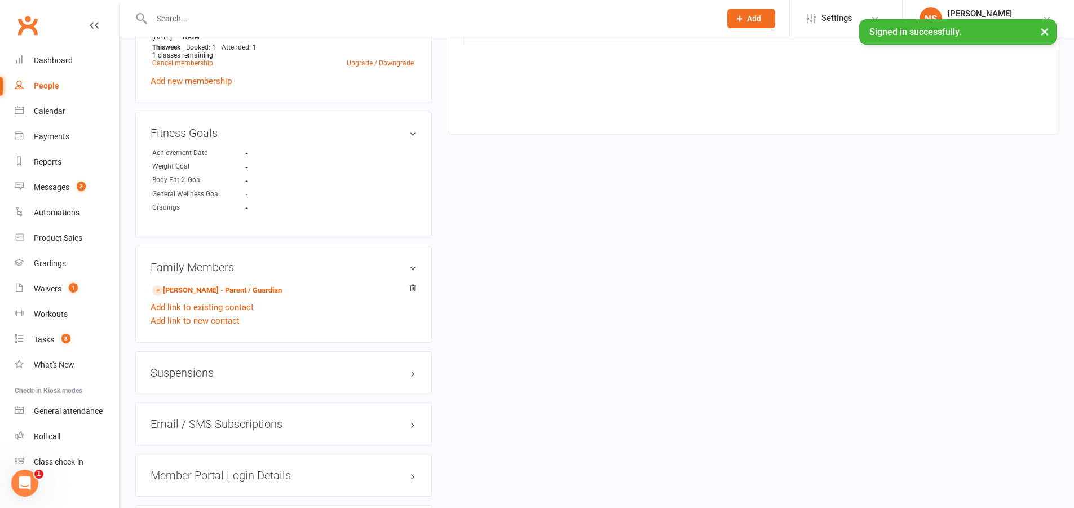
scroll to position [777, 0]
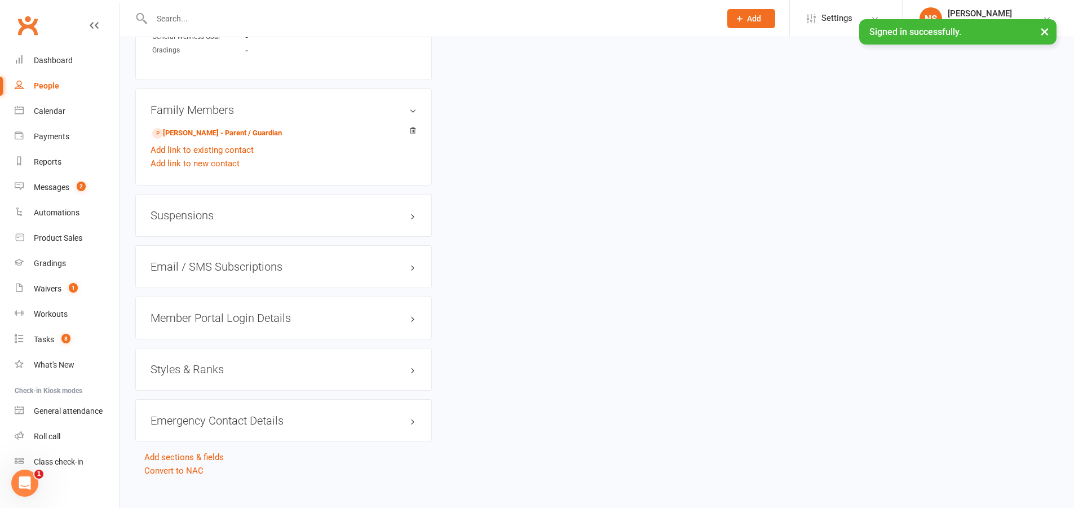
click at [201, 363] on h3 "Styles & Ranks" at bounding box center [283, 369] width 266 height 12
click at [187, 408] on link "Add new style" at bounding box center [176, 413] width 52 height 10
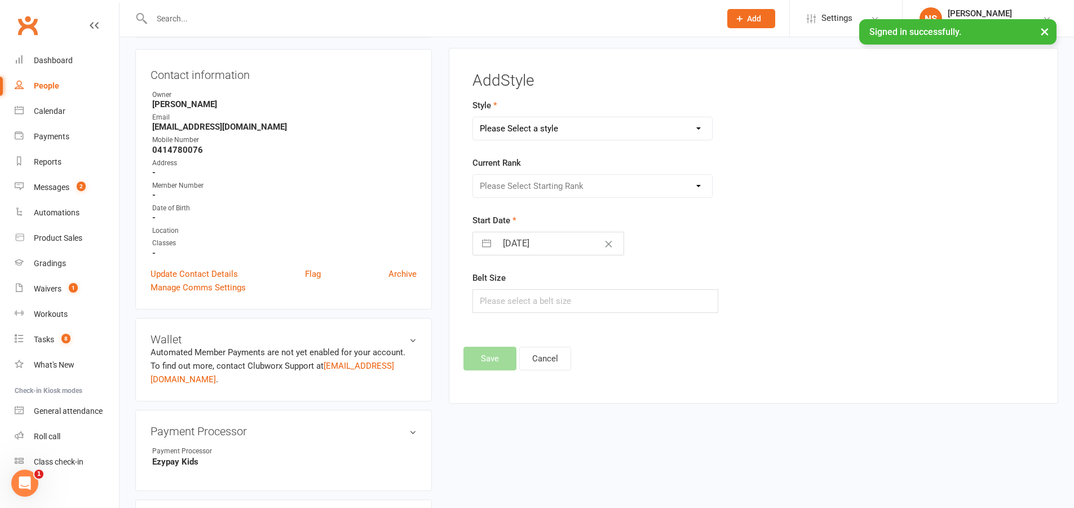
scroll to position [96, 0]
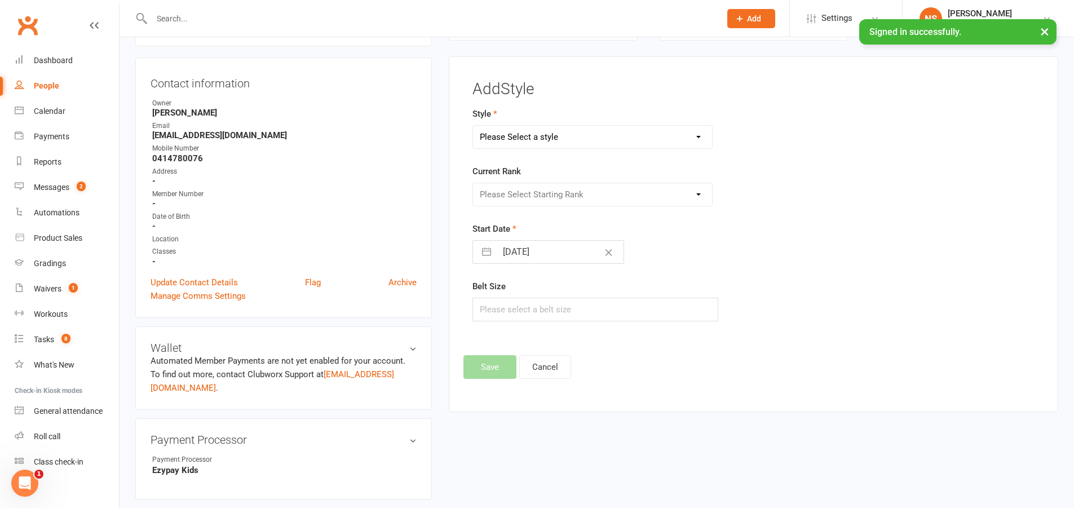
drag, startPoint x: 487, startPoint y: 142, endPoint x: 495, endPoint y: 147, distance: 9.4
click at [487, 142] on select "Please Select a style Kids Muay Thai Muay Thai" at bounding box center [593, 137] width 240 height 23
select select "3427"
click at [473, 126] on select "Please Select a style Kids Muay Thai Muay Thai" at bounding box center [593, 137] width 240 height 23
click at [522, 191] on select "Please Select Starting Rank White band Yellow Band Green Band Blue band" at bounding box center [593, 194] width 240 height 23
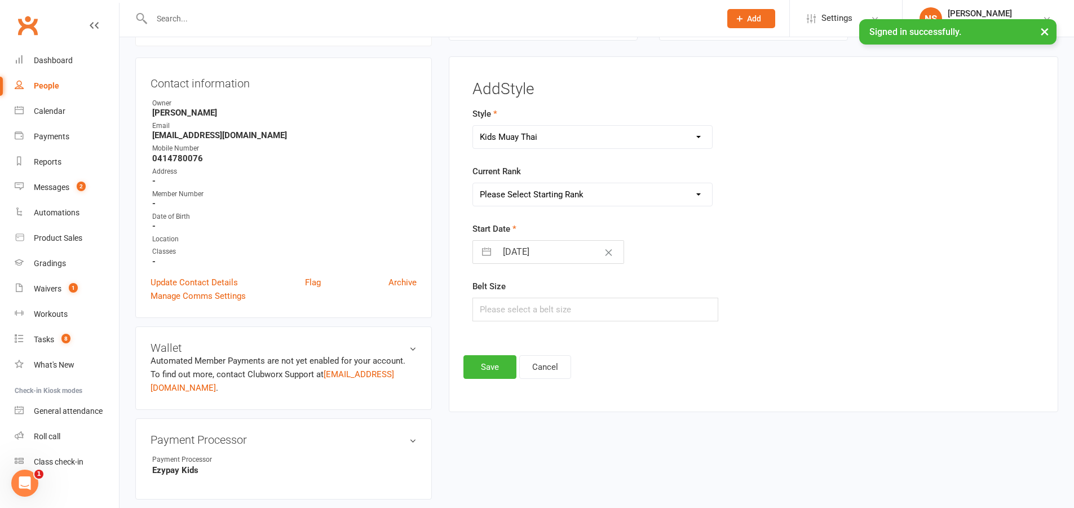
select select "40722"
click at [473, 183] on select "Please Select Starting Rank White band Yellow Band Green Band Blue band" at bounding box center [593, 194] width 240 height 23
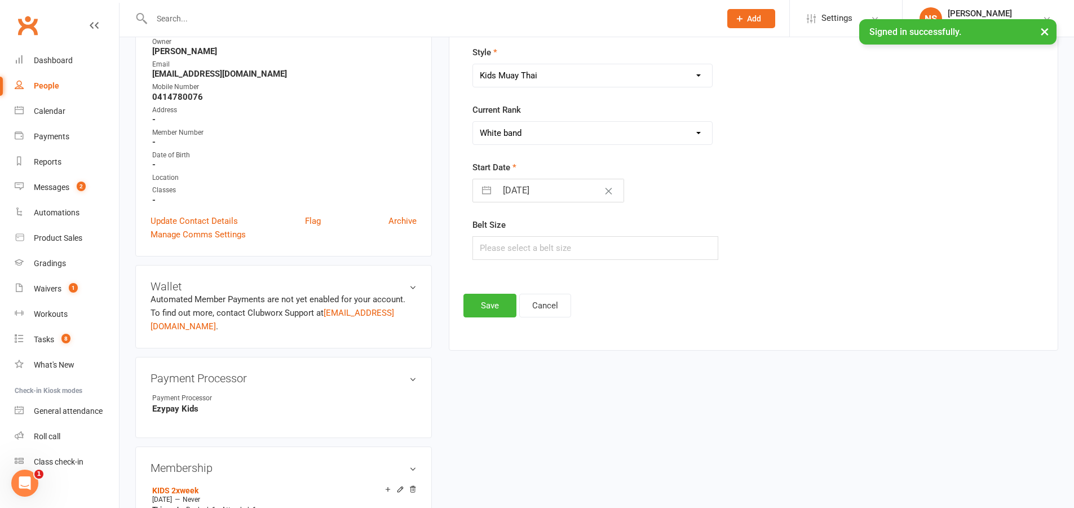
scroll to position [153, 0]
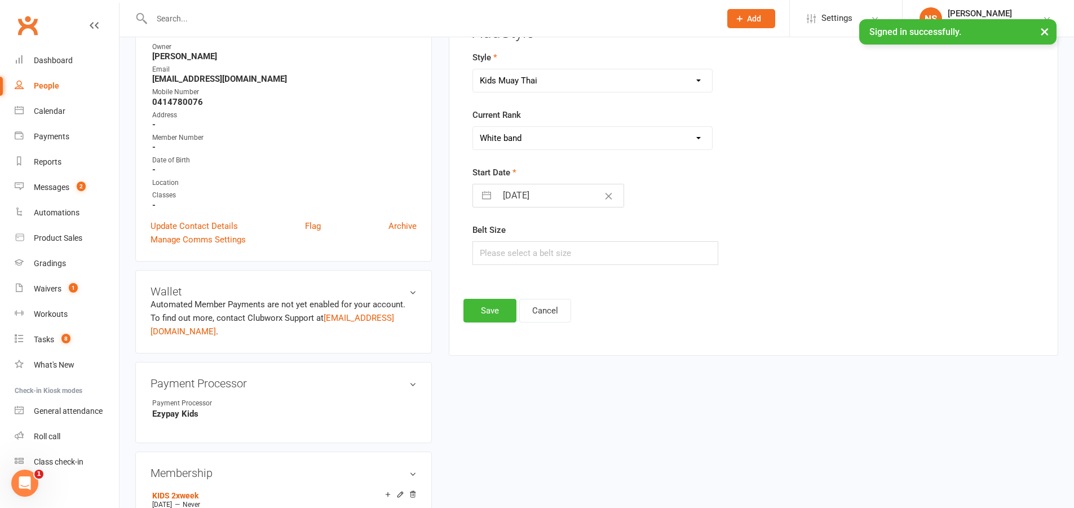
click at [517, 192] on input "[DATE]" at bounding box center [560, 195] width 127 height 23
select select "7"
select select "2025"
select select "8"
select select "2025"
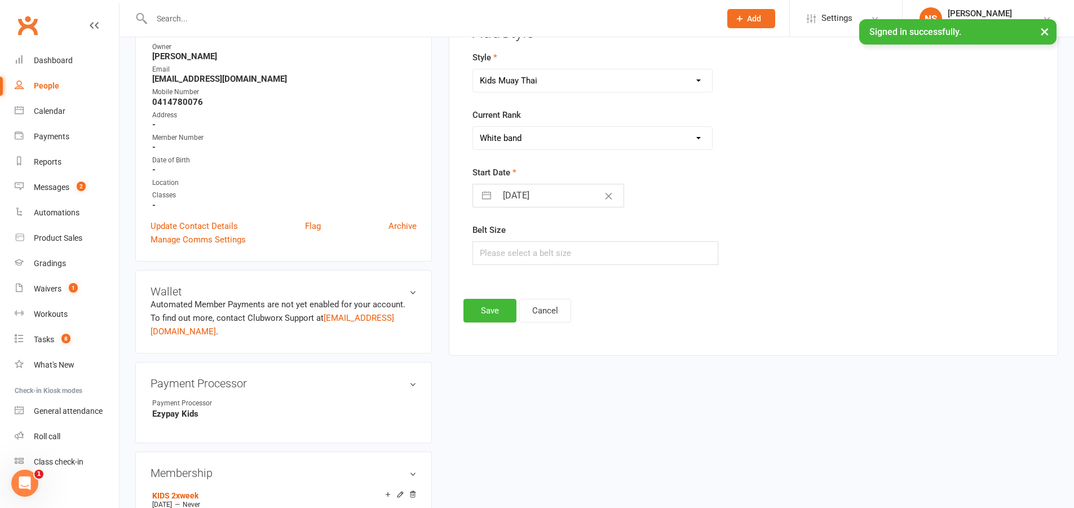
select select "9"
select select "2025"
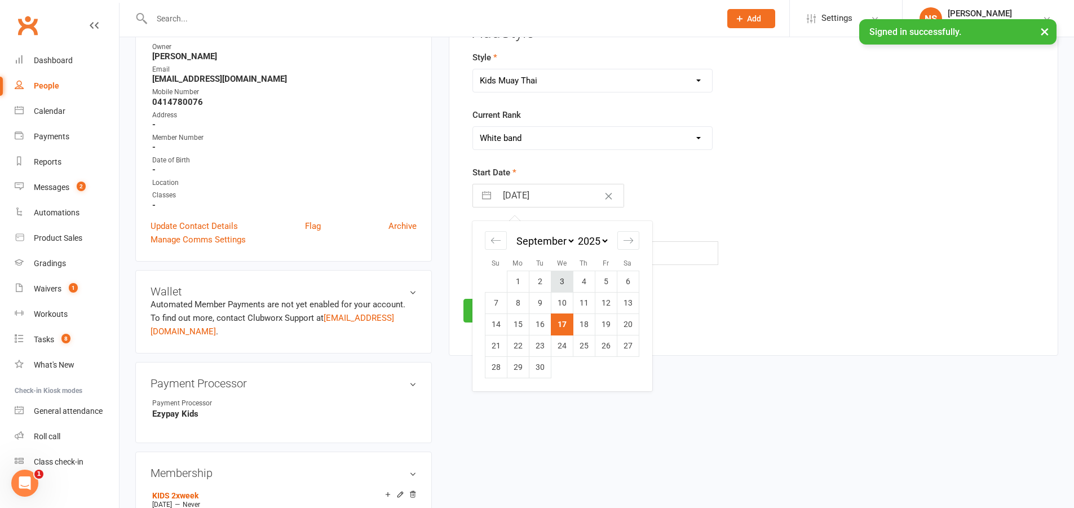
click at [563, 278] on td "3" at bounding box center [562, 281] width 22 height 21
type input "[DATE]"
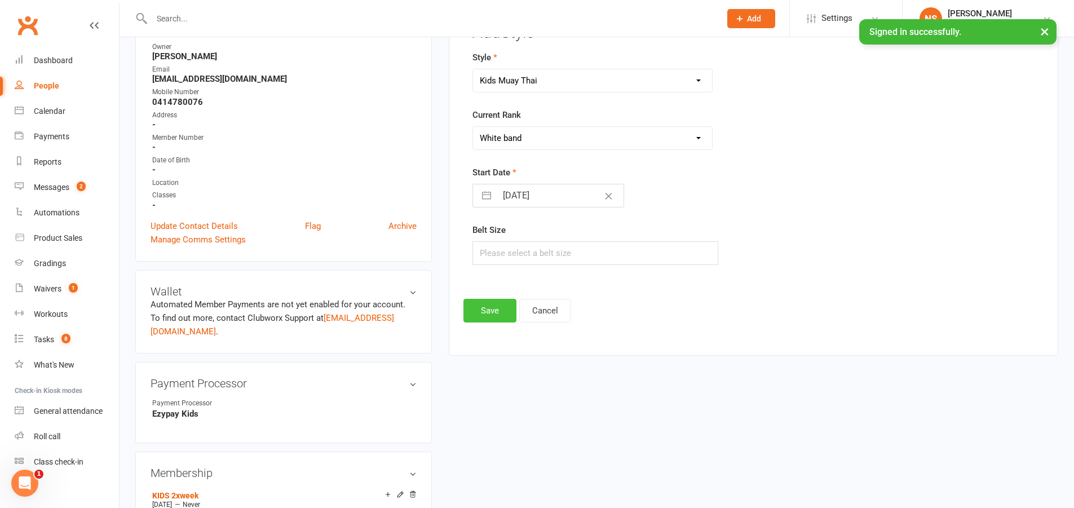
click at [467, 302] on button "Save" at bounding box center [489, 311] width 53 height 24
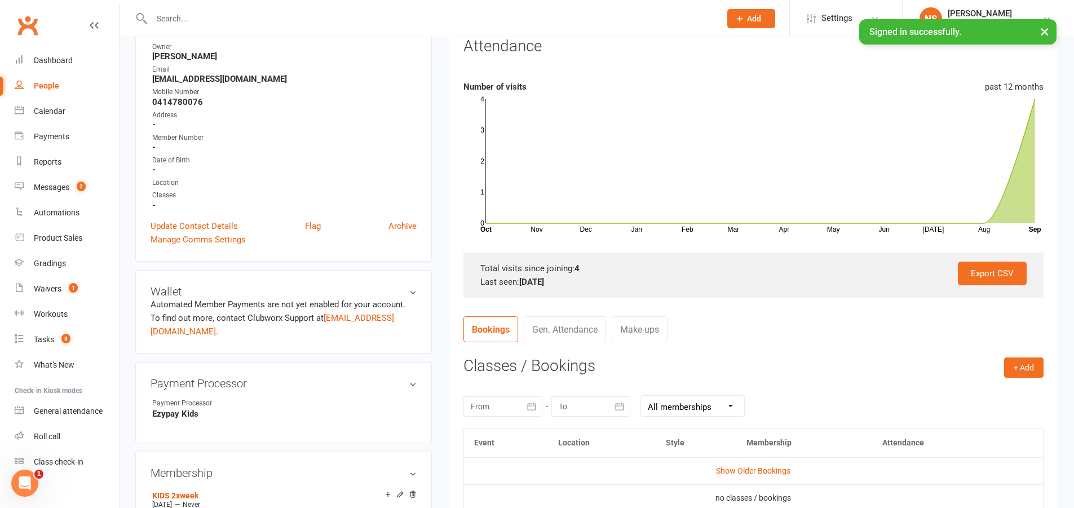
click at [224, 17] on input "text" at bounding box center [430, 19] width 564 height 16
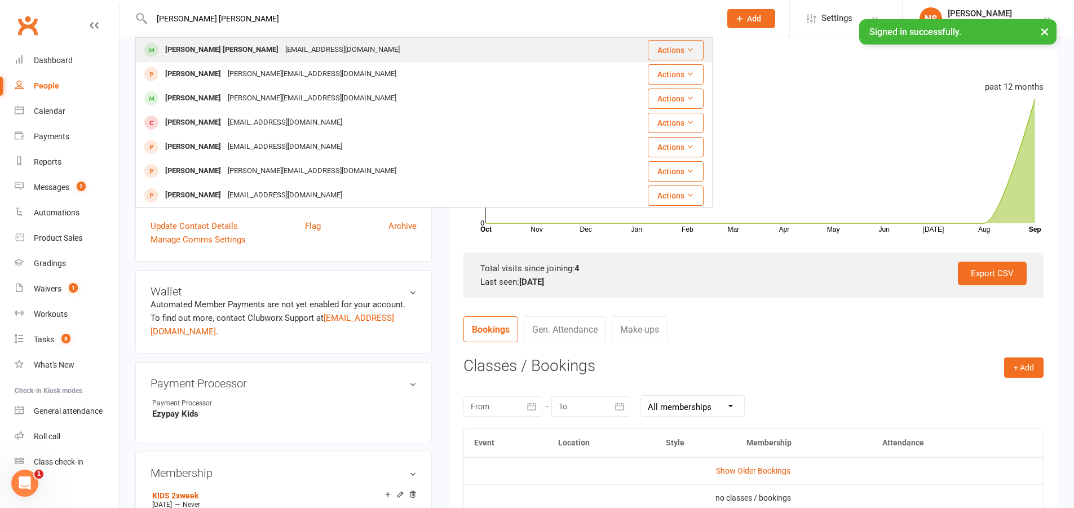
type input "[PERSON_NAME] [PERSON_NAME]"
click at [208, 50] on div "[PERSON_NAME] [PERSON_NAME]" at bounding box center [222, 50] width 120 height 16
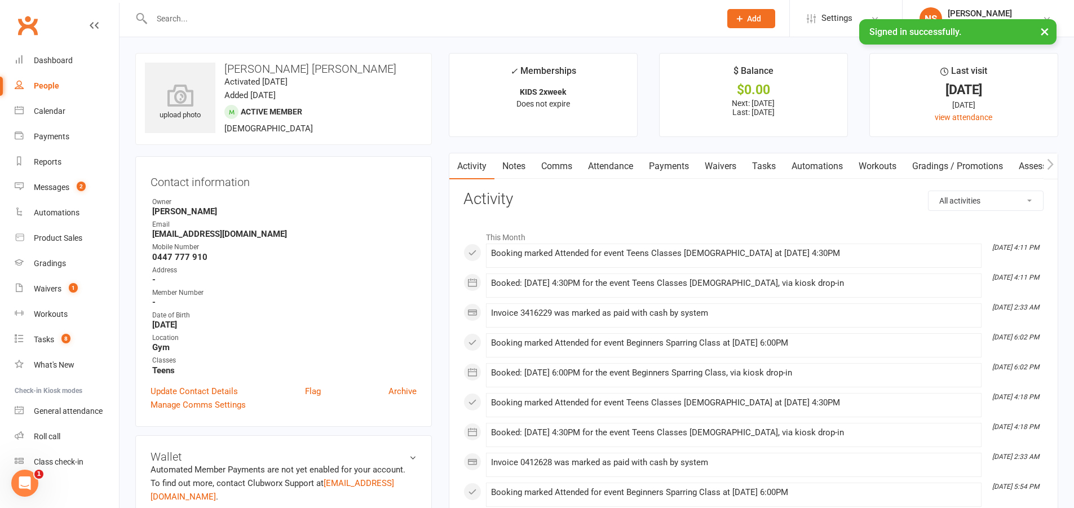
click at [618, 164] on link "Attendance" at bounding box center [610, 166] width 61 height 26
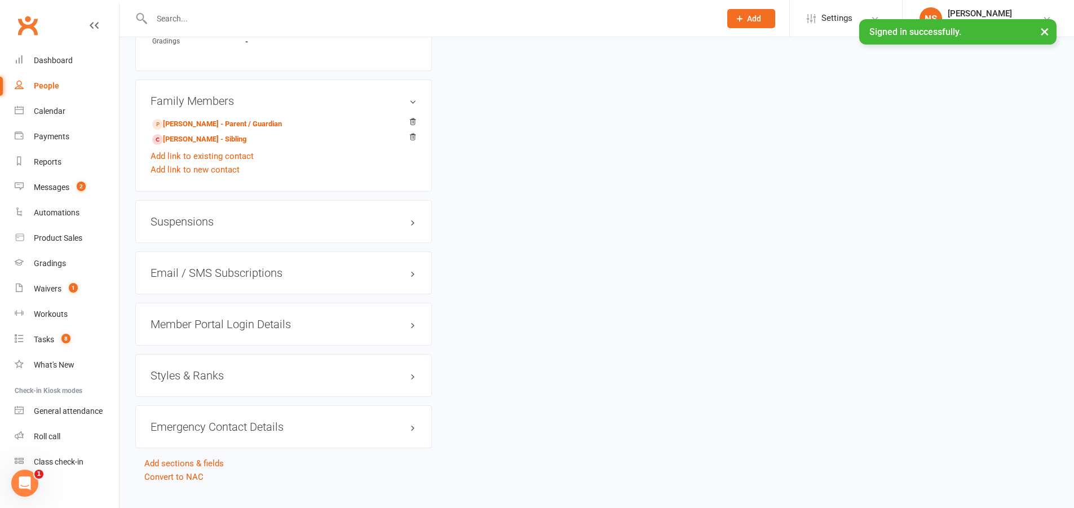
scroll to position [831, 0]
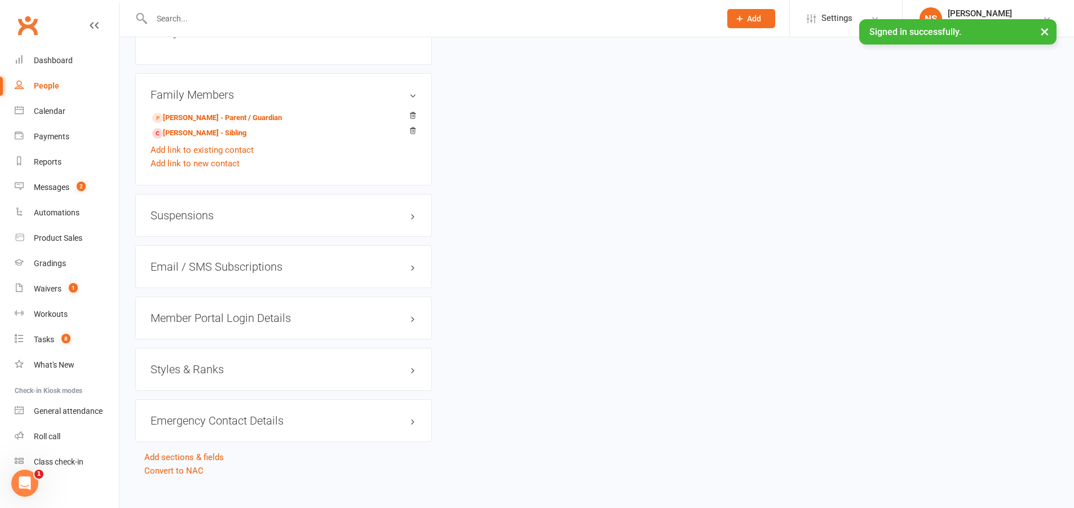
click at [215, 363] on h3 "Styles & Ranks" at bounding box center [283, 369] width 266 height 12
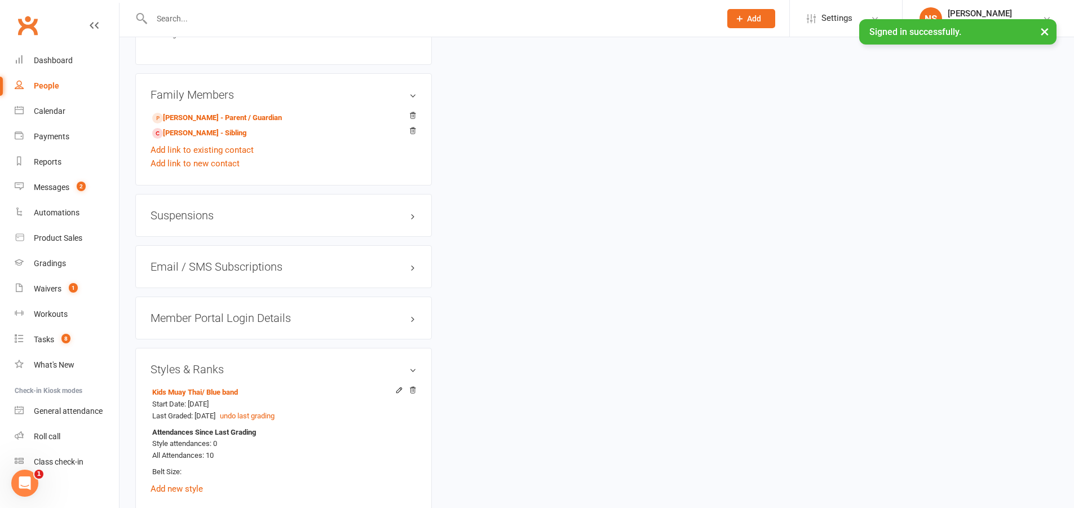
click at [196, 11] on input "text" at bounding box center [430, 19] width 564 height 16
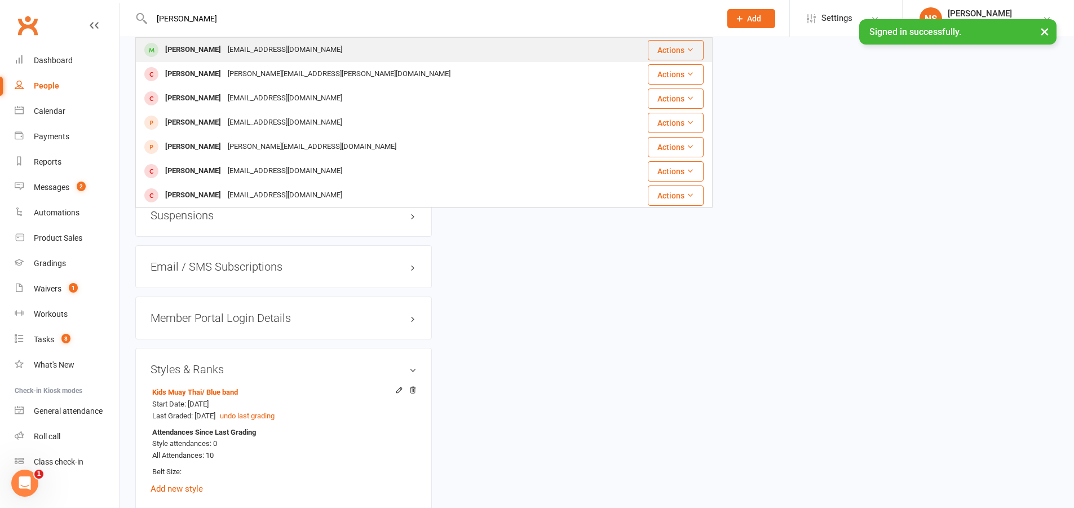
type input "[PERSON_NAME]"
click at [209, 52] on div "[PERSON_NAME]" at bounding box center [193, 50] width 63 height 16
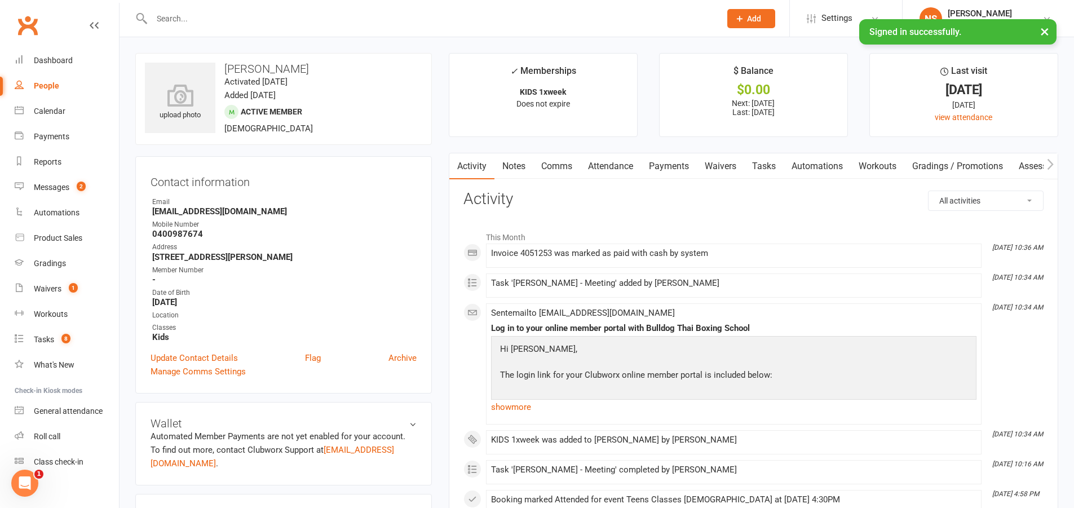
click at [606, 169] on link "Attendance" at bounding box center [610, 166] width 61 height 26
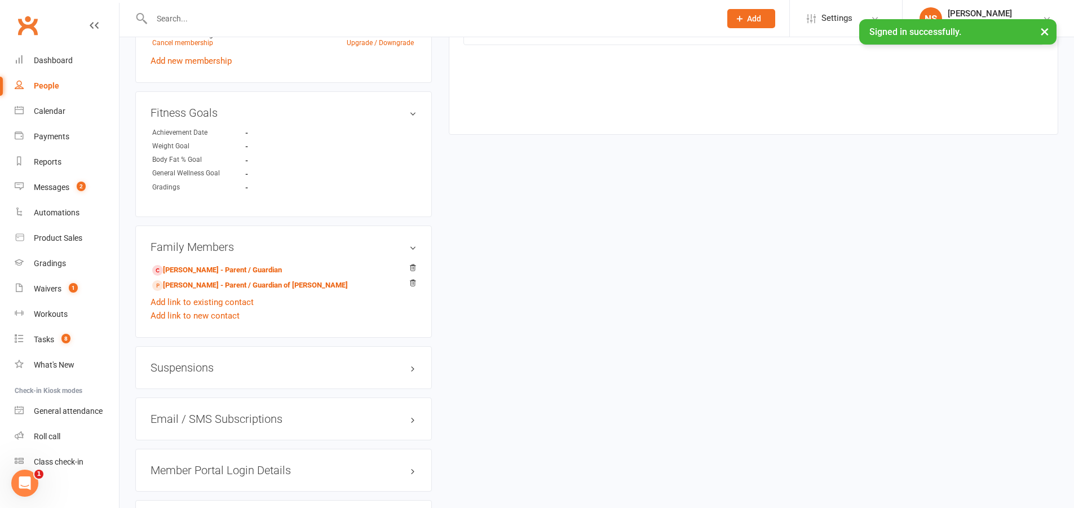
scroll to position [772, 0]
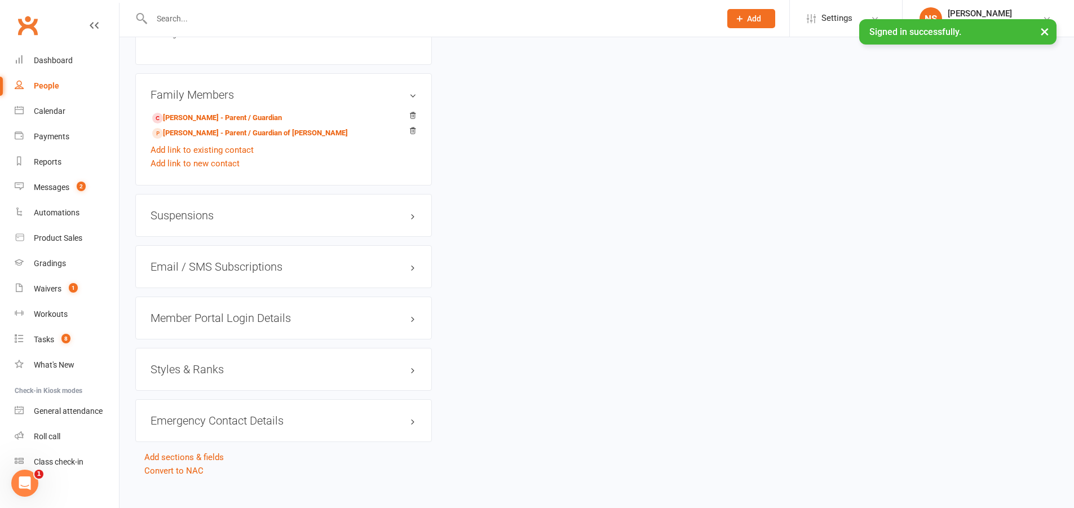
click at [201, 363] on h3 "Styles & Ranks" at bounding box center [283, 369] width 266 height 12
click at [197, 408] on link "Add new style" at bounding box center [176, 413] width 52 height 10
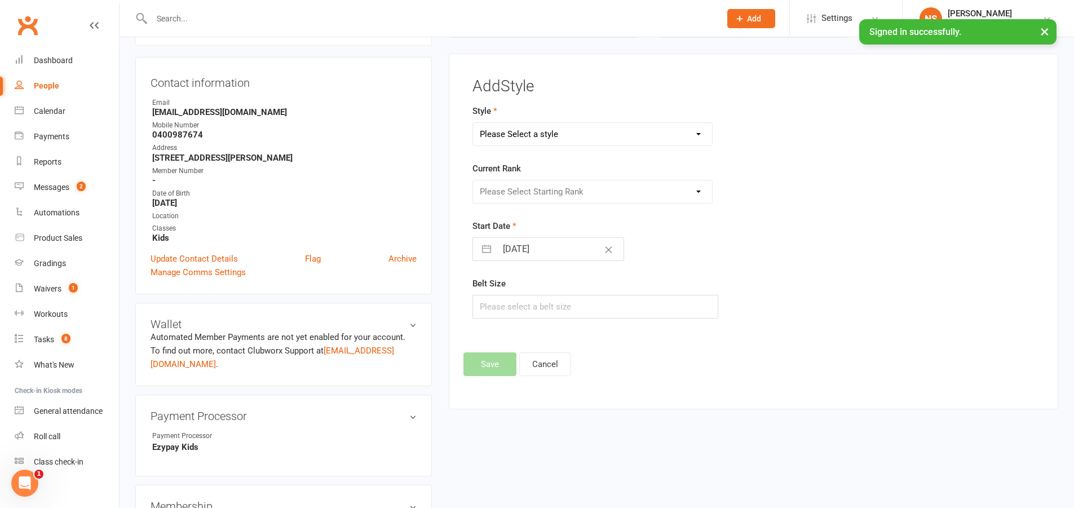
scroll to position [96, 0]
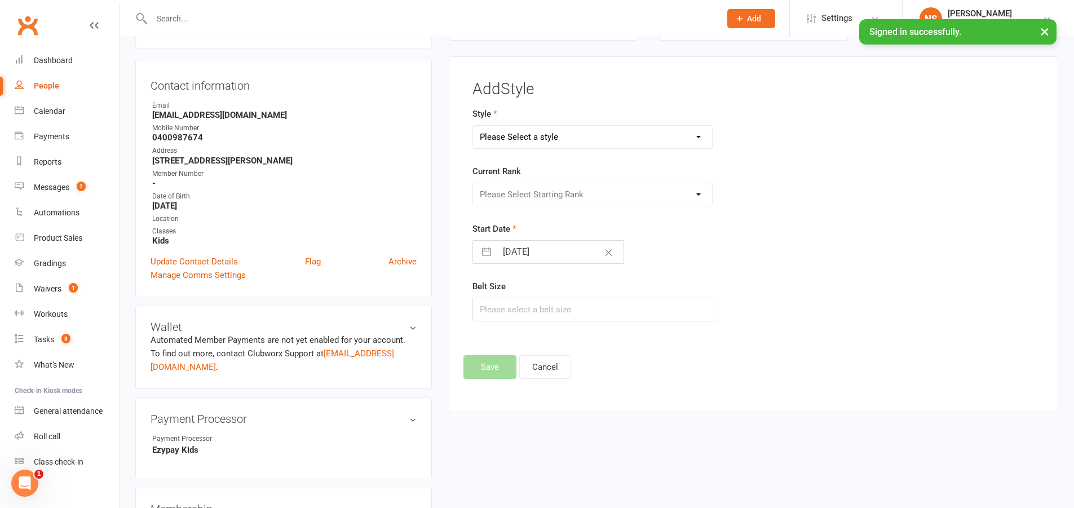
click at [528, 140] on select "Please Select a style Kids Muay Thai Muay Thai" at bounding box center [593, 137] width 240 height 23
select select "3427"
click at [473, 126] on select "Please Select a style Kids Muay Thai Muay Thai" at bounding box center [593, 137] width 240 height 23
click at [519, 192] on select "Please Select Starting Rank White band Yellow Band Green Band Blue band" at bounding box center [593, 194] width 240 height 23
select select "40722"
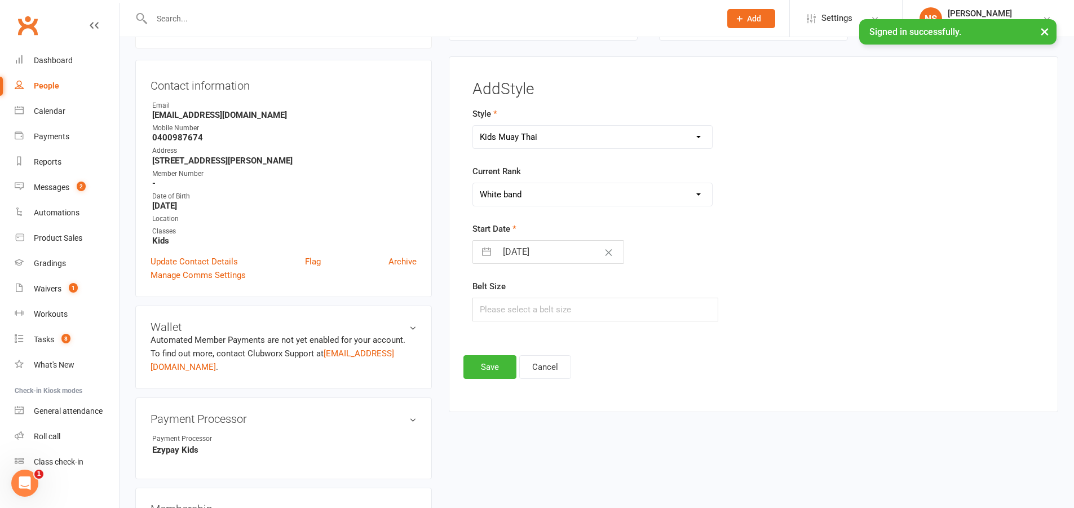
click at [473, 183] on select "Please Select Starting Rank White band Yellow Band Green Band Blue band" at bounding box center [593, 194] width 240 height 23
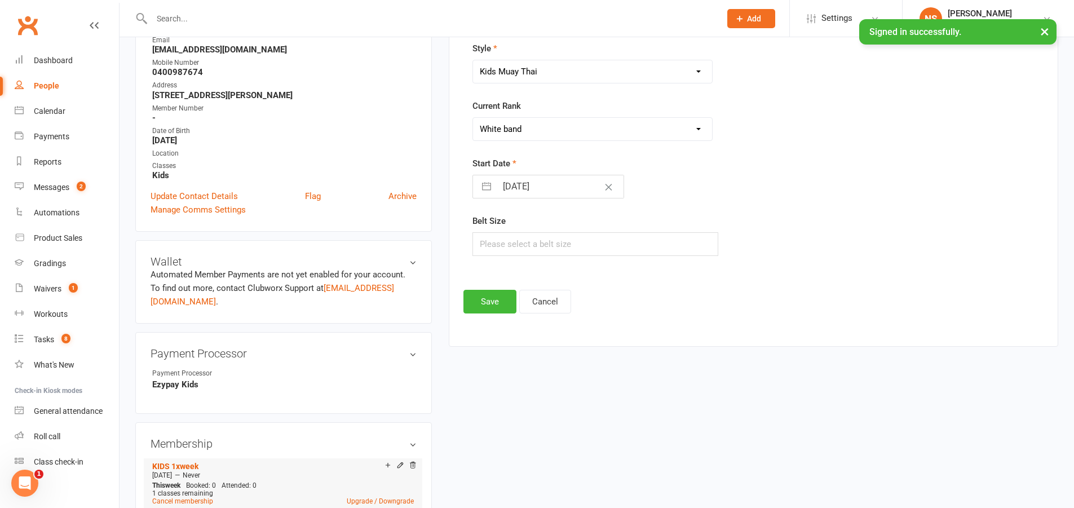
scroll to position [153, 0]
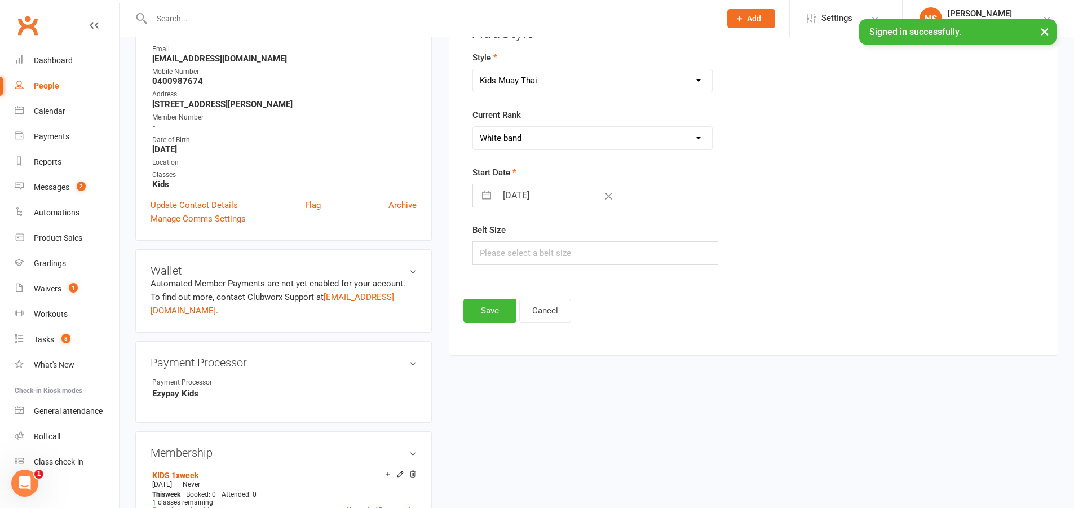
select select "7"
select select "2025"
select select "8"
select select "2025"
select select "9"
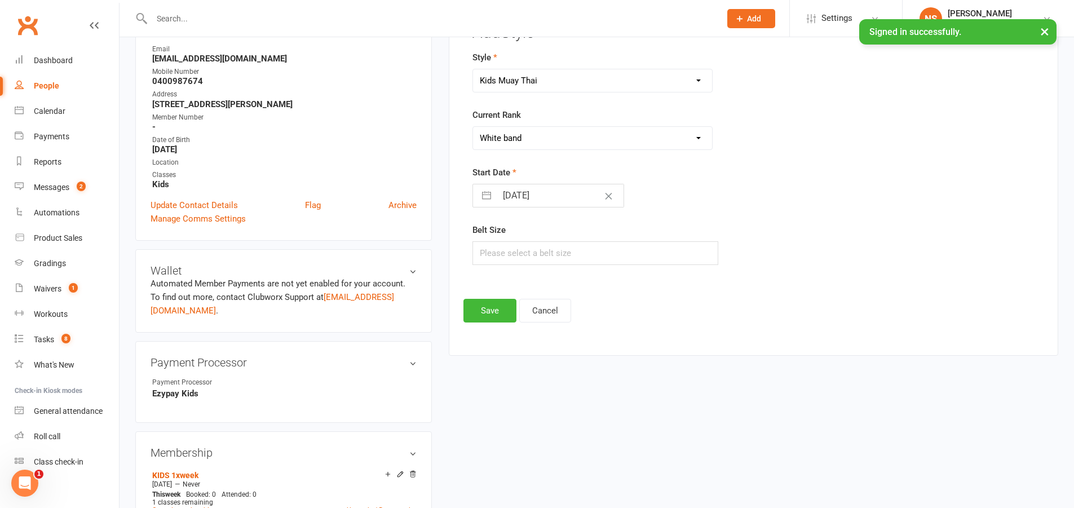
select select "2025"
click at [538, 197] on input "[DATE]" at bounding box center [560, 195] width 127 height 23
click at [496, 322] on td "14" at bounding box center [496, 323] width 22 height 21
type input "[DATE]"
click at [489, 312] on button "Save" at bounding box center [489, 311] width 53 height 24
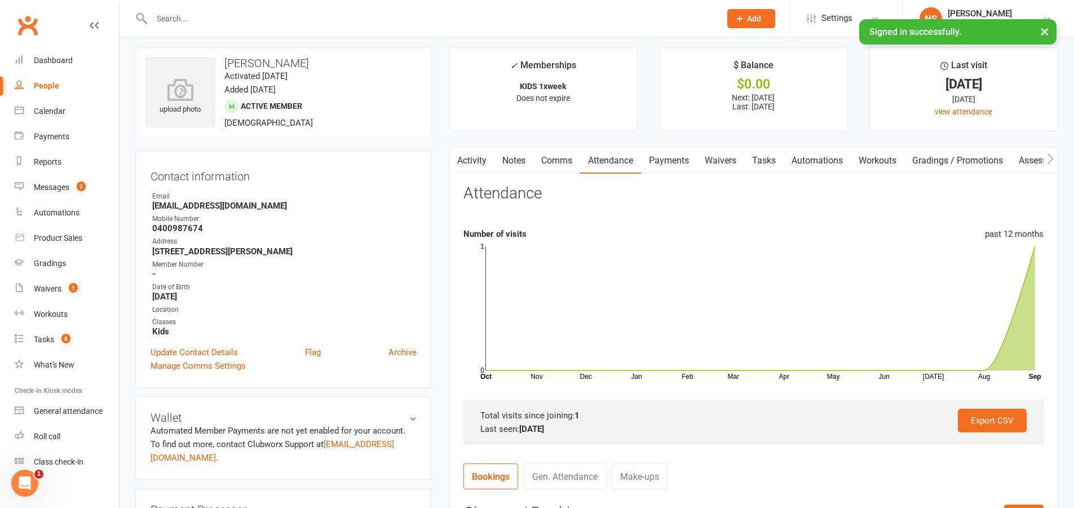
scroll to position [0, 0]
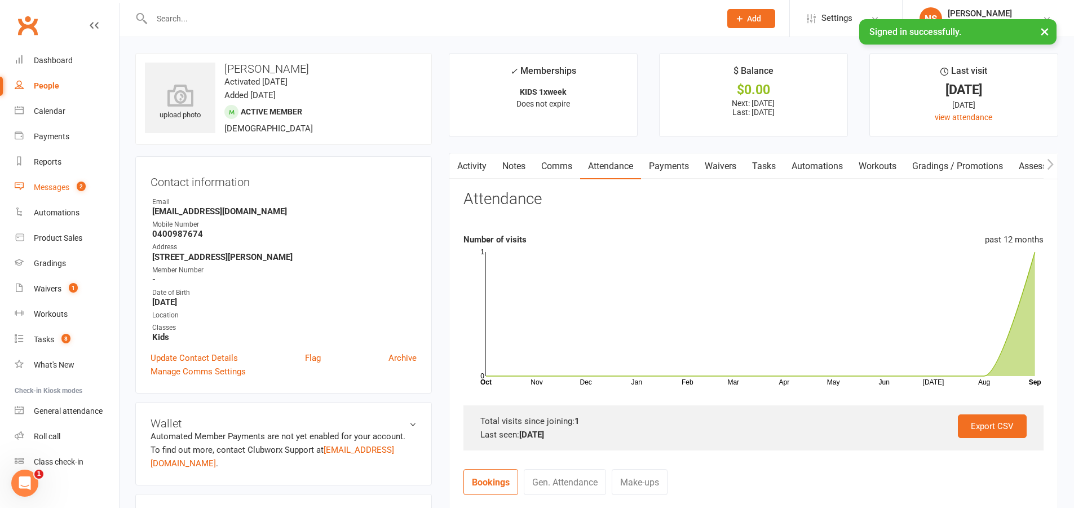
click at [53, 180] on link "Messages 2" at bounding box center [67, 187] width 104 height 25
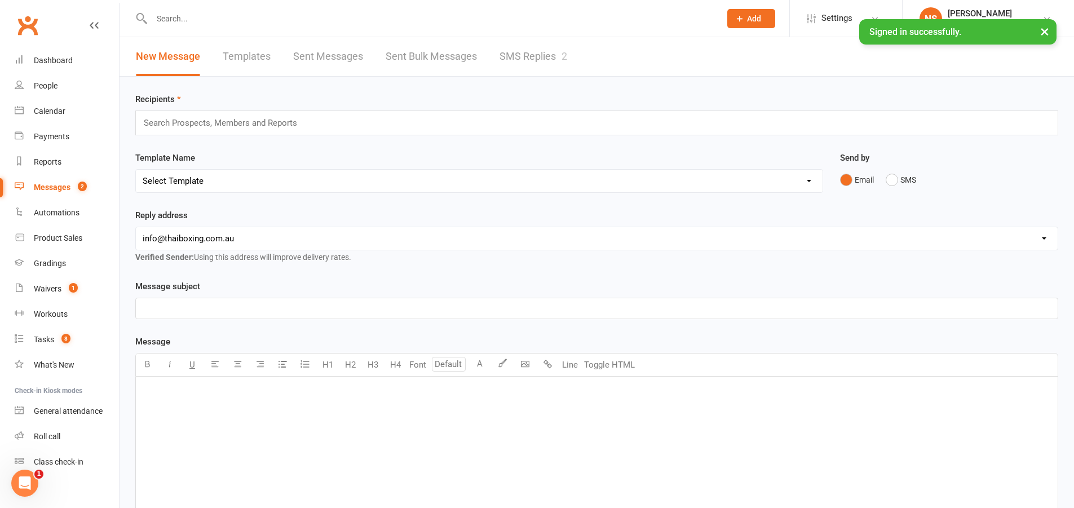
click at [507, 60] on link "SMS Replies 2" at bounding box center [533, 56] width 68 height 39
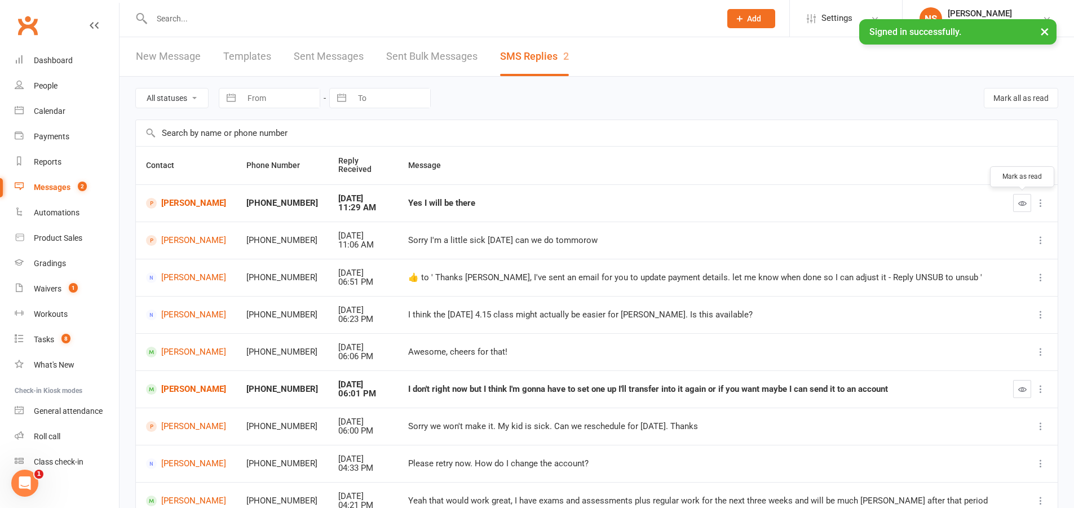
click at [1023, 201] on icon "button" at bounding box center [1022, 203] width 8 height 8
drag, startPoint x: 1022, startPoint y: 389, endPoint x: 582, endPoint y: 21, distance: 573.7
click at [1021, 389] on icon "button" at bounding box center [1022, 389] width 8 height 8
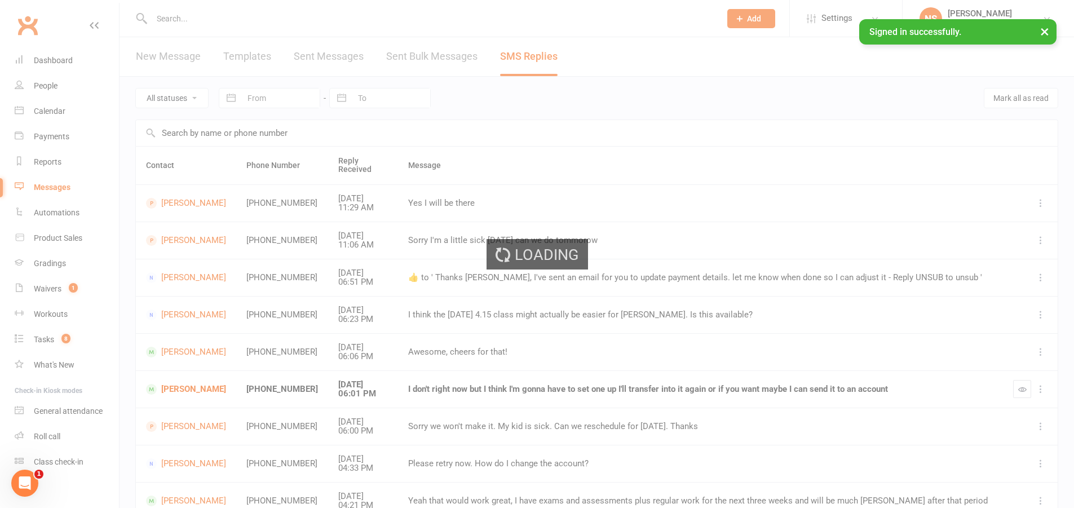
click at [44, 335] on div "Loading" at bounding box center [537, 254] width 1074 height 508
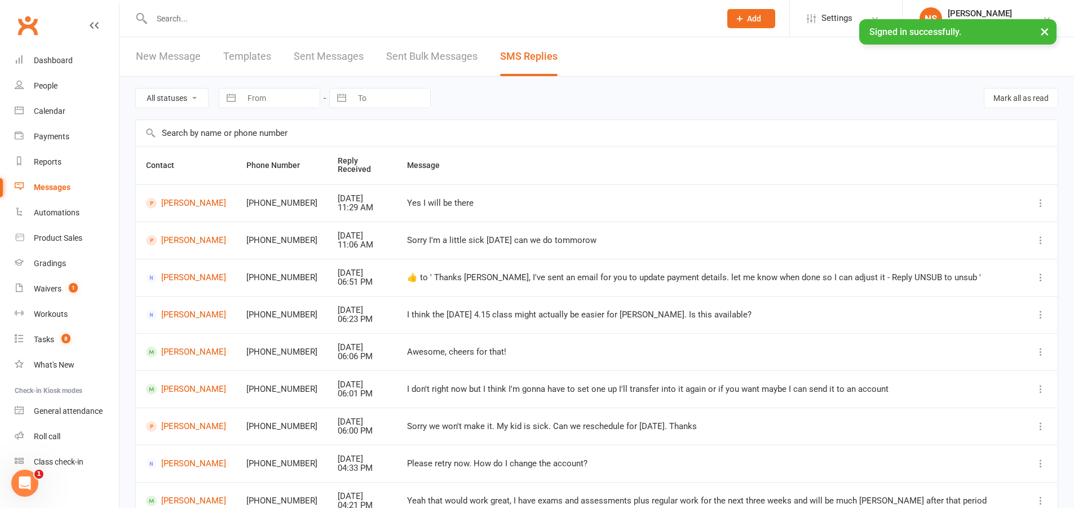
click at [212, 25] on input "text" at bounding box center [430, 19] width 564 height 16
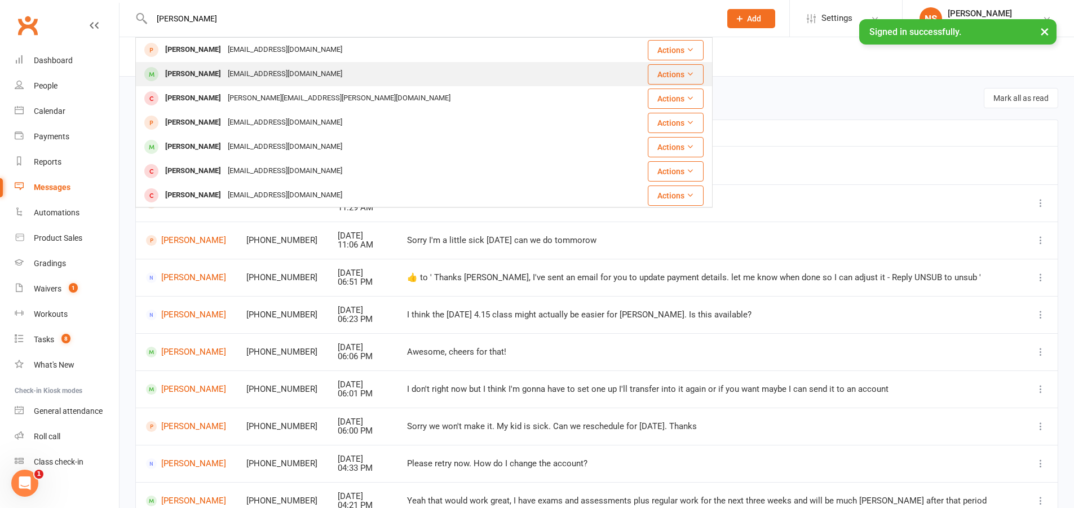
type input "[PERSON_NAME]"
click at [225, 72] on div "[EMAIL_ADDRESS][DOMAIN_NAME]" at bounding box center [284, 74] width 121 height 16
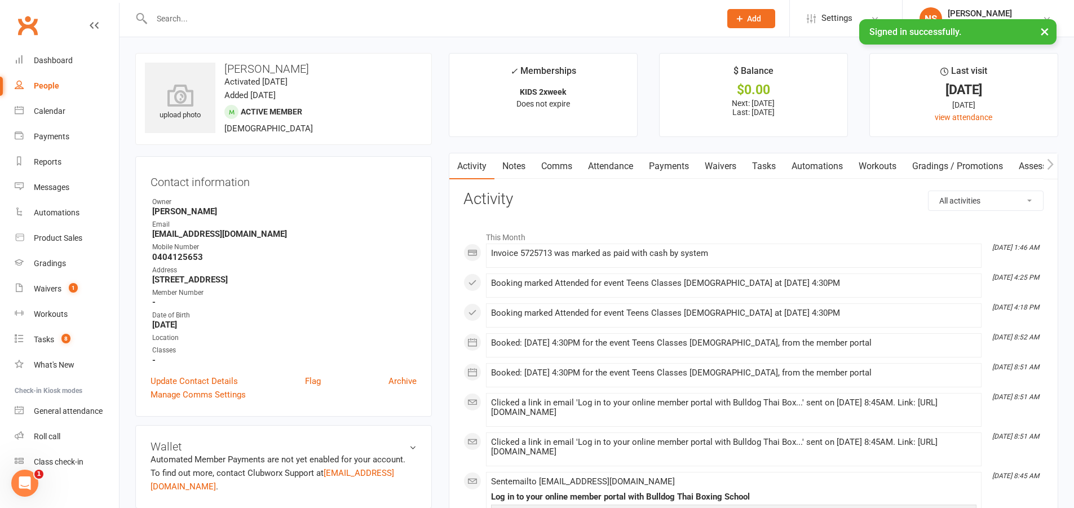
click at [606, 167] on link "Attendance" at bounding box center [610, 166] width 61 height 26
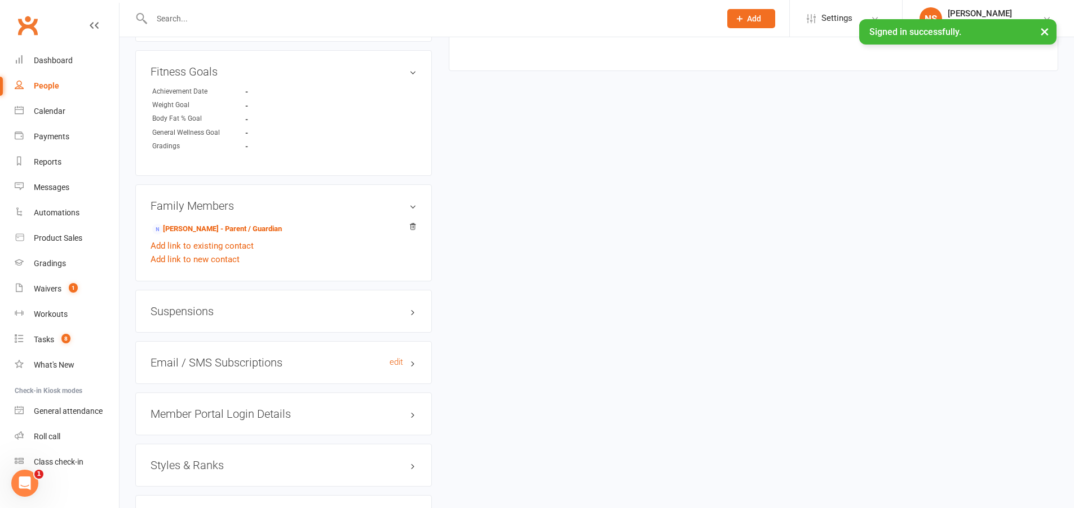
scroll to position [779, 0]
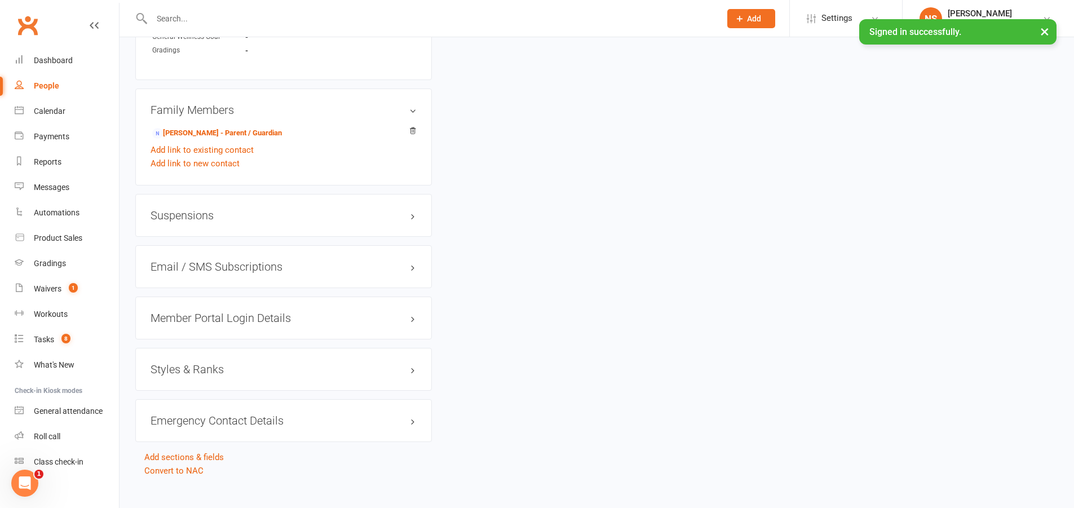
click at [192, 362] on div "Styles & Ranks" at bounding box center [283, 369] width 296 height 43
click at [201, 363] on h3 "Styles & Ranks" at bounding box center [283, 369] width 266 height 12
click at [199, 408] on link "Add new style" at bounding box center [176, 413] width 52 height 10
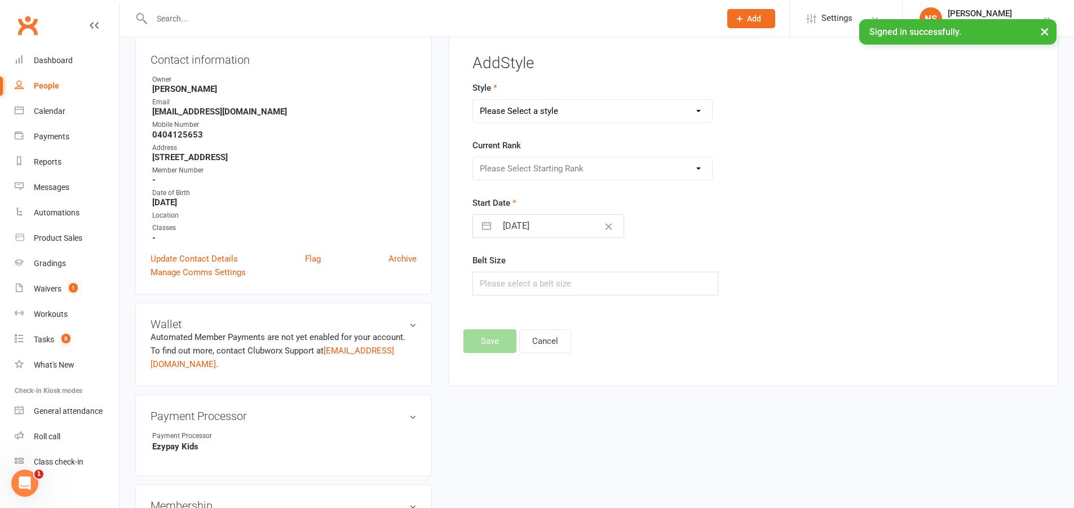
scroll to position [96, 0]
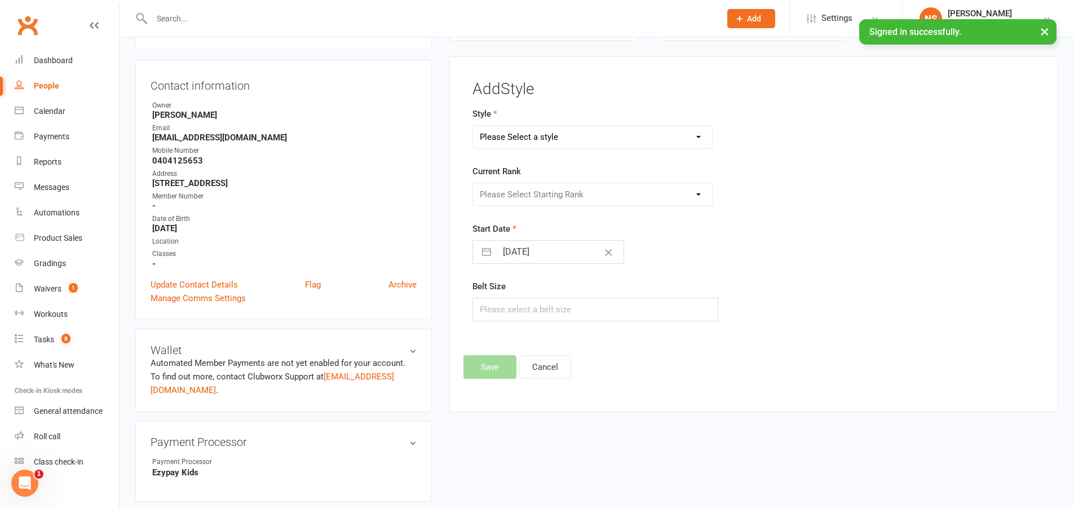
click at [513, 139] on select "Please Select a style Kids Muay Thai Muay Thai" at bounding box center [593, 137] width 240 height 23
select select "3427"
click at [473, 126] on select "Please Select a style Kids Muay Thai Muay Thai" at bounding box center [593, 137] width 240 height 23
drag, startPoint x: 509, startPoint y: 187, endPoint x: 509, endPoint y: 194, distance: 7.3
click at [509, 187] on select "Please Select Starting Rank White band Yellow Band Green Band Blue band" at bounding box center [593, 194] width 240 height 23
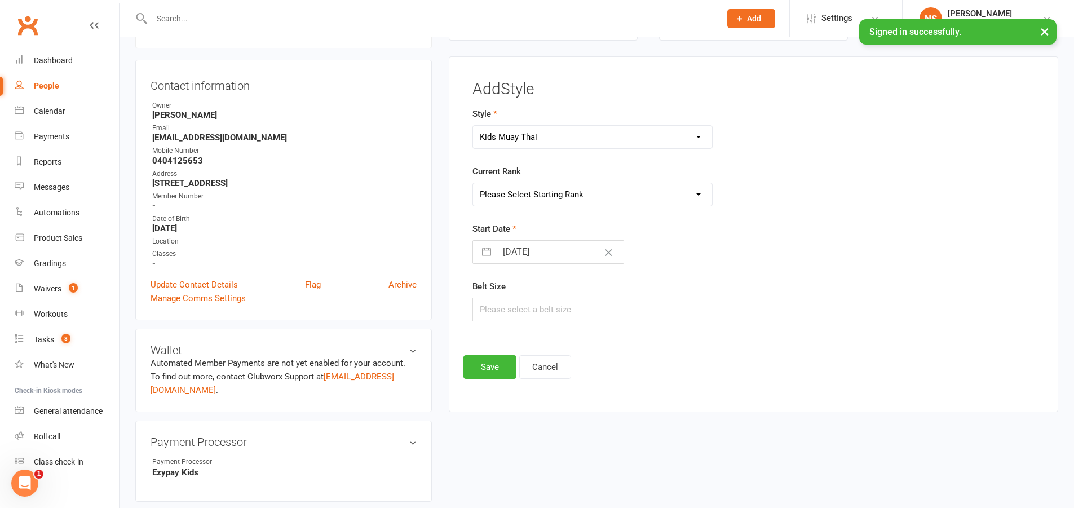
select select "40722"
click at [473, 183] on select "Please Select Starting Rank White band Yellow Band Green Band Blue band" at bounding box center [593, 194] width 240 height 23
click at [513, 251] on input "[DATE]" at bounding box center [560, 252] width 127 height 23
select select "7"
select select "2025"
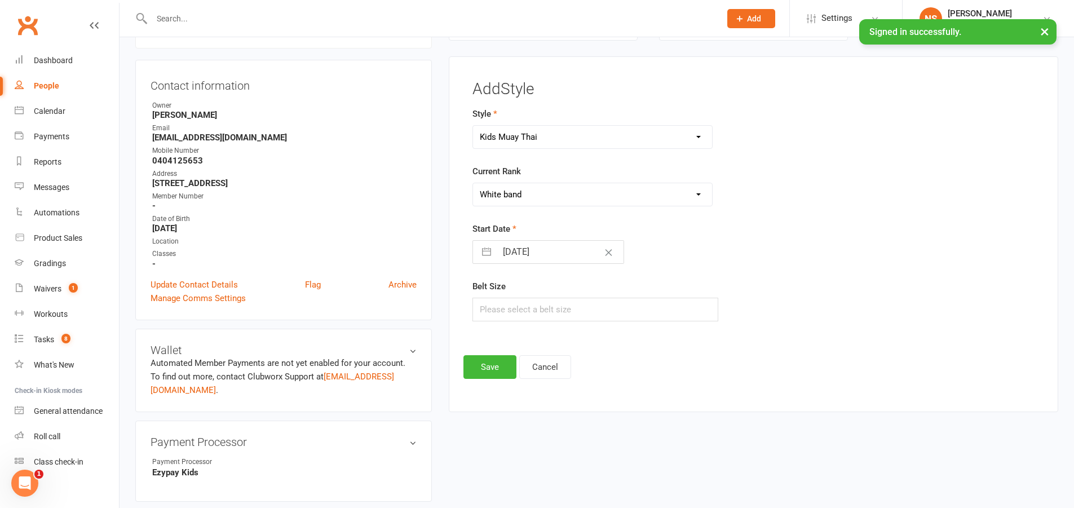
select select "8"
select select "2025"
select select "9"
select select "2025"
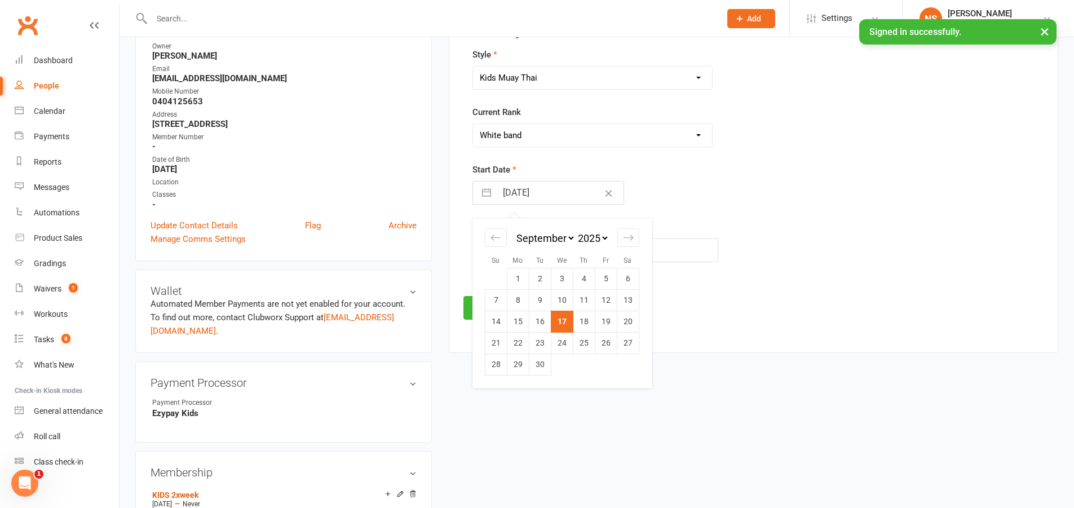
scroll to position [153, 0]
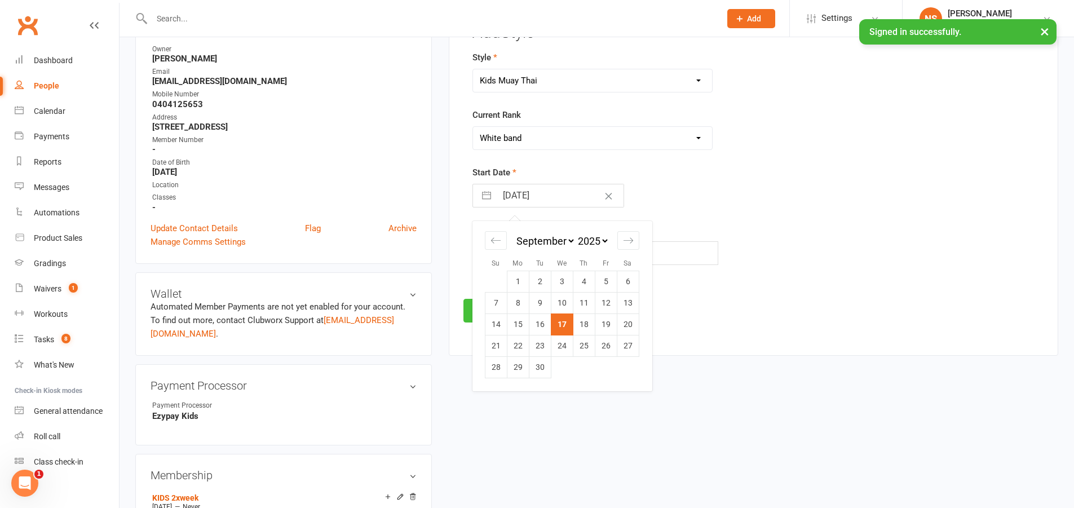
click at [495, 300] on td "7" at bounding box center [496, 302] width 22 height 21
type input "[DATE]"
click at [494, 308] on button "Save" at bounding box center [489, 311] width 53 height 24
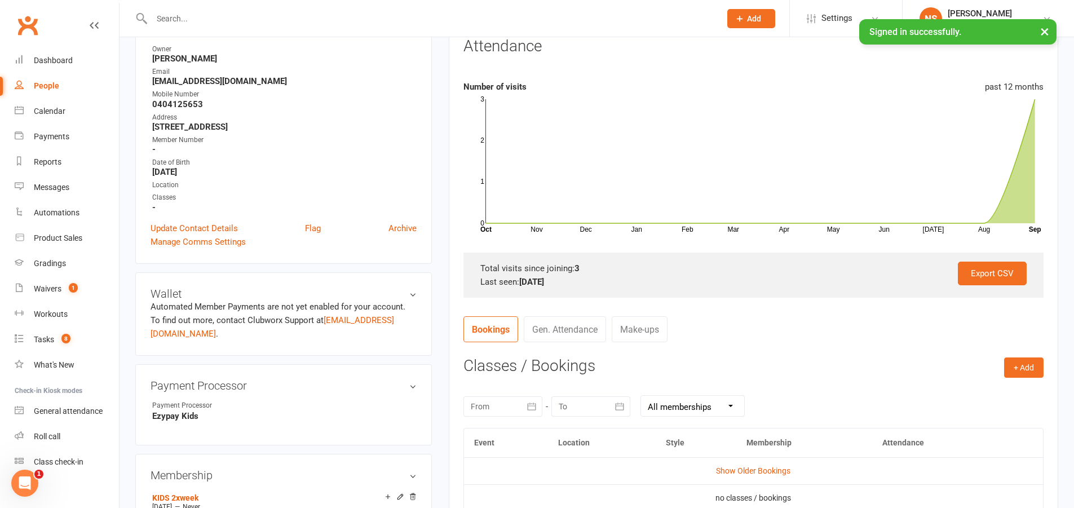
click at [225, 21] on input "text" at bounding box center [430, 19] width 564 height 16
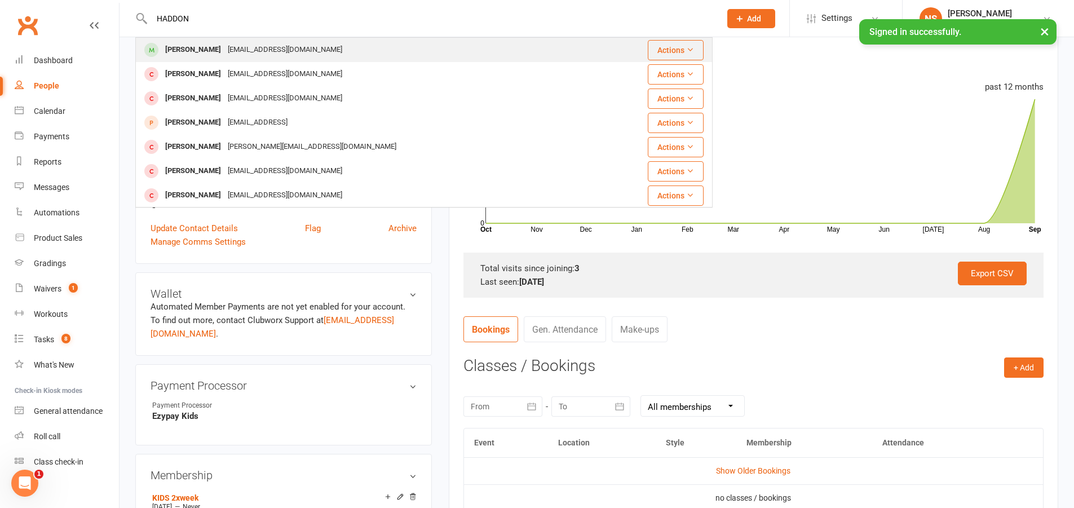
type input "HADDON"
click at [232, 50] on div "[EMAIL_ADDRESS][DOMAIN_NAME]" at bounding box center [284, 50] width 121 height 16
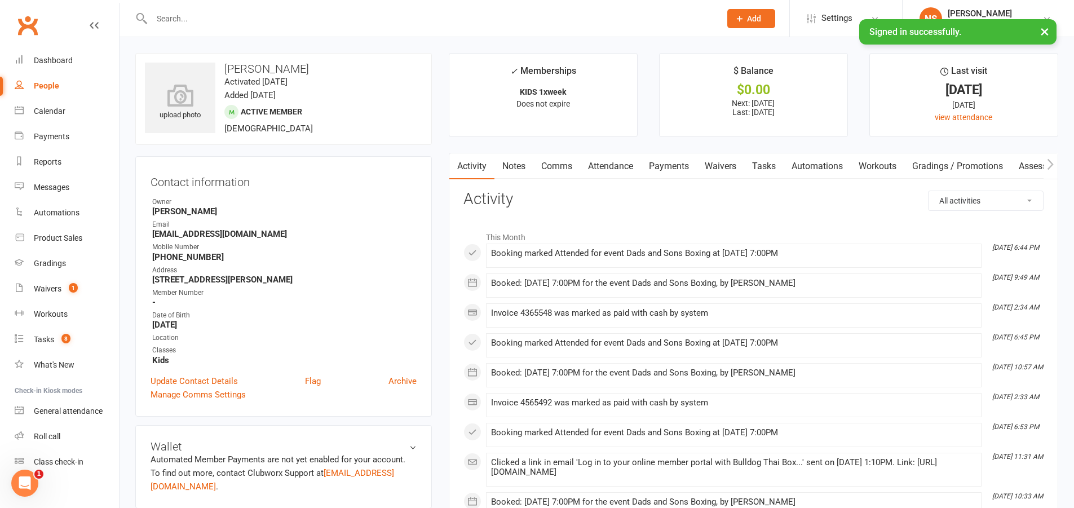
click at [606, 163] on link "Attendance" at bounding box center [610, 166] width 61 height 26
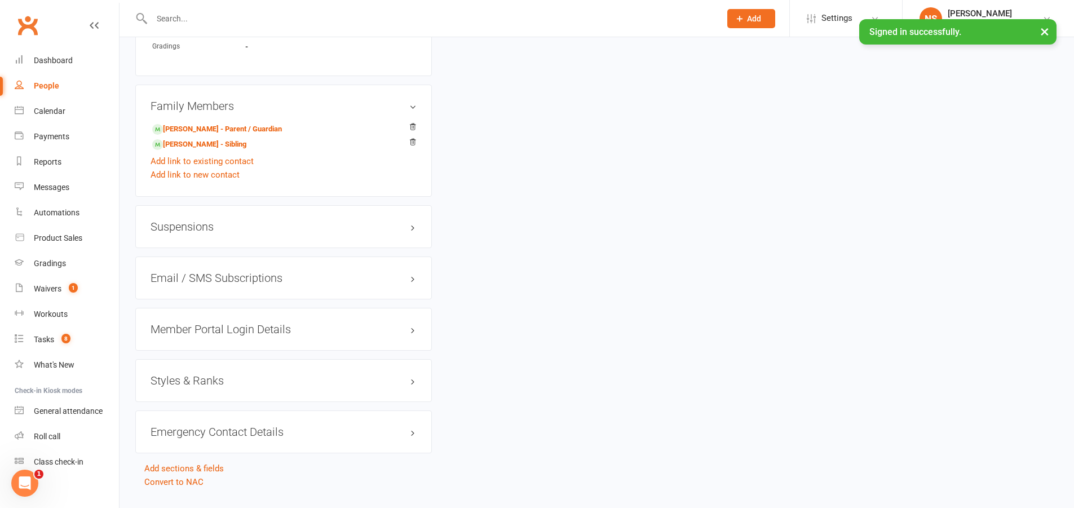
scroll to position [821, 0]
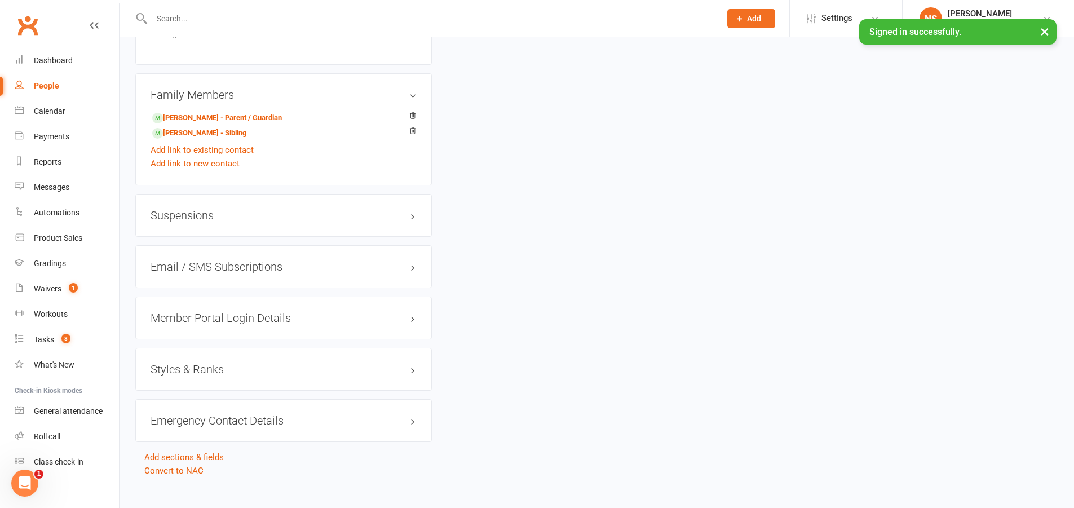
click at [201, 363] on h3 "Styles & Ranks" at bounding box center [283, 369] width 266 height 12
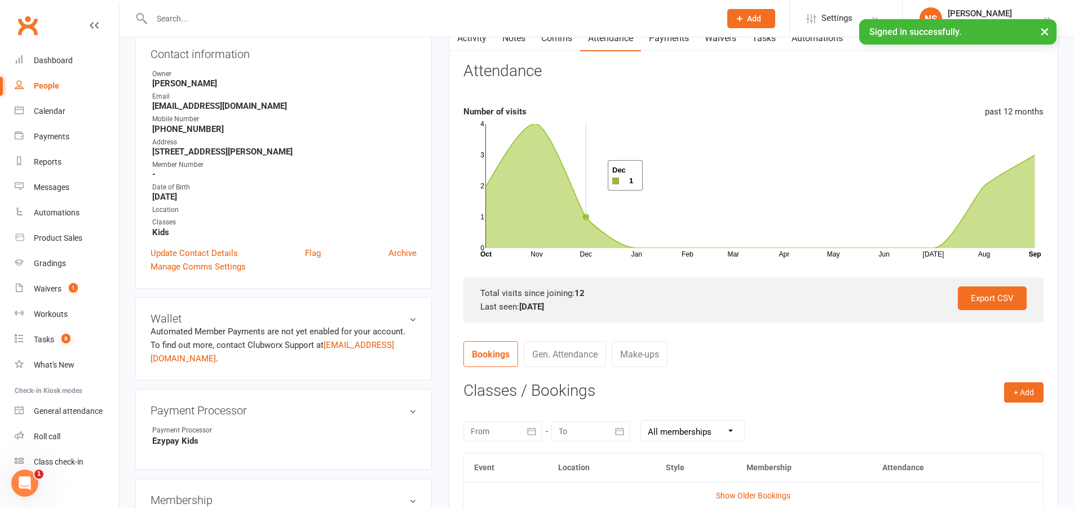
scroll to position [88, 0]
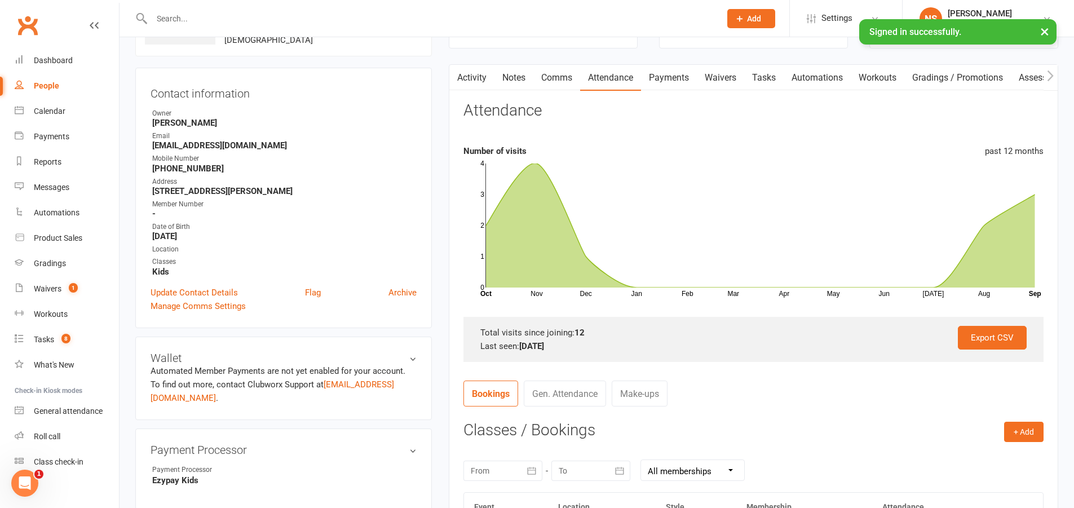
click at [227, 14] on input "text" at bounding box center [430, 19] width 564 height 16
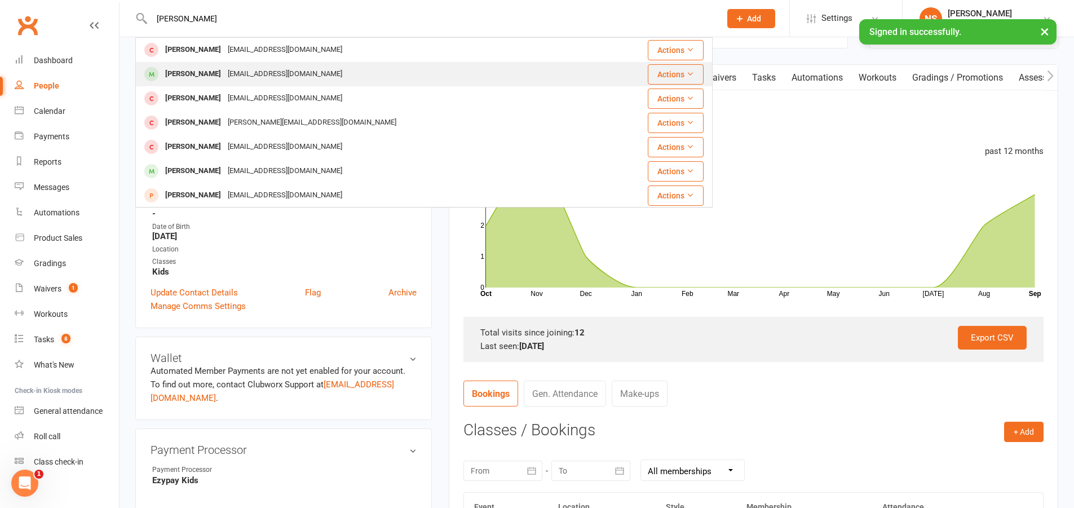
type input "[PERSON_NAME]"
click at [197, 64] on div "[PERSON_NAME] [EMAIL_ADDRESS][DOMAIN_NAME]" at bounding box center [375, 74] width 478 height 23
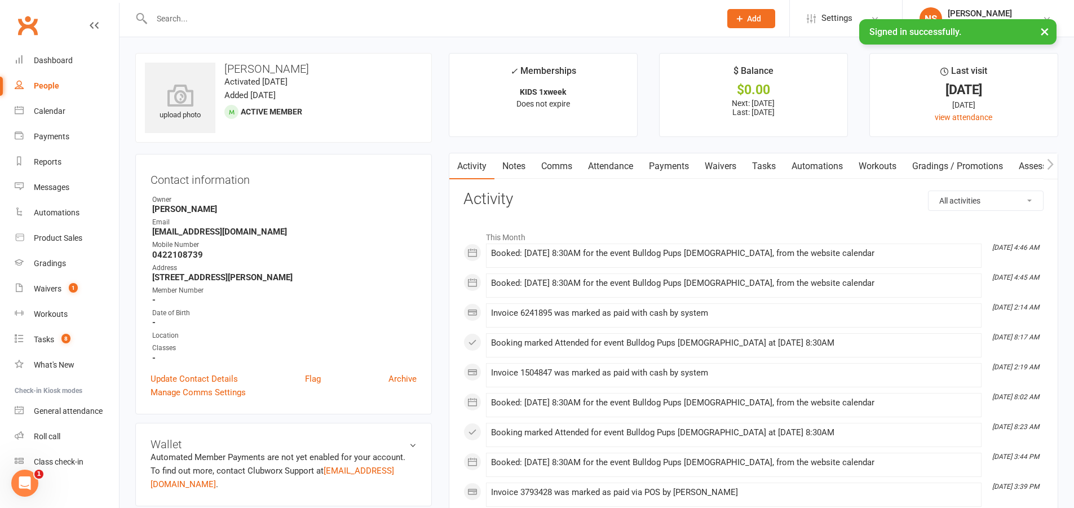
click at [618, 170] on link "Attendance" at bounding box center [610, 166] width 61 height 26
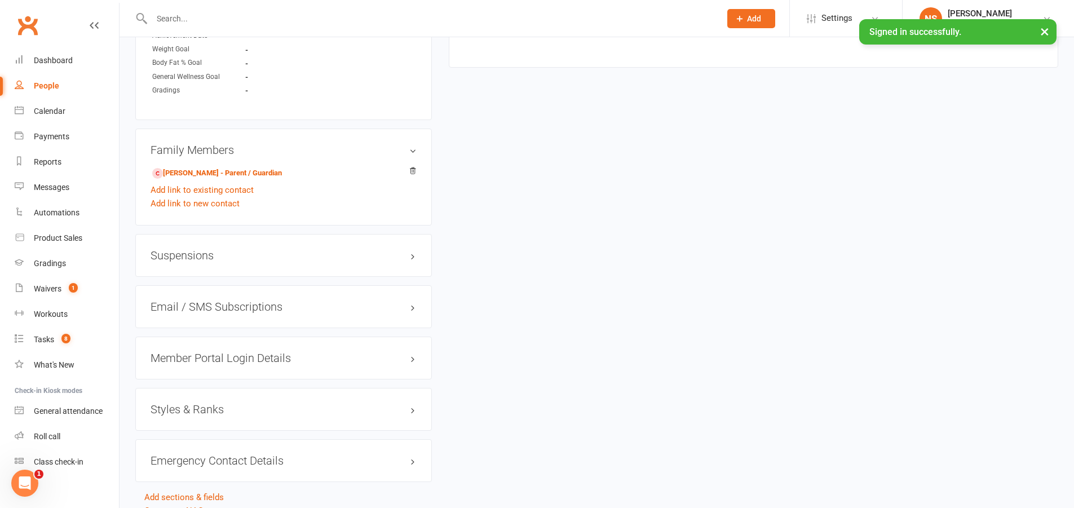
scroll to position [777, 0]
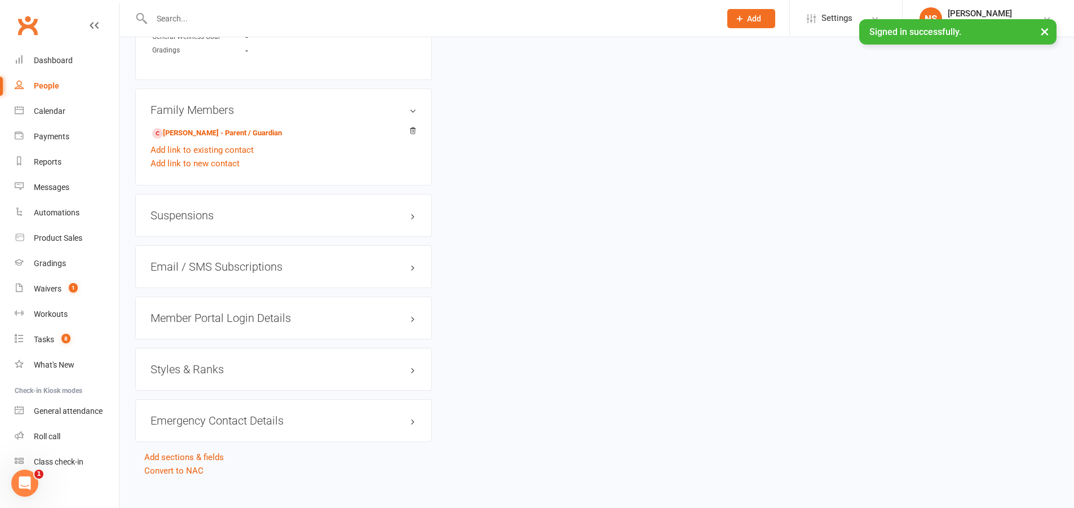
click at [186, 363] on h3 "Styles & Ranks" at bounding box center [283, 369] width 266 height 12
click at [193, 408] on link "Add new style" at bounding box center [176, 413] width 52 height 10
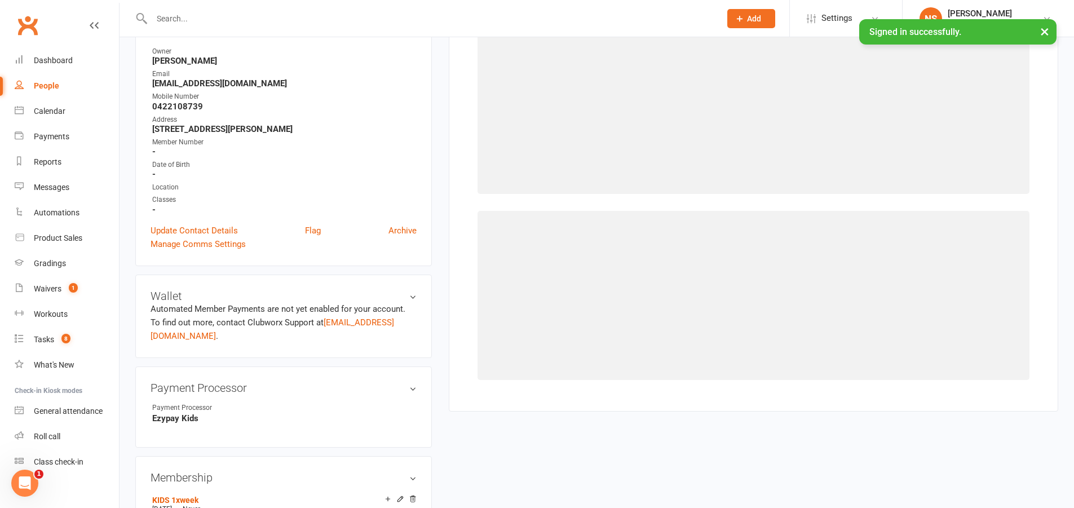
scroll to position [96, 0]
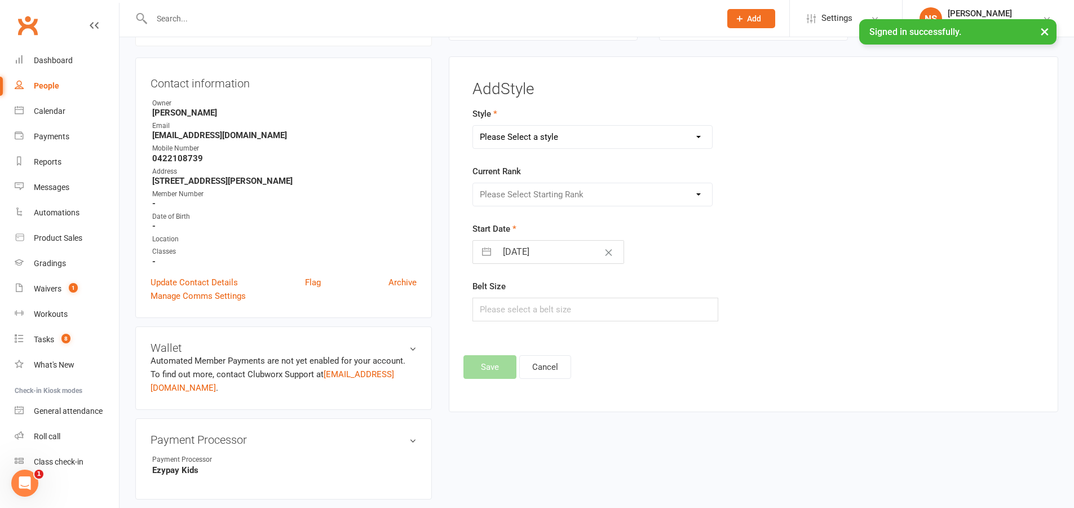
click at [512, 138] on select "Please Select a style Kids Muay Thai Muay Thai" at bounding box center [593, 137] width 240 height 23
select select "3427"
click at [473, 126] on select "Please Select a style Kids Muay Thai Muay Thai" at bounding box center [593, 137] width 240 height 23
drag, startPoint x: 512, startPoint y: 192, endPoint x: 515, endPoint y: 198, distance: 6.3
click at [514, 193] on select "Please Select Starting Rank White band Yellow Band Green Band Blue band" at bounding box center [593, 194] width 240 height 23
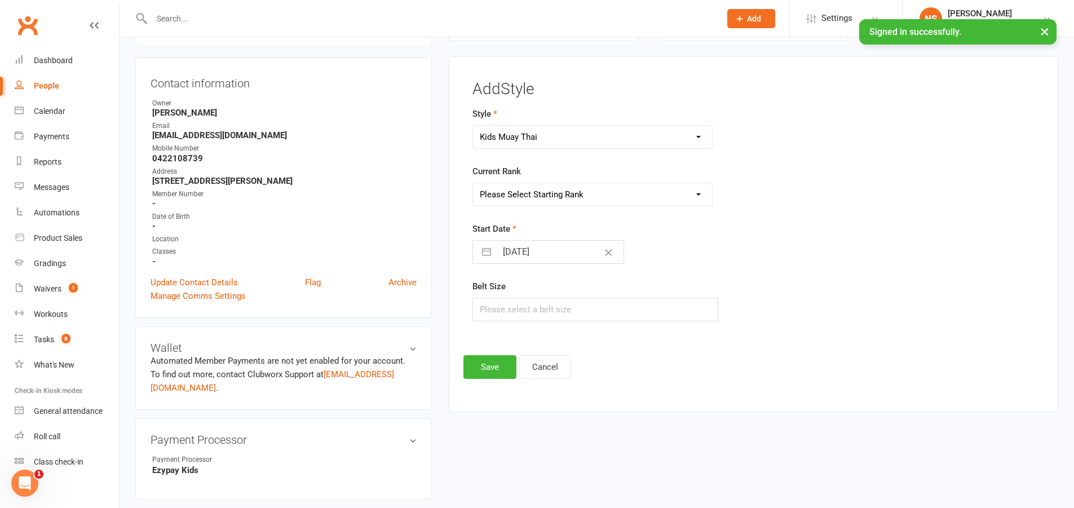
select select "40722"
click at [473, 183] on select "Please Select Starting Rank White band Yellow Band Green Band Blue band" at bounding box center [593, 194] width 240 height 23
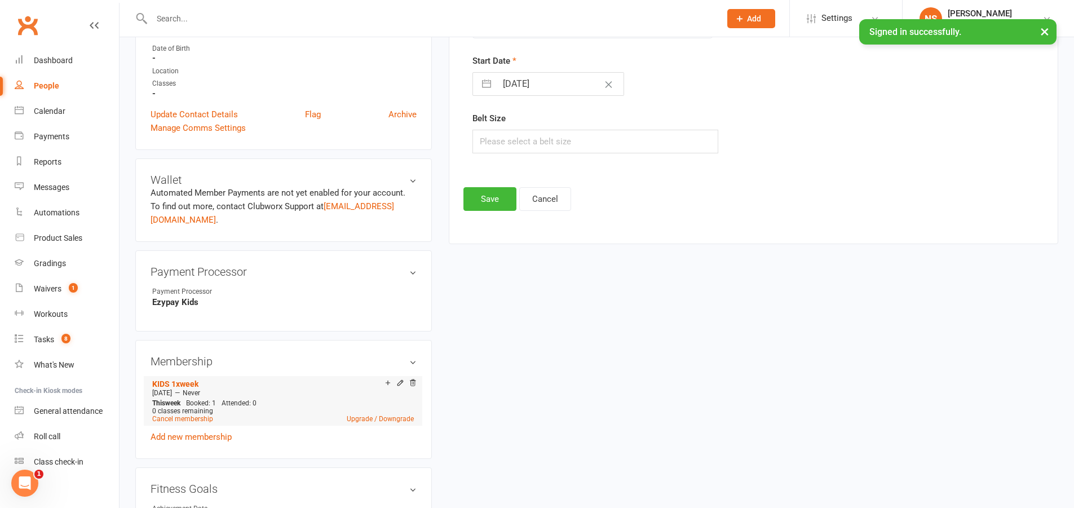
scroll to position [153, 0]
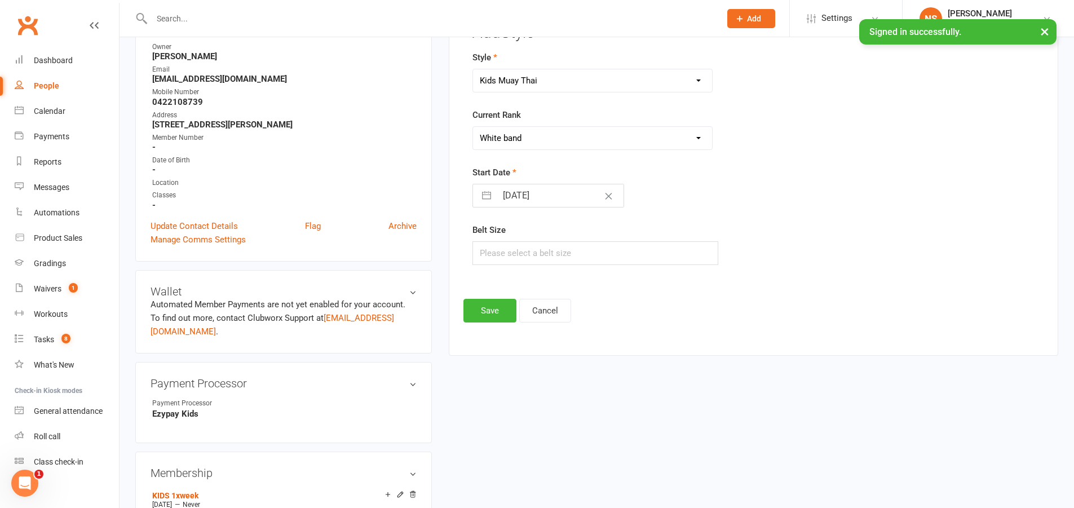
click at [519, 198] on input "[DATE]" at bounding box center [560, 195] width 127 height 23
select select "7"
select select "2025"
select select "8"
select select "2025"
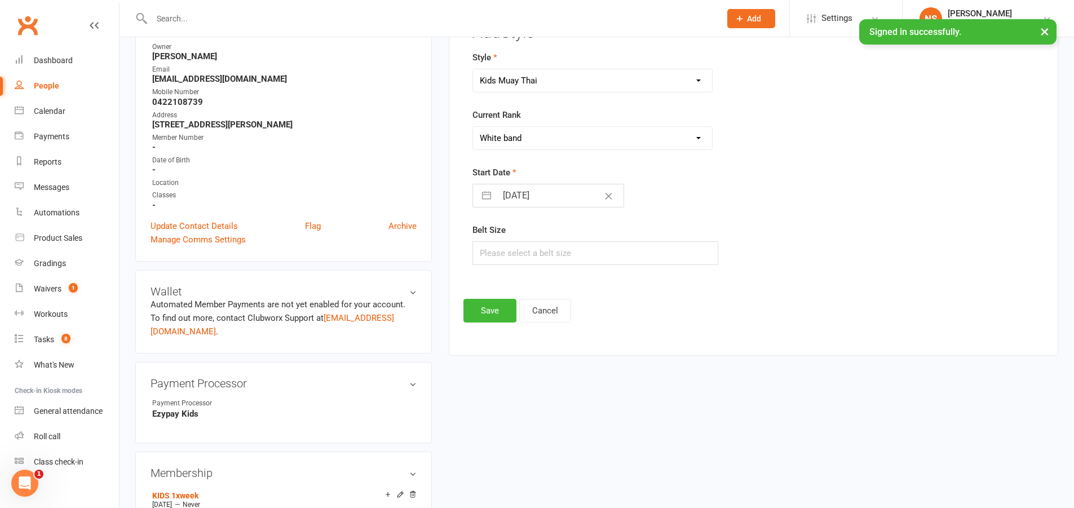
select select "9"
select select "2025"
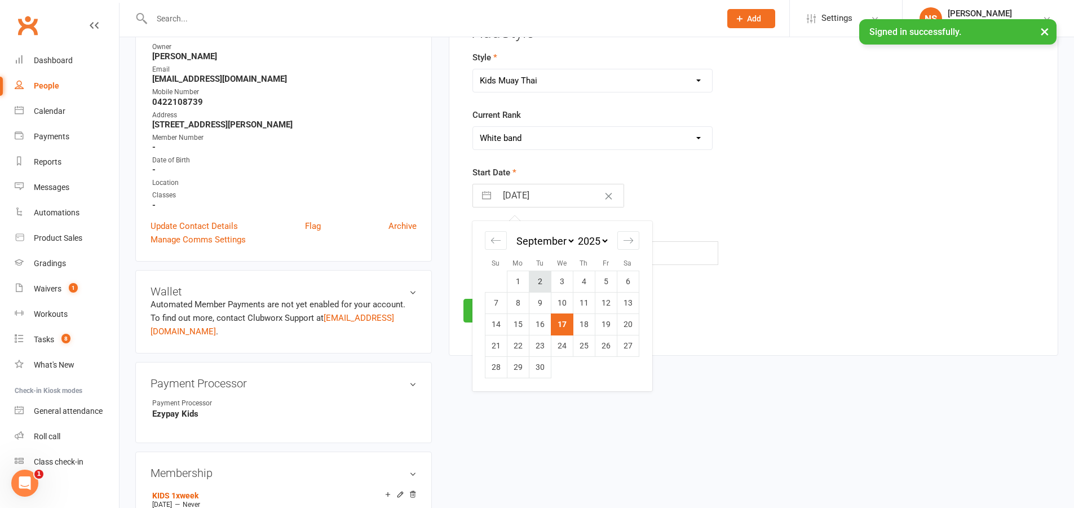
click at [537, 279] on td "2" at bounding box center [540, 281] width 22 height 21
type input "[DATE]"
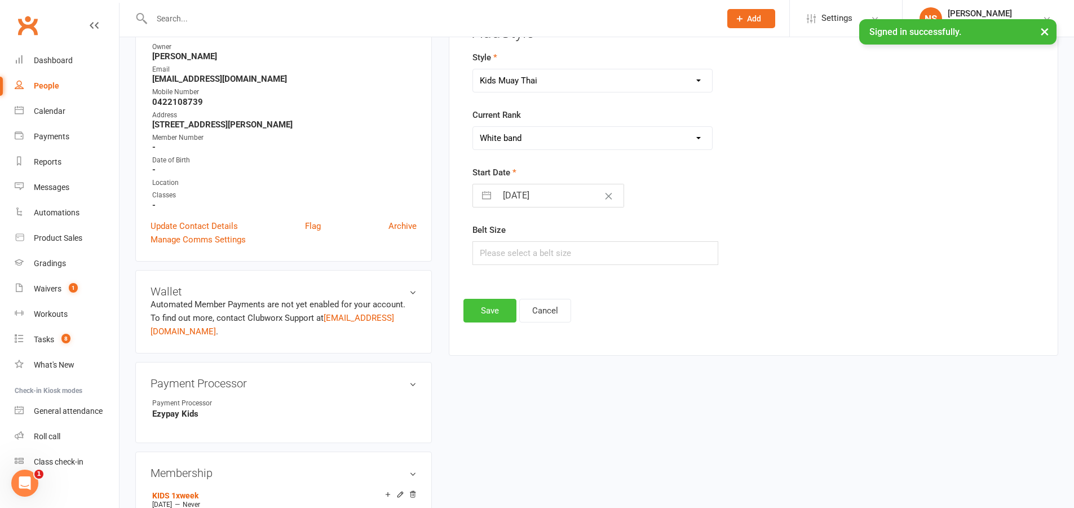
click at [498, 308] on button "Save" at bounding box center [489, 311] width 53 height 24
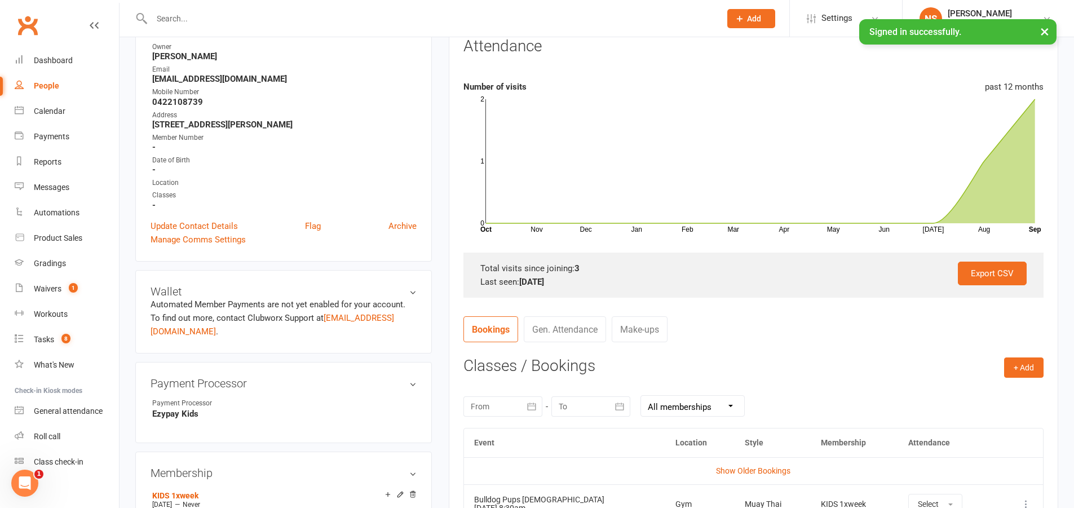
click at [196, 17] on input "text" at bounding box center [430, 19] width 564 height 16
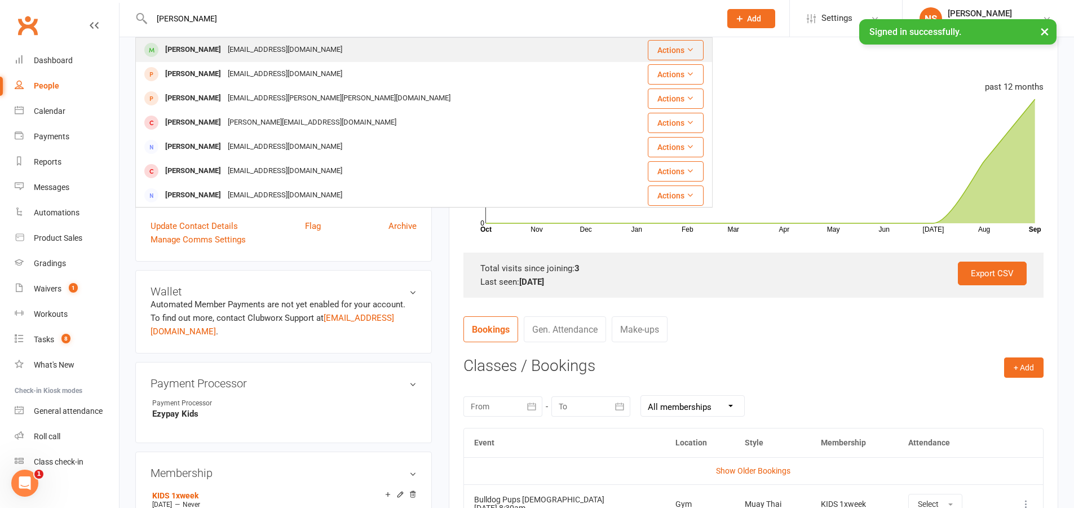
type input "[PERSON_NAME]"
click at [224, 55] on div "[EMAIL_ADDRESS][DOMAIN_NAME]" at bounding box center [284, 50] width 121 height 16
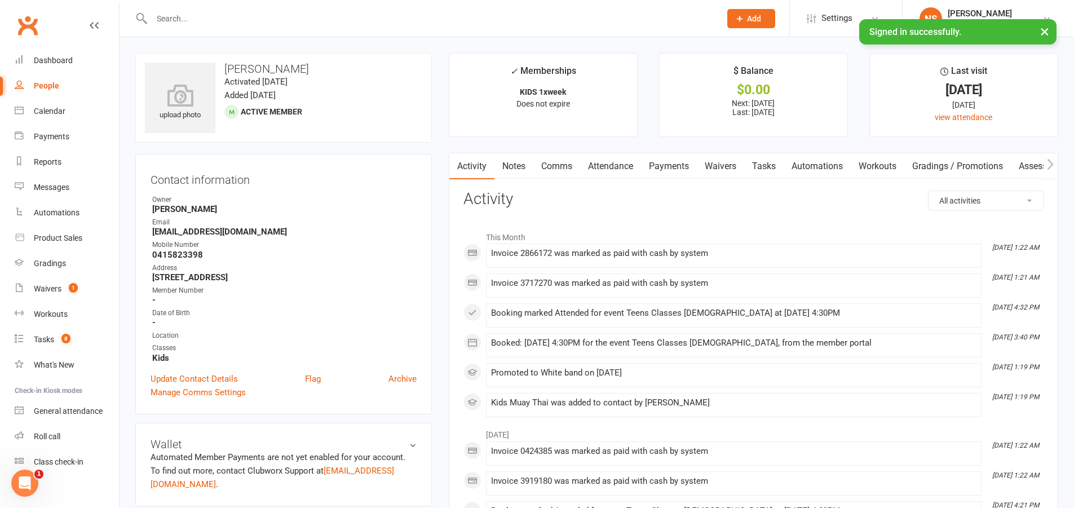
click at [611, 166] on link "Attendance" at bounding box center [610, 166] width 61 height 26
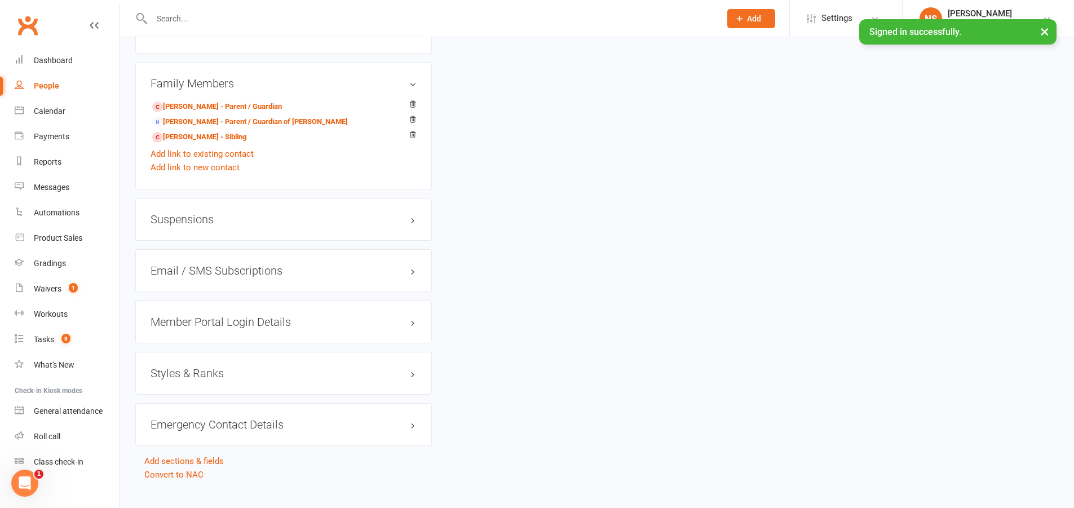
scroll to position [808, 0]
click at [215, 363] on h3 "Styles & Ranks" at bounding box center [283, 369] width 266 height 12
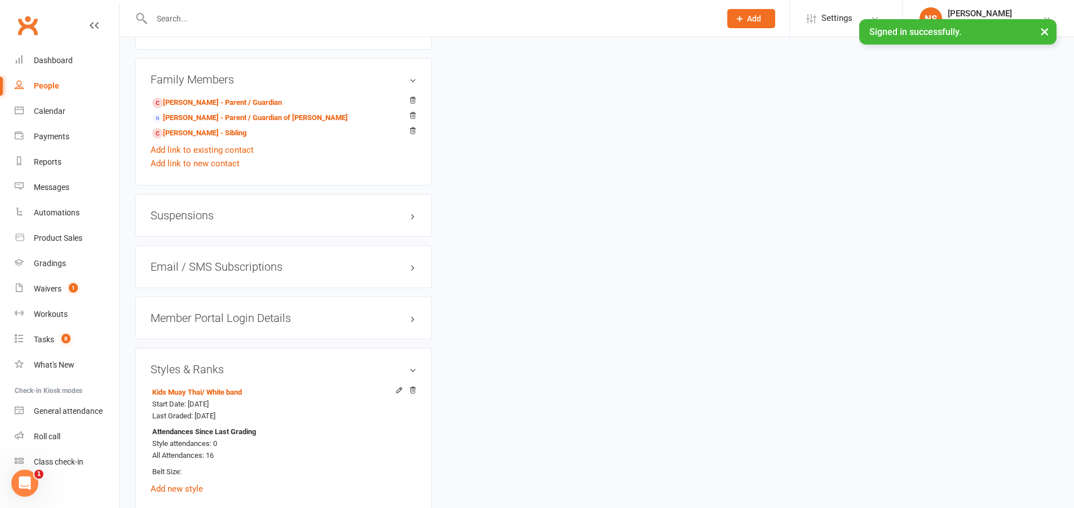
click at [218, 22] on input "text" at bounding box center [430, 19] width 564 height 16
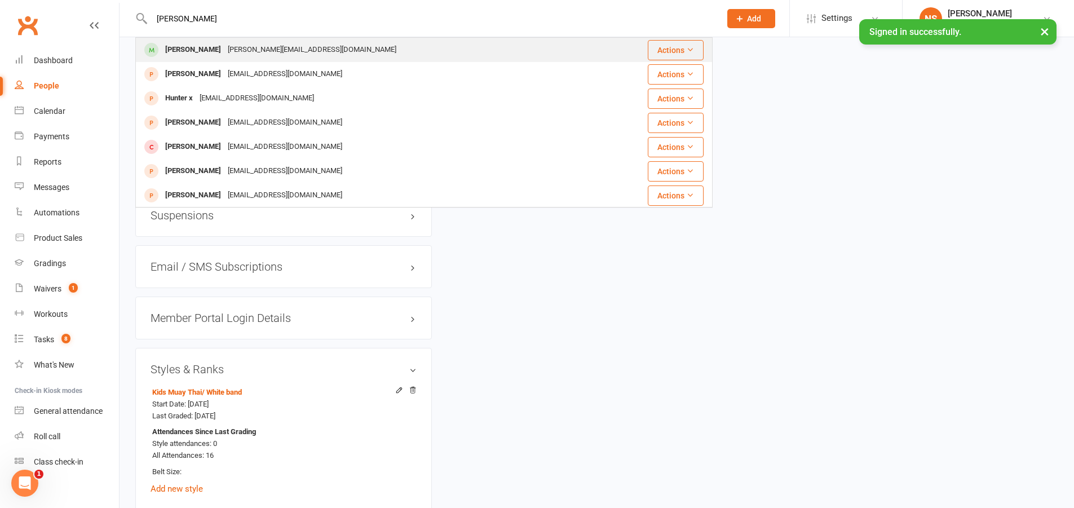
type input "[PERSON_NAME]"
click at [237, 48] on div "[PERSON_NAME][EMAIL_ADDRESS][DOMAIN_NAME]" at bounding box center [311, 50] width 175 height 16
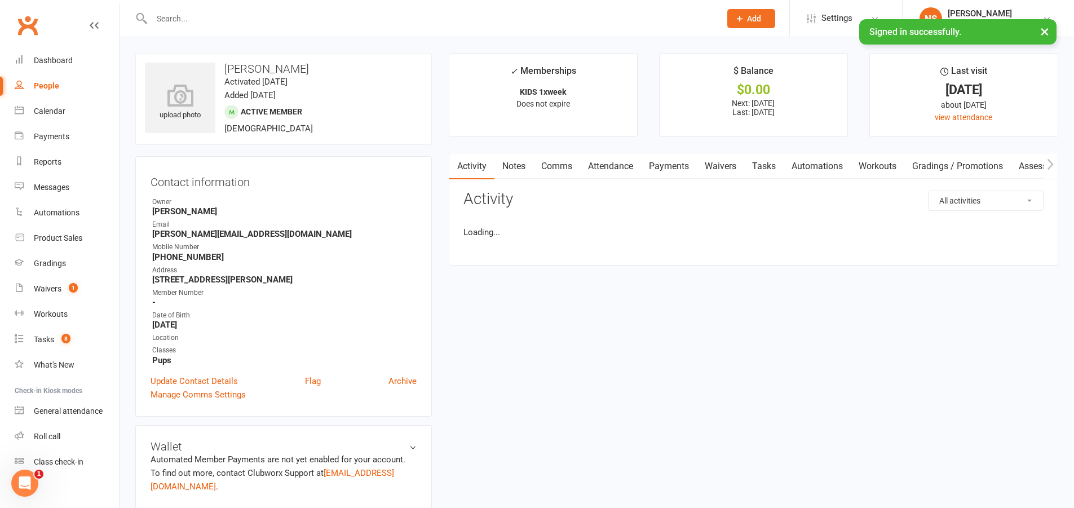
click at [611, 168] on link "Attendance" at bounding box center [610, 166] width 61 height 26
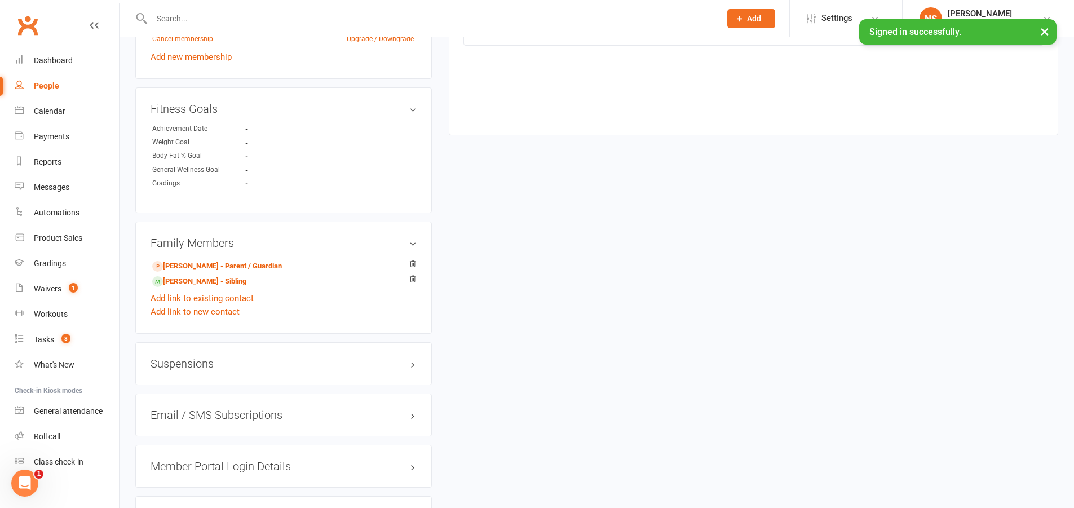
scroll to position [795, 0]
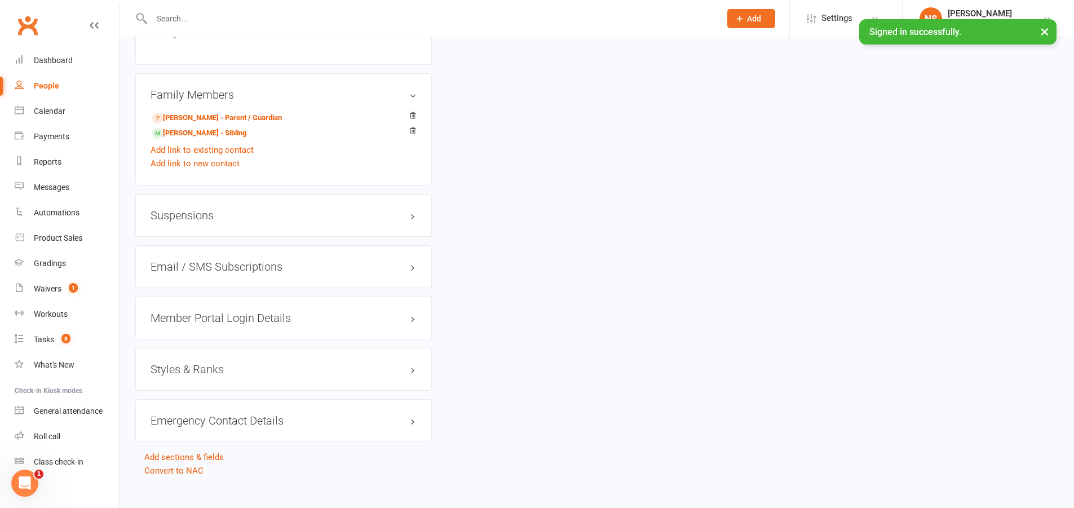
click at [194, 312] on h3 "Member Portal Login Details" at bounding box center [283, 318] width 266 height 12
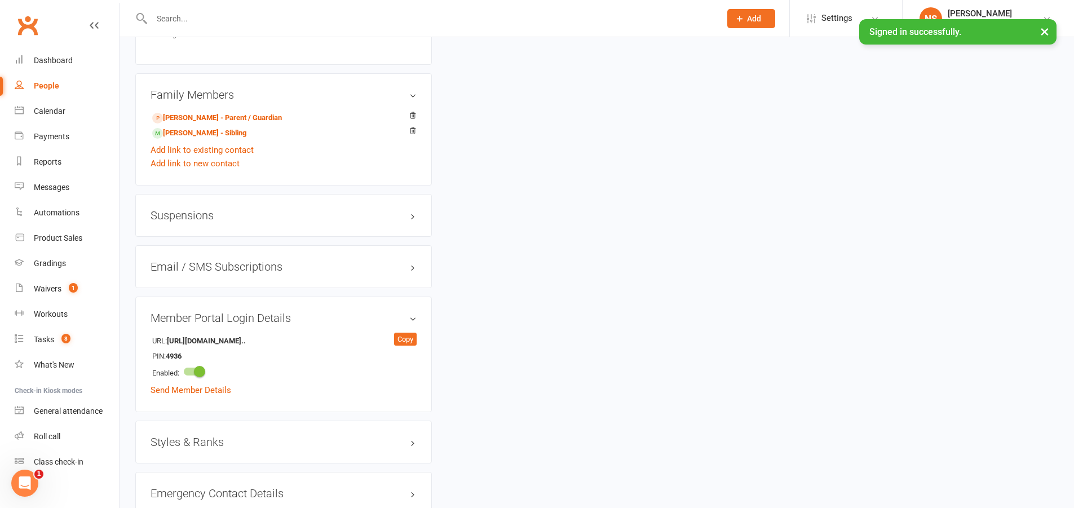
click at [202, 436] on h3 "Styles & Ranks" at bounding box center [283, 442] width 266 height 12
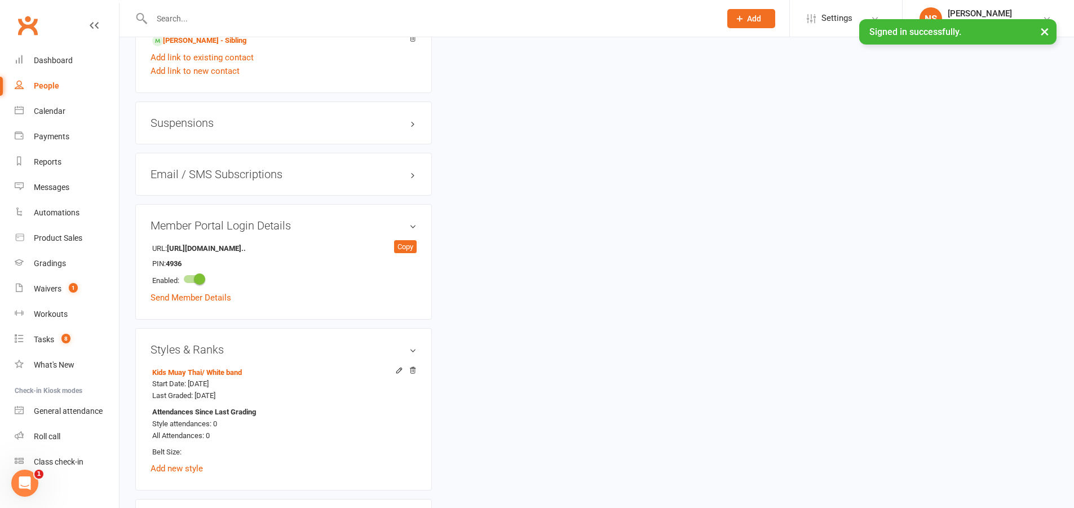
scroll to position [907, 0]
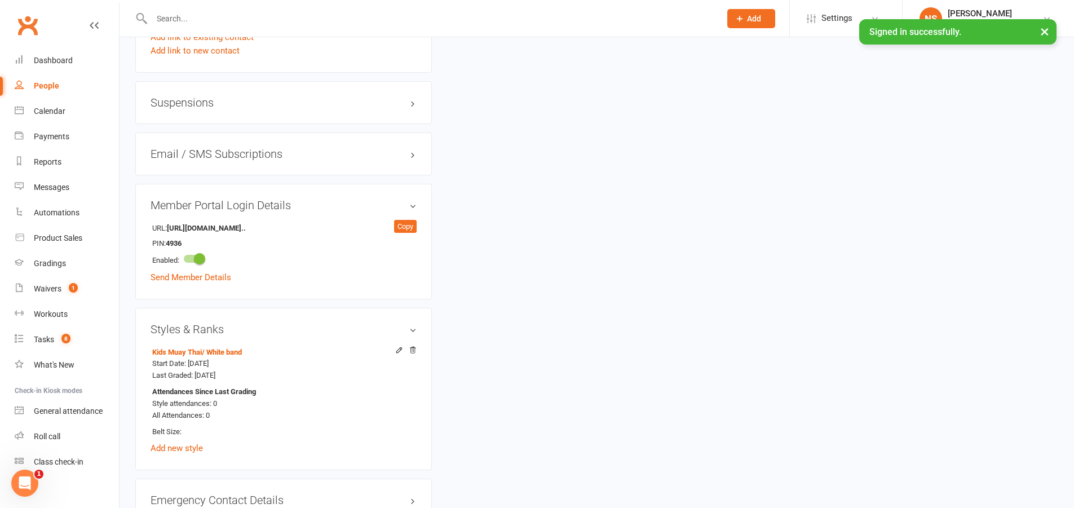
click at [196, 14] on input "text" at bounding box center [430, 19] width 564 height 16
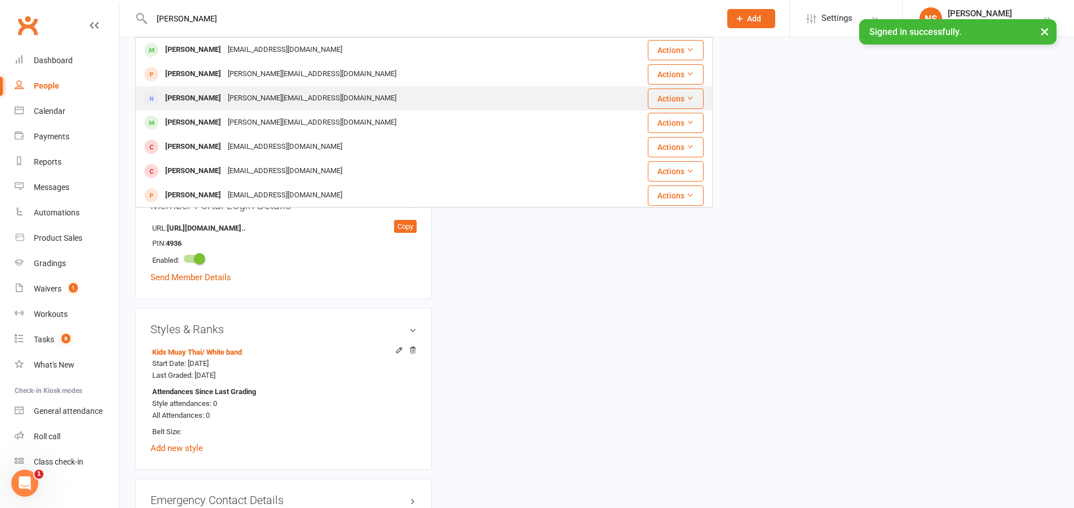
type input "[PERSON_NAME]"
click at [213, 51] on div "[PERSON_NAME]" at bounding box center [193, 50] width 63 height 16
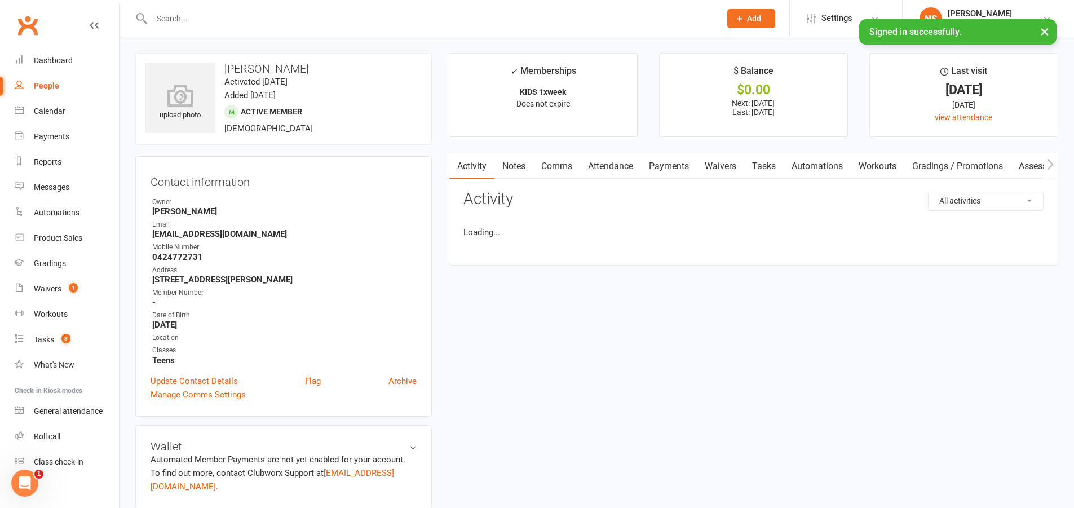
drag, startPoint x: 555, startPoint y: 163, endPoint x: 560, endPoint y: 162, distance: 5.7
click at [555, 163] on link "Comms" at bounding box center [556, 166] width 47 height 26
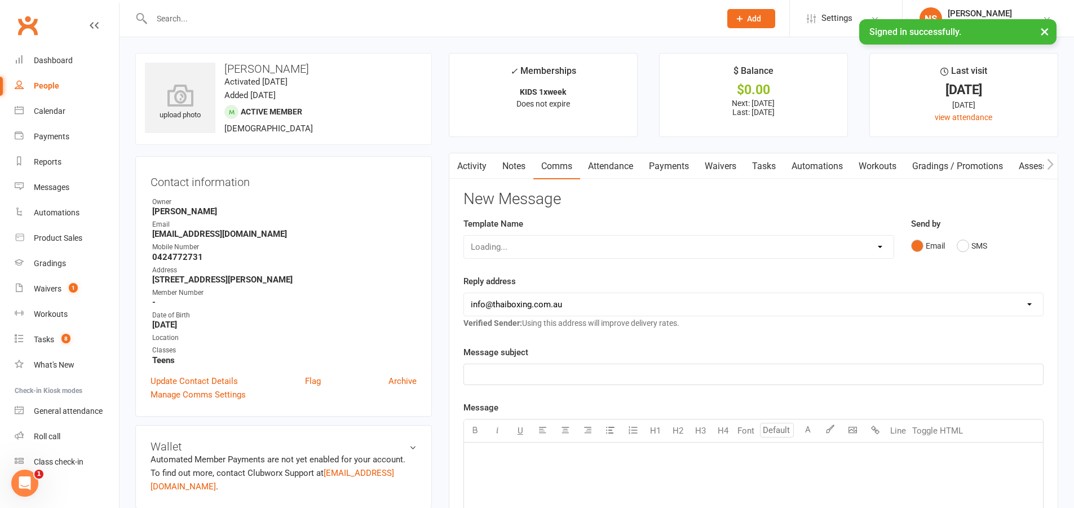
click at [617, 163] on link "Attendance" at bounding box center [610, 166] width 61 height 26
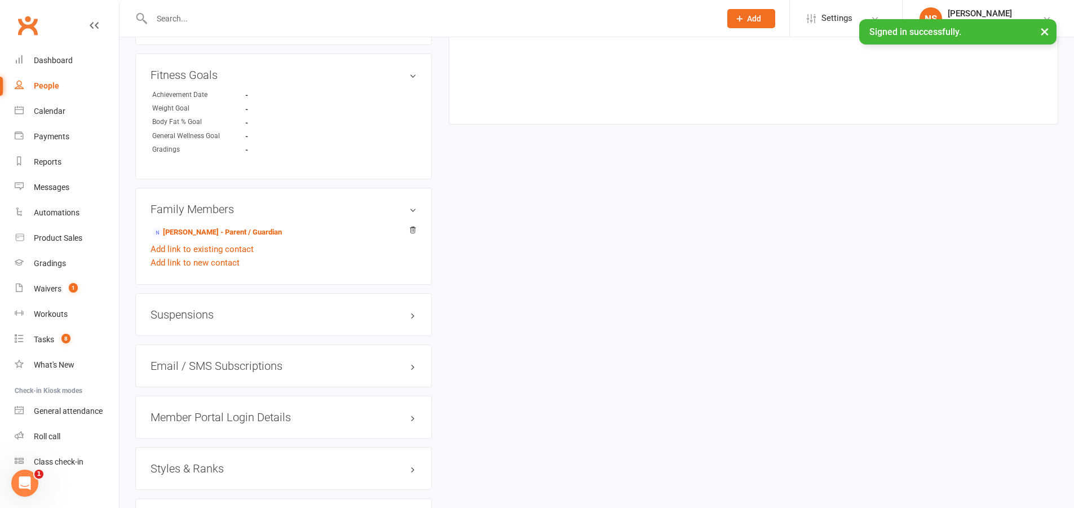
scroll to position [779, 0]
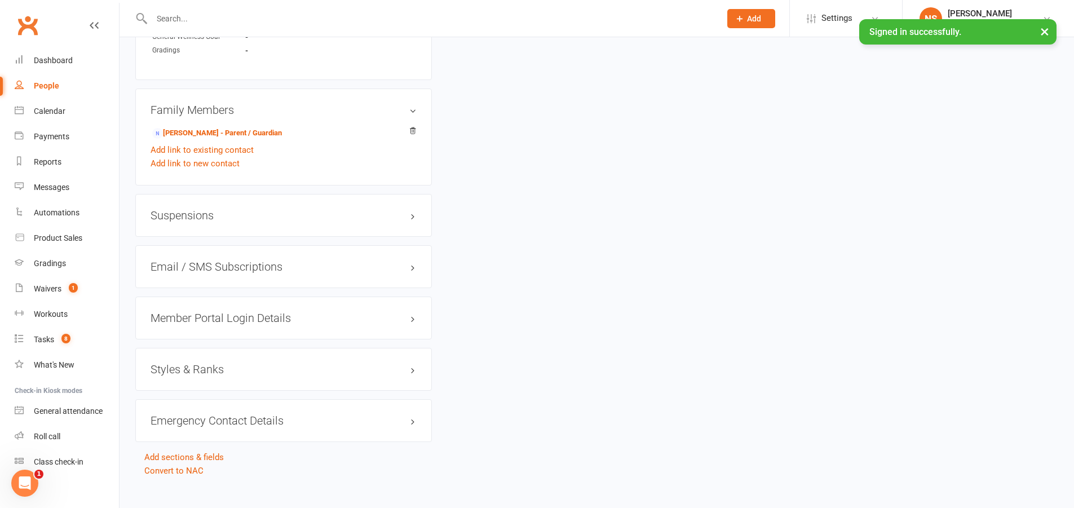
click at [196, 363] on h3 "Styles & Ranks" at bounding box center [283, 369] width 266 height 12
click at [202, 23] on input "text" at bounding box center [430, 19] width 564 height 16
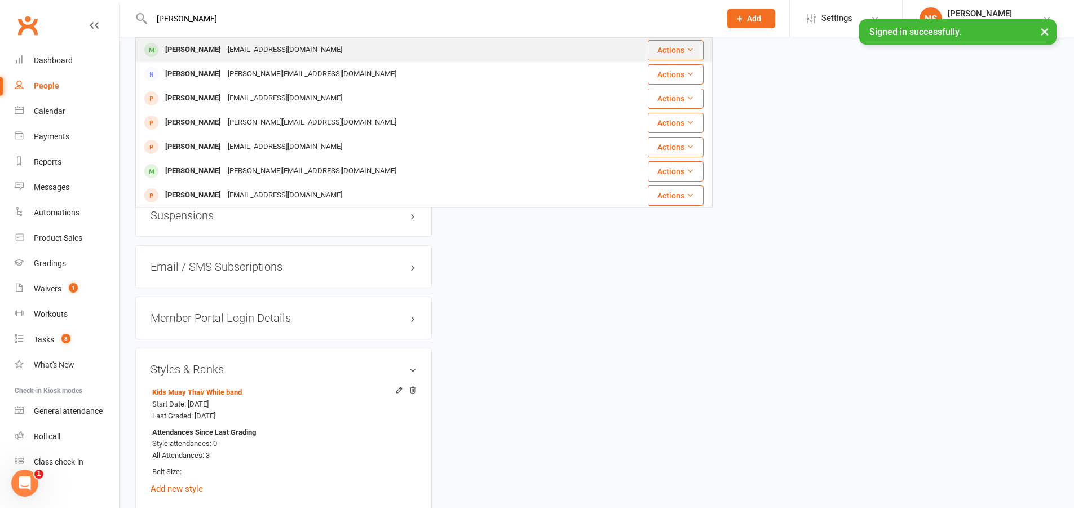
type input "[PERSON_NAME]"
click at [238, 47] on div "[EMAIL_ADDRESS][DOMAIN_NAME]" at bounding box center [284, 50] width 121 height 16
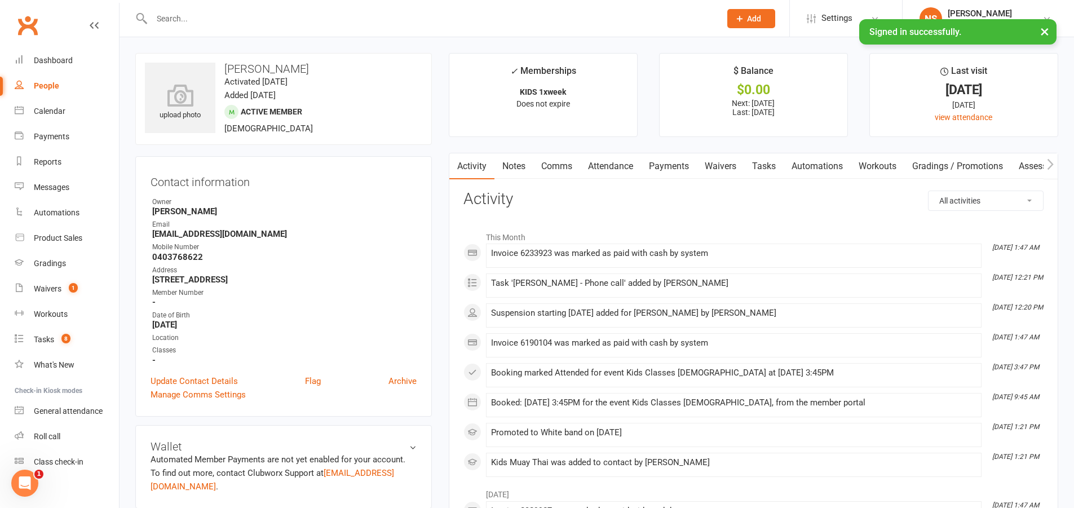
click at [606, 168] on link "Attendance" at bounding box center [610, 166] width 61 height 26
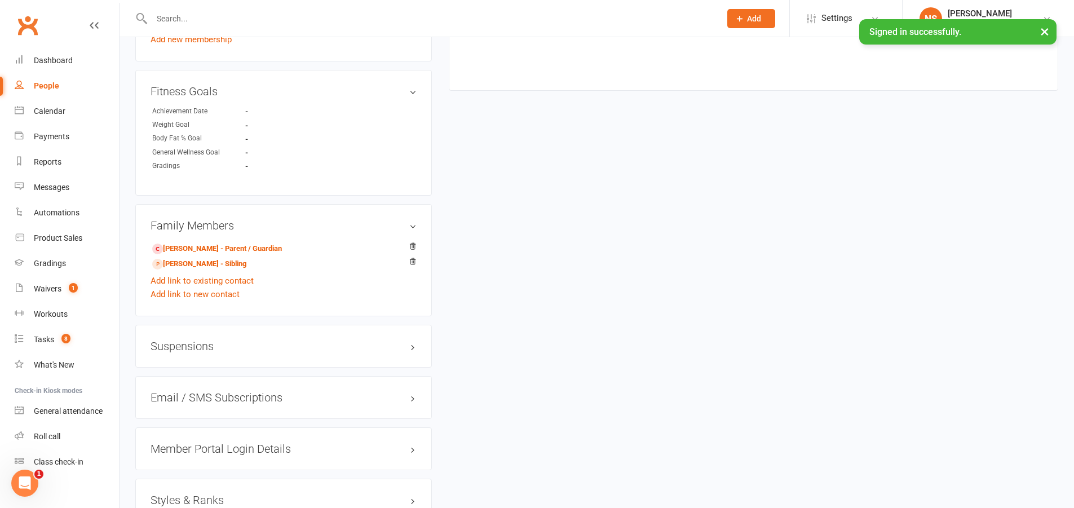
scroll to position [676, 0]
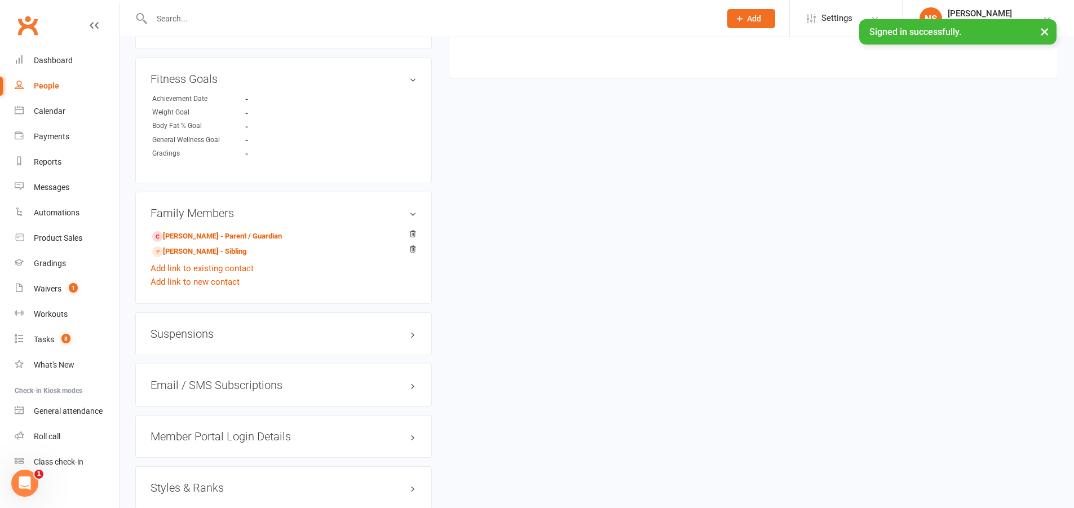
click at [192, 430] on h3 "Member Portal Login Details" at bounding box center [283, 436] width 266 height 12
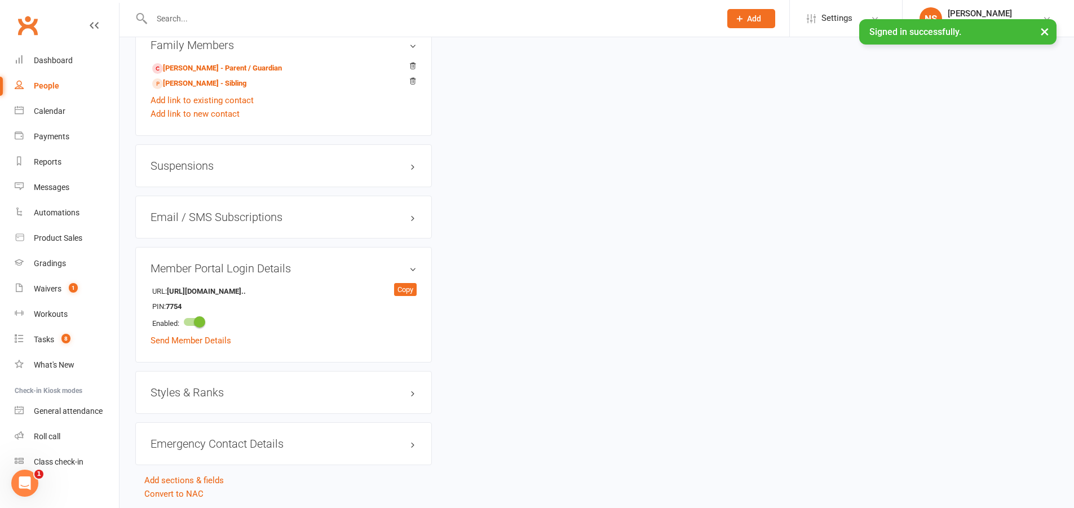
scroll to position [845, 0]
click at [196, 385] on h3 "Styles & Ranks" at bounding box center [283, 391] width 266 height 12
click at [178, 16] on input "text" at bounding box center [430, 19] width 564 height 16
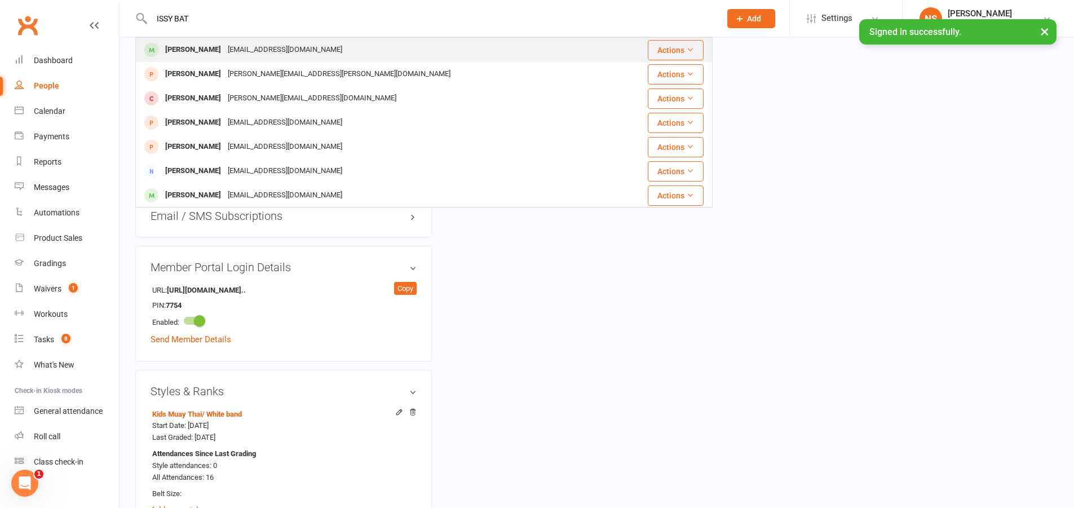
type input "ISSY BAT"
click at [204, 45] on div "[PERSON_NAME]" at bounding box center [193, 50] width 63 height 16
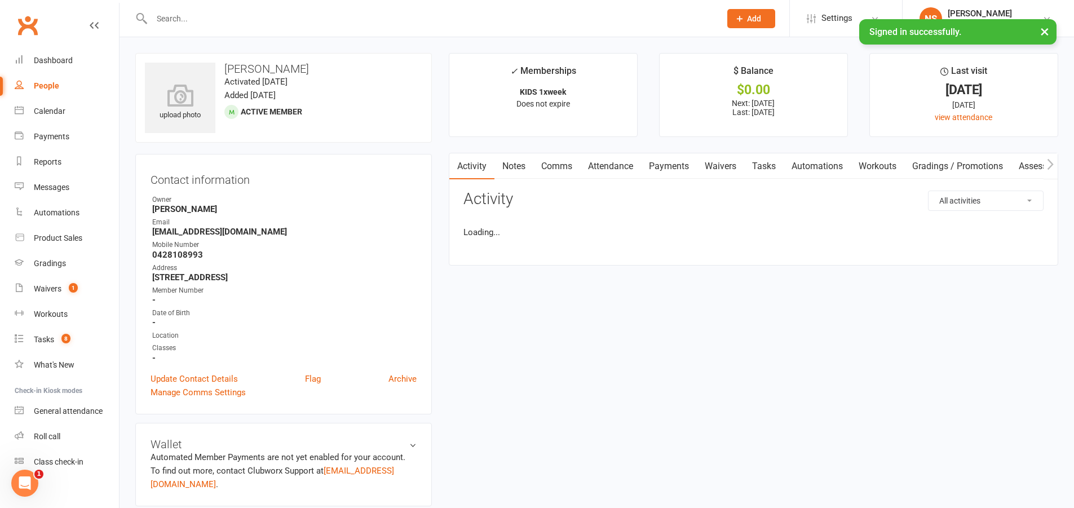
click at [618, 162] on link "Attendance" at bounding box center [610, 166] width 61 height 26
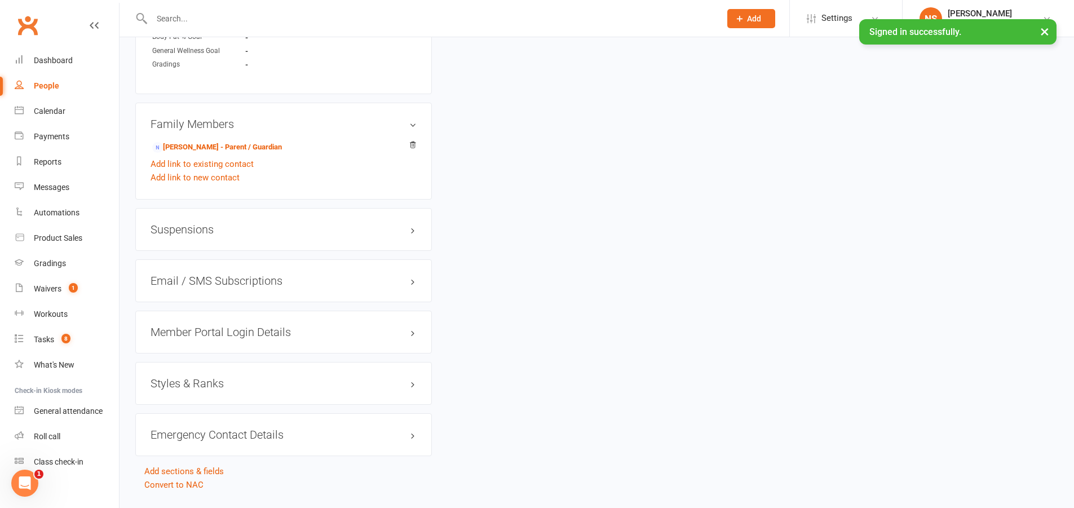
scroll to position [777, 0]
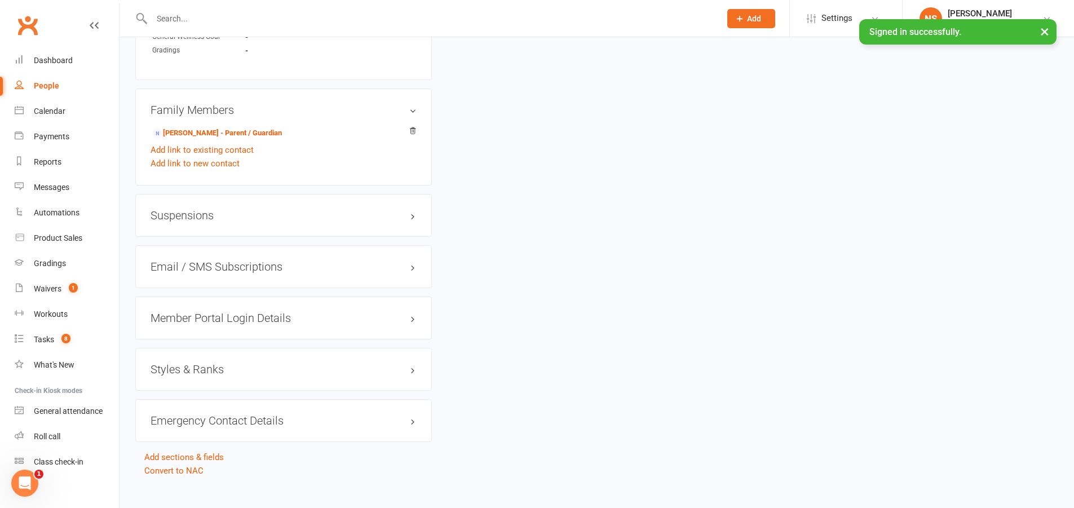
click at [184, 364] on div "Styles & Ranks" at bounding box center [283, 369] width 296 height 43
click at [195, 363] on h3 "Styles & Ranks" at bounding box center [283, 369] width 266 height 12
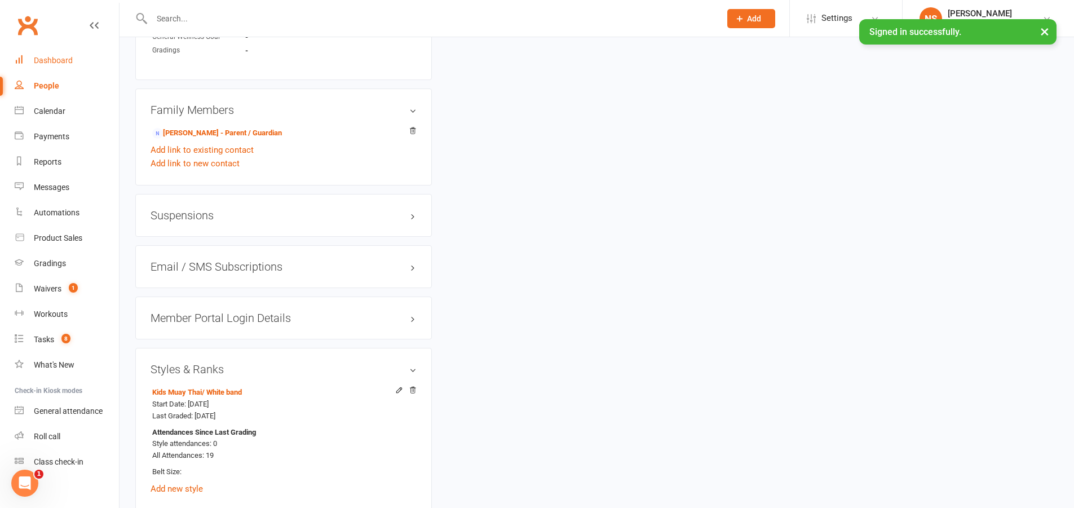
drag, startPoint x: 190, startPoint y: 19, endPoint x: 104, endPoint y: 69, distance: 99.8
click at [188, 19] on input "text" at bounding box center [430, 19] width 564 height 16
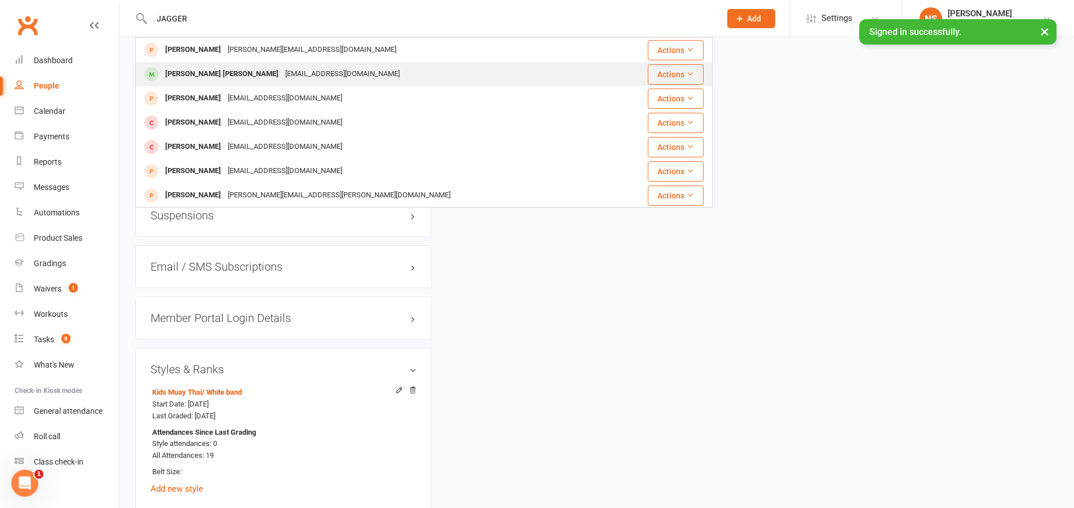
type input "JAGGER"
click at [185, 73] on div "[PERSON_NAME] [PERSON_NAME]" at bounding box center [222, 74] width 120 height 16
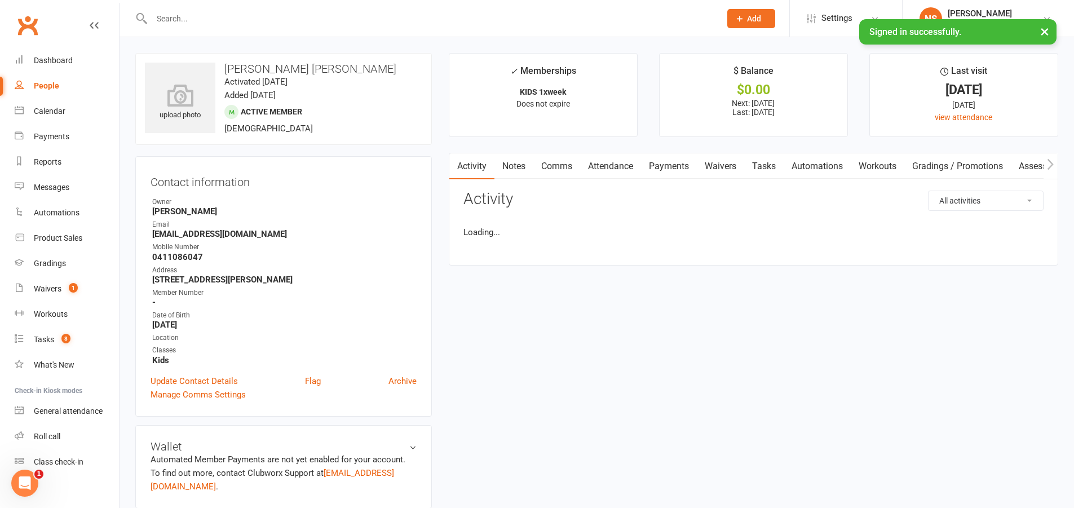
click at [516, 168] on link "Notes" at bounding box center [513, 166] width 39 height 26
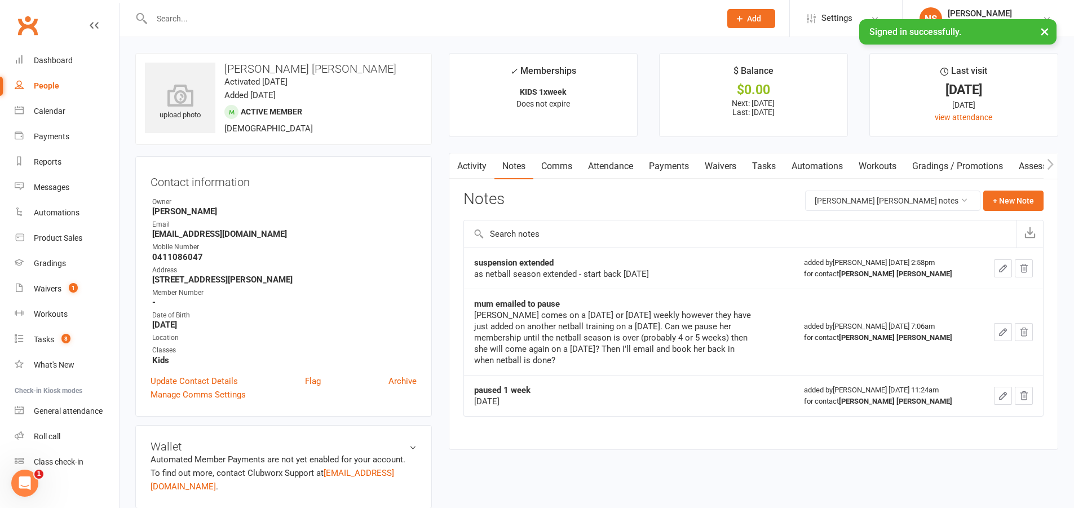
click at [602, 161] on link "Attendance" at bounding box center [610, 166] width 61 height 26
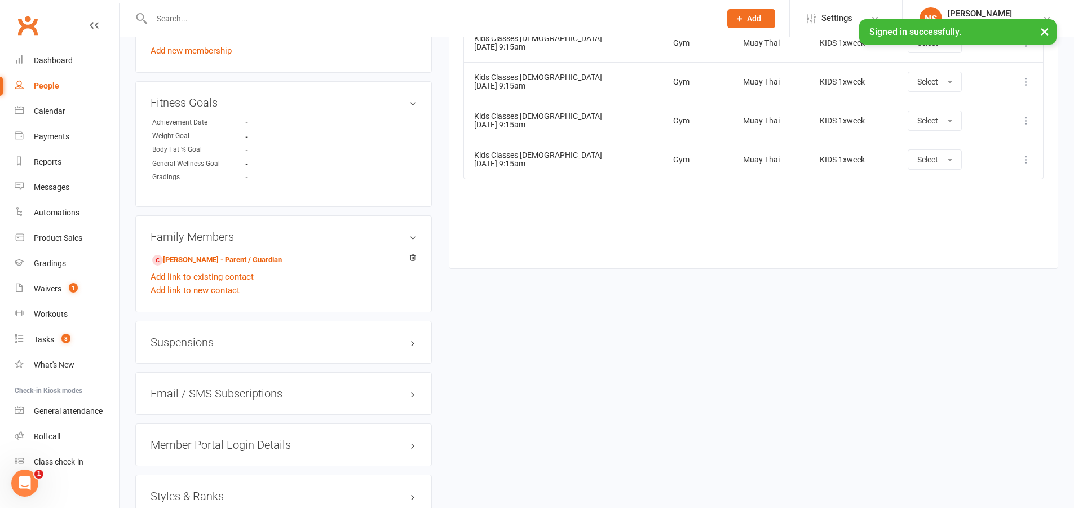
scroll to position [779, 0]
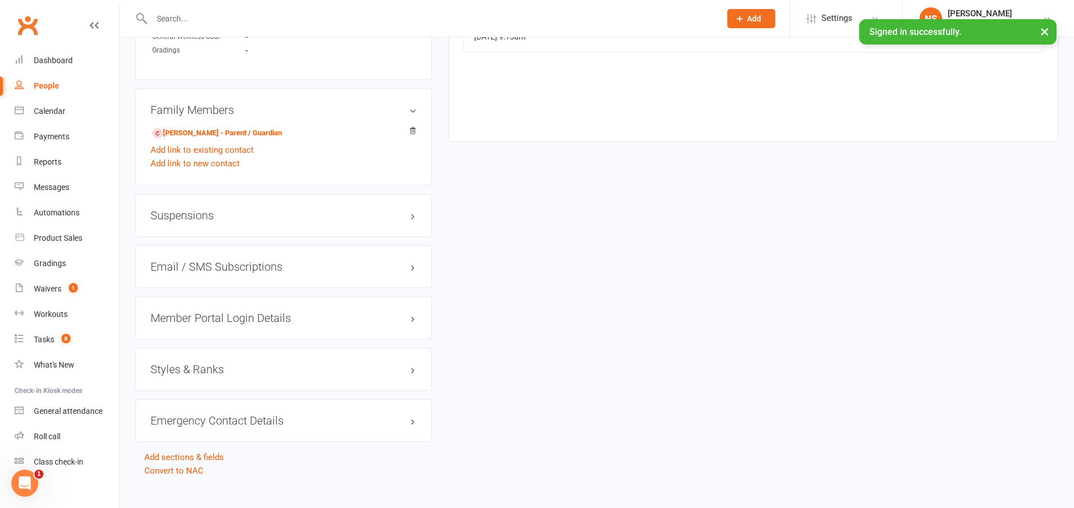
click at [200, 363] on h3 "Styles & Ranks" at bounding box center [283, 369] width 266 height 12
click at [202, 13] on input "text" at bounding box center [430, 19] width 564 height 16
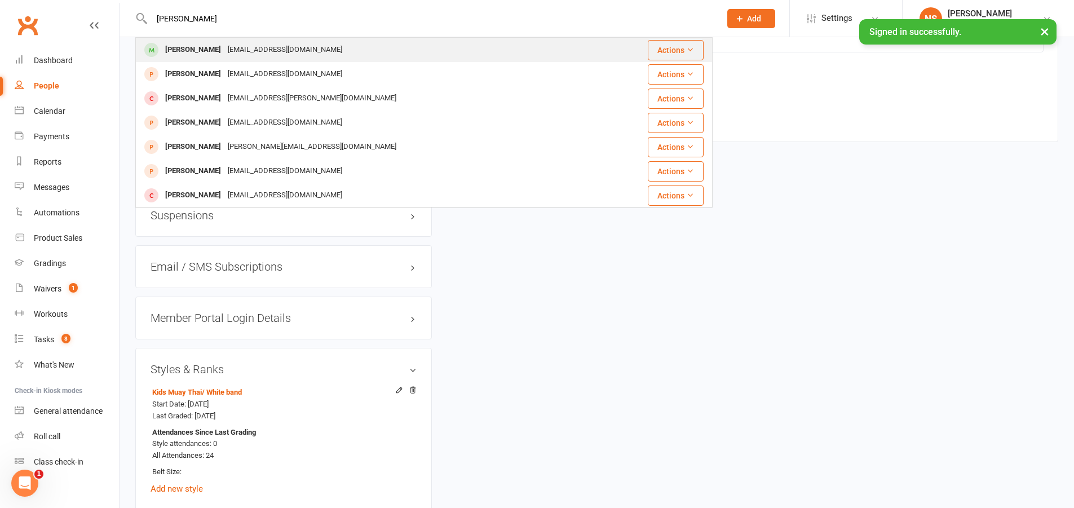
type input "[PERSON_NAME]"
click at [244, 43] on div "[EMAIL_ADDRESS][DOMAIN_NAME]" at bounding box center [284, 50] width 121 height 16
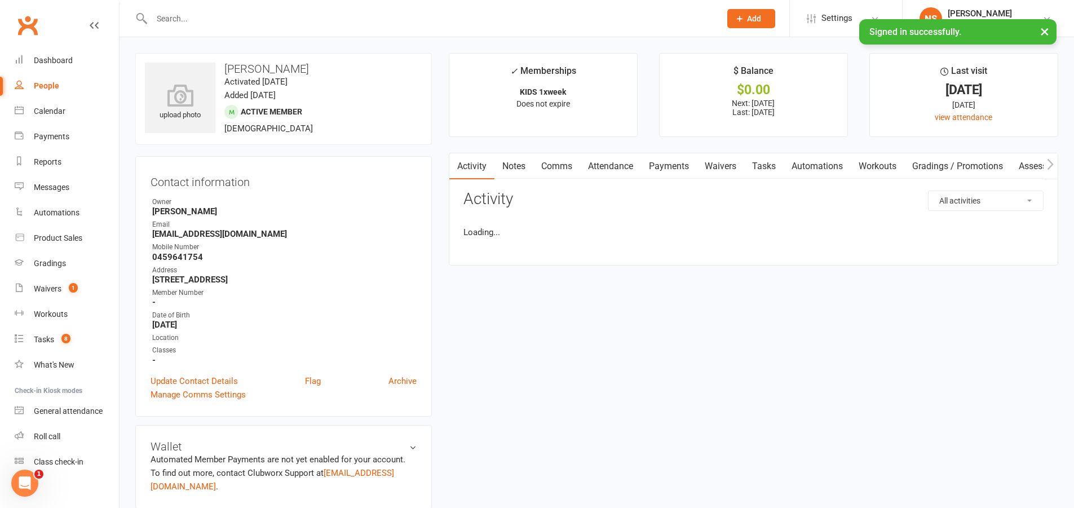
click at [617, 167] on link "Attendance" at bounding box center [610, 166] width 61 height 26
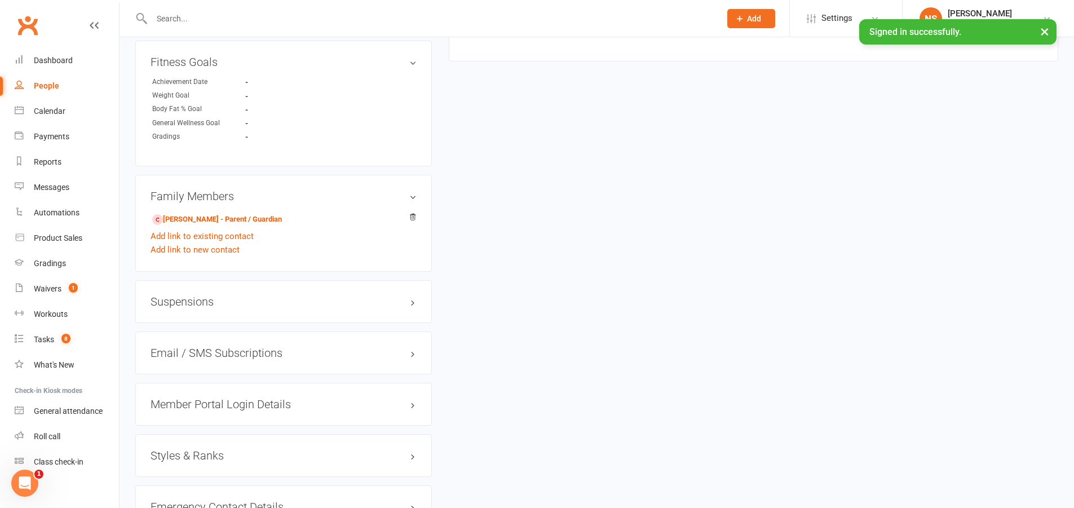
scroll to position [779, 0]
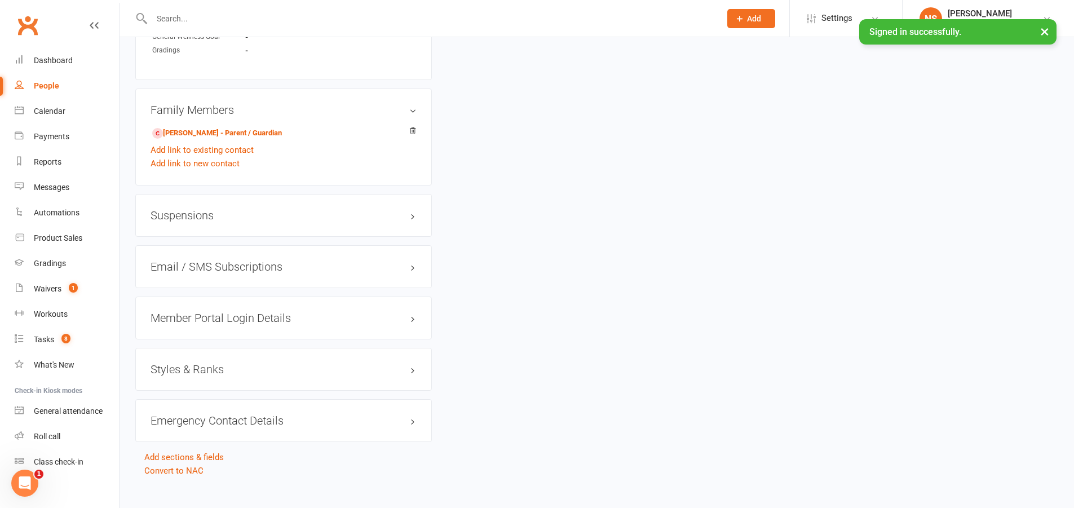
click at [188, 363] on h3 "Styles & Ranks" at bounding box center [283, 369] width 266 height 12
click at [202, 13] on input "text" at bounding box center [430, 19] width 564 height 16
type input "A"
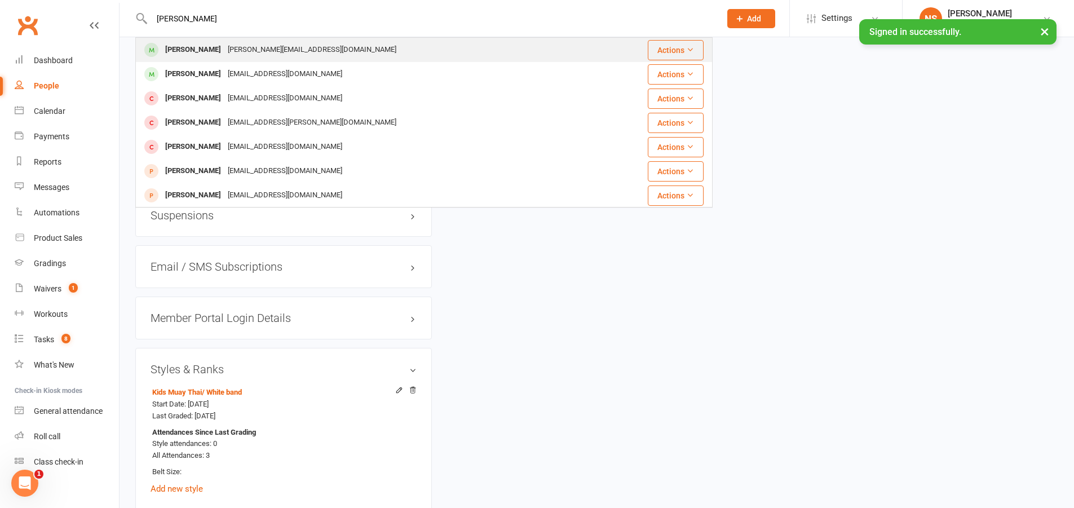
type input "[PERSON_NAME]"
click at [225, 51] on div "[PERSON_NAME][EMAIL_ADDRESS][DOMAIN_NAME]" at bounding box center [311, 50] width 175 height 16
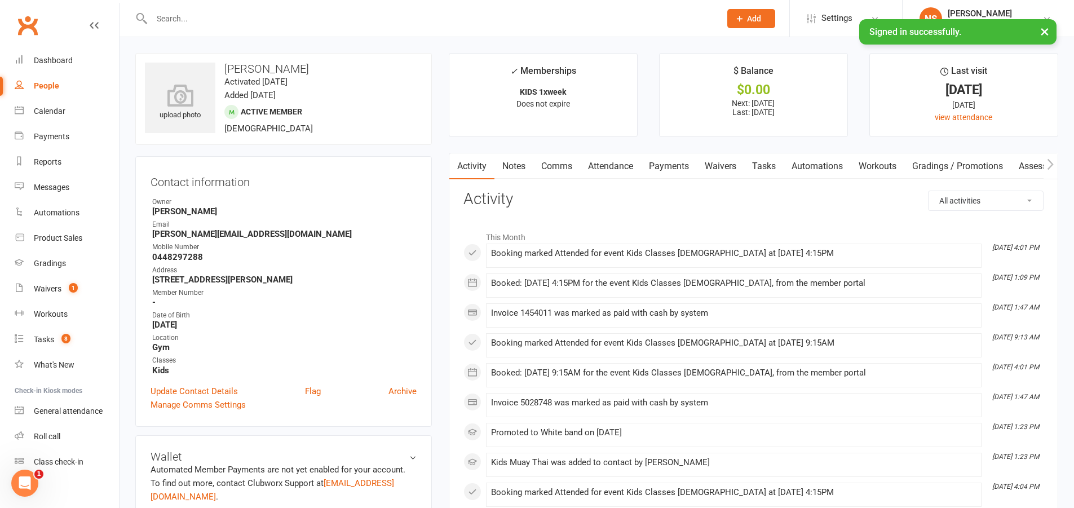
click at [617, 166] on link "Attendance" at bounding box center [610, 166] width 61 height 26
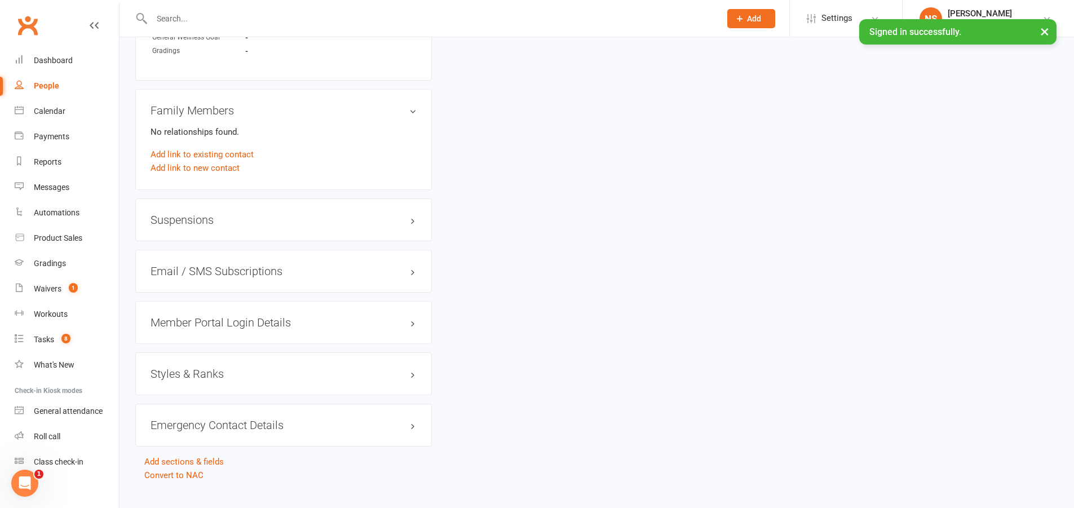
scroll to position [820, 0]
click at [202, 363] on h3 "Styles & Ranks" at bounding box center [283, 369] width 266 height 12
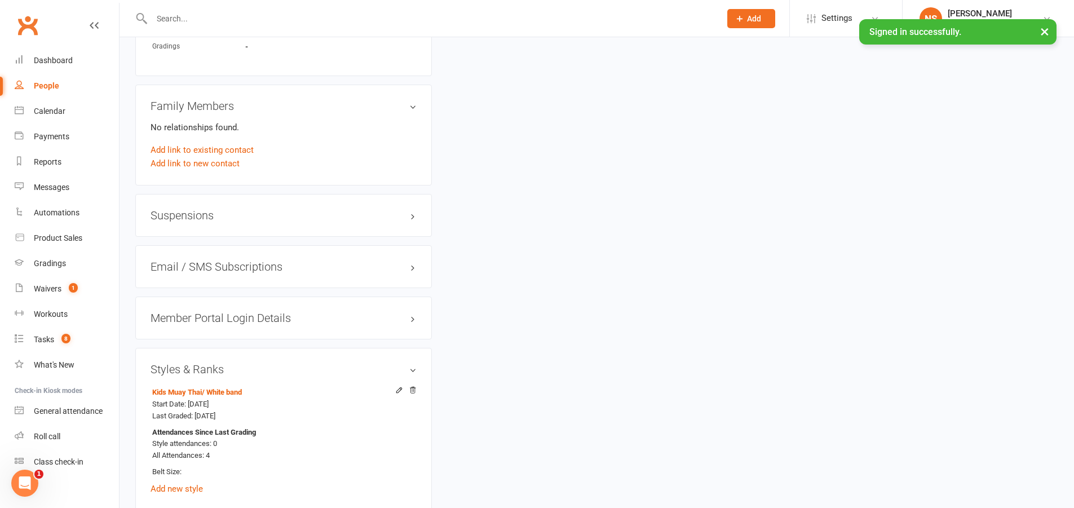
click at [186, 21] on input "text" at bounding box center [430, 19] width 564 height 16
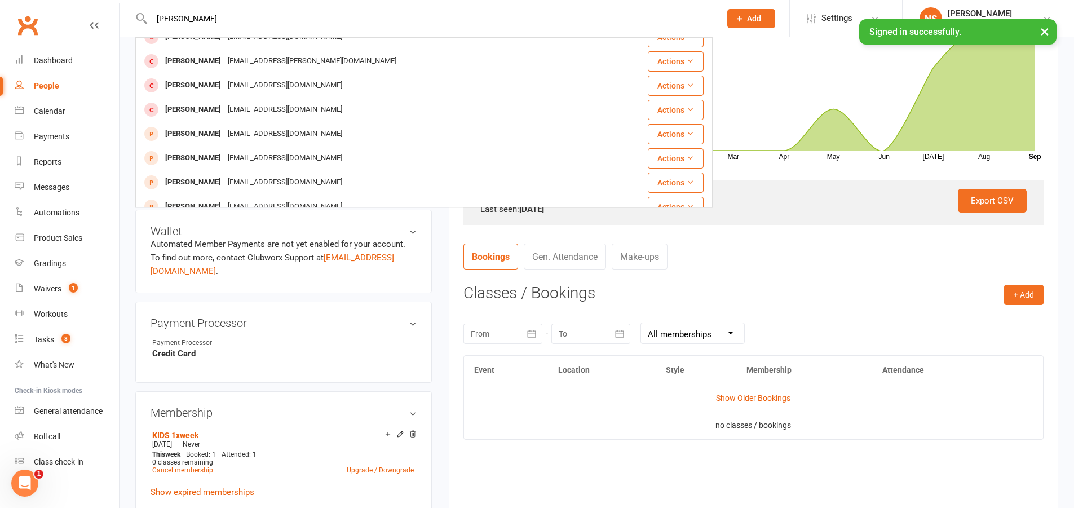
scroll to position [0, 0]
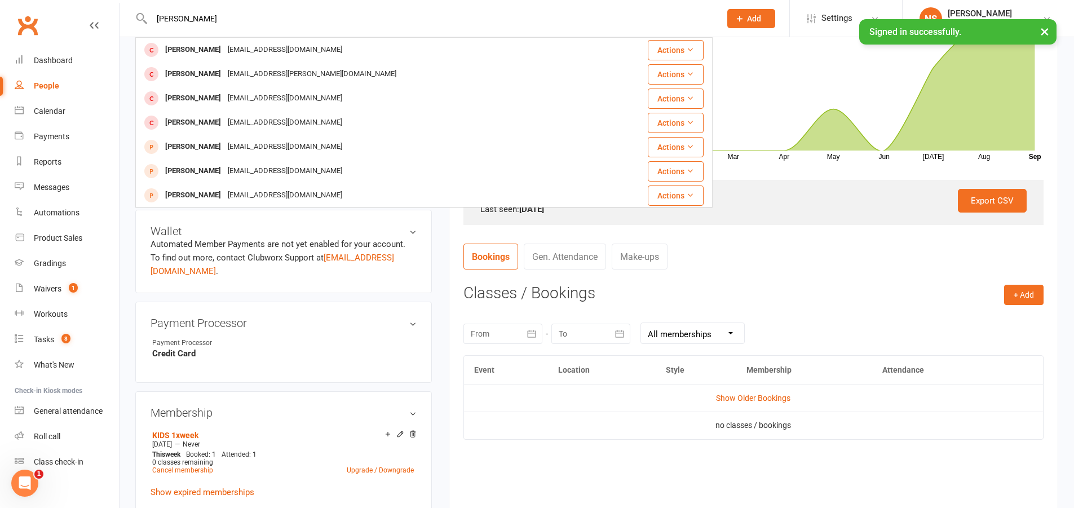
type input "[PERSON_NAME]"
click at [194, 48] on div "[PERSON_NAME]" at bounding box center [193, 50] width 63 height 16
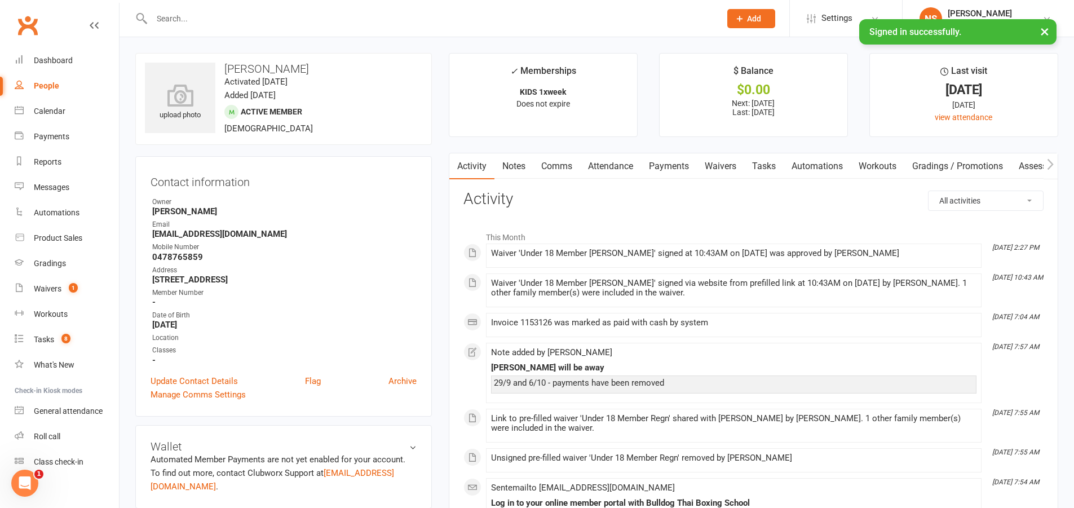
click at [613, 163] on link "Attendance" at bounding box center [610, 166] width 61 height 26
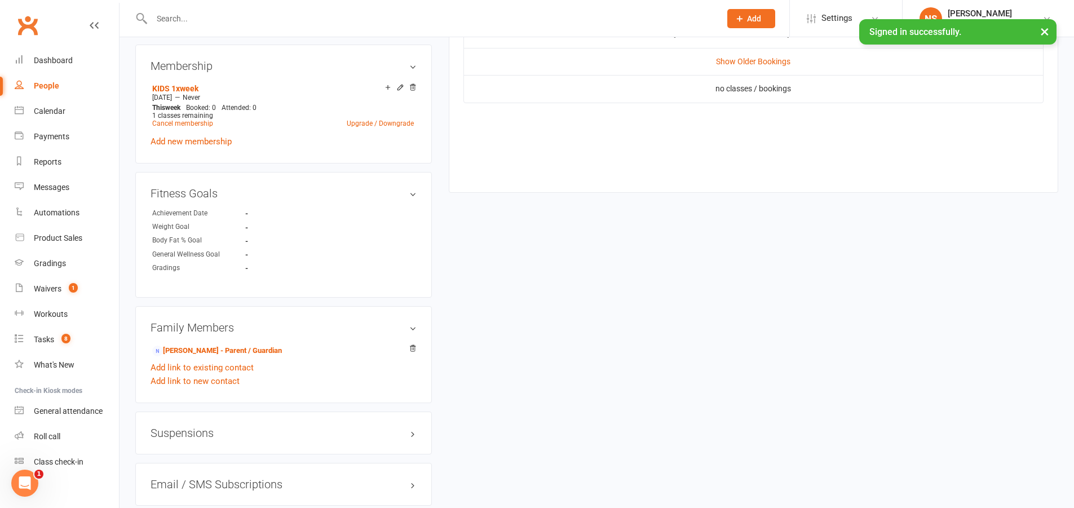
scroll to position [779, 0]
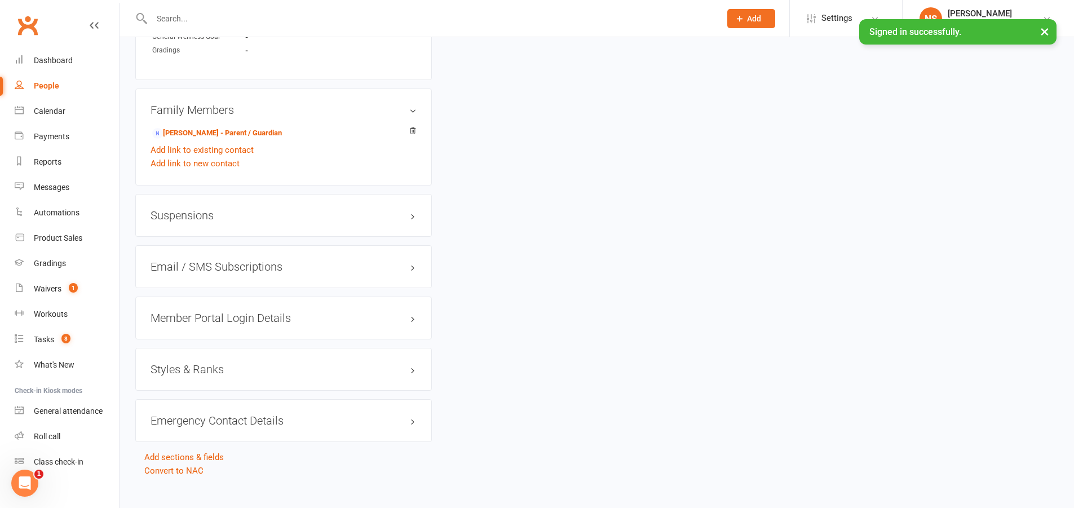
click at [209, 363] on h3 "Styles & Ranks" at bounding box center [283, 369] width 266 height 12
click at [198, 408] on link "Add new style" at bounding box center [176, 413] width 52 height 10
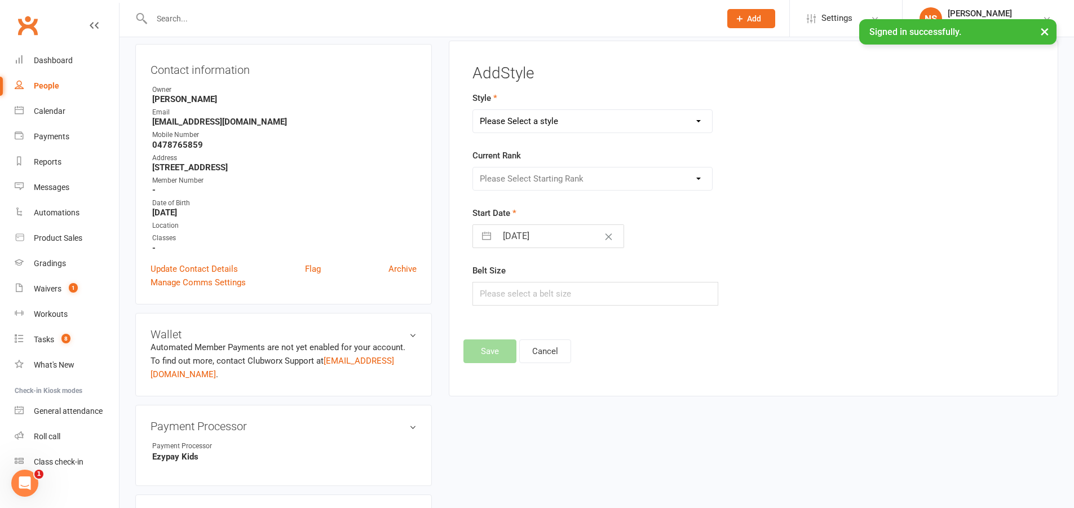
scroll to position [96, 0]
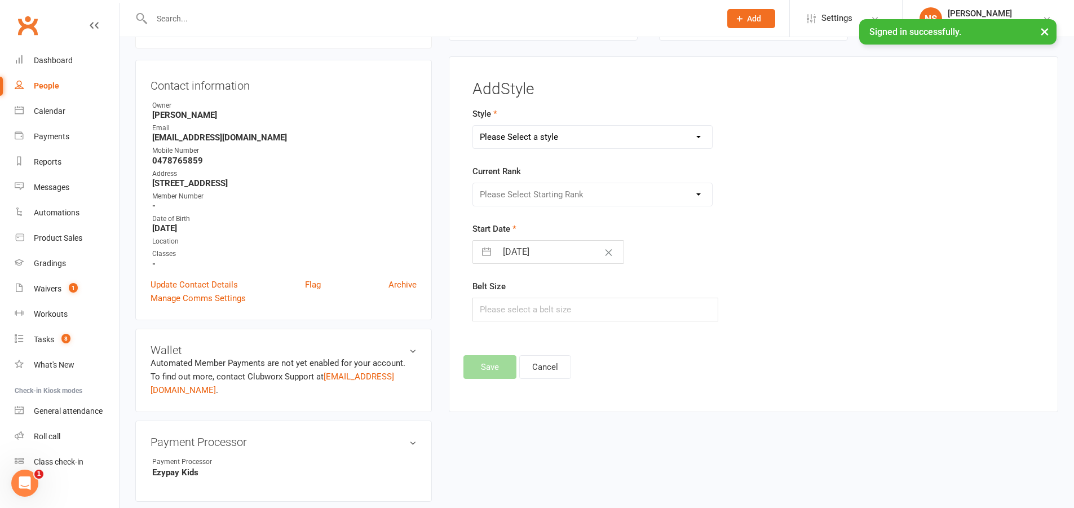
click at [537, 139] on select "Please Select a style Kids Muay Thai Muay Thai" at bounding box center [593, 137] width 240 height 23
select select "3427"
click at [473, 126] on select "Please Select a style Kids Muay Thai Muay Thai" at bounding box center [593, 137] width 240 height 23
click at [518, 193] on select "Please Select Starting Rank White band Yellow Band Green Band Blue band" at bounding box center [593, 194] width 240 height 23
select select "40722"
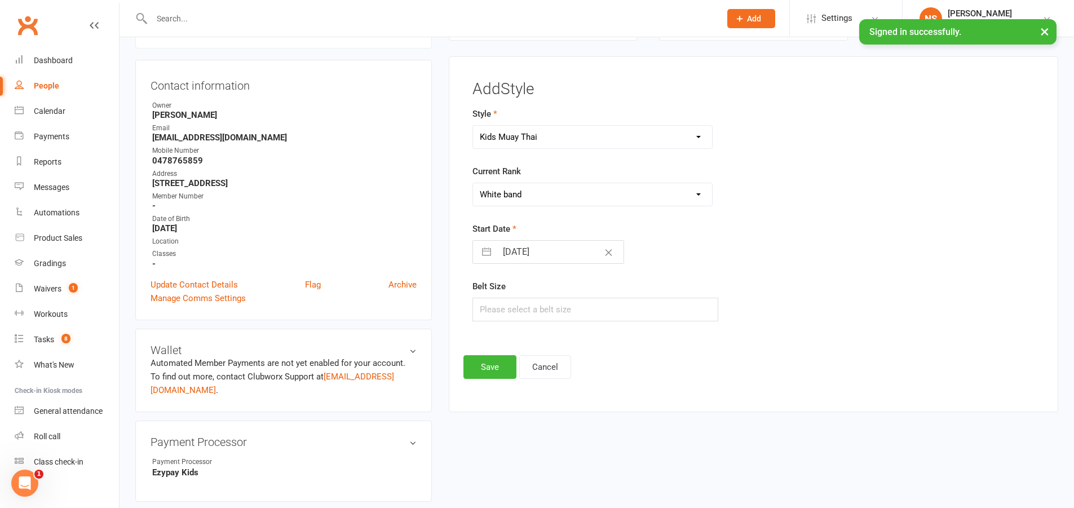
click at [473, 183] on select "Please Select Starting Rank White band Yellow Band Green Band Blue band" at bounding box center [593, 194] width 240 height 23
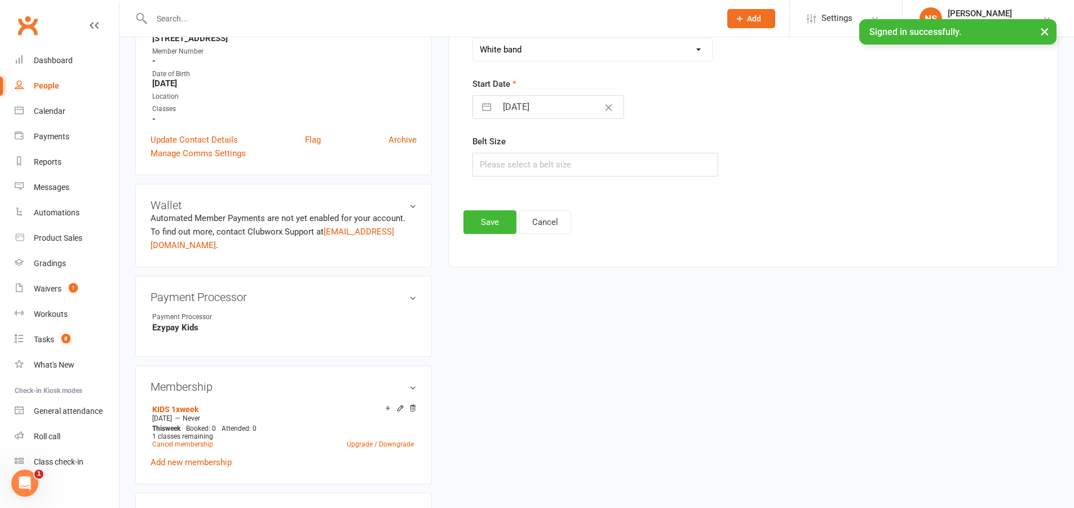
scroll to position [265, 0]
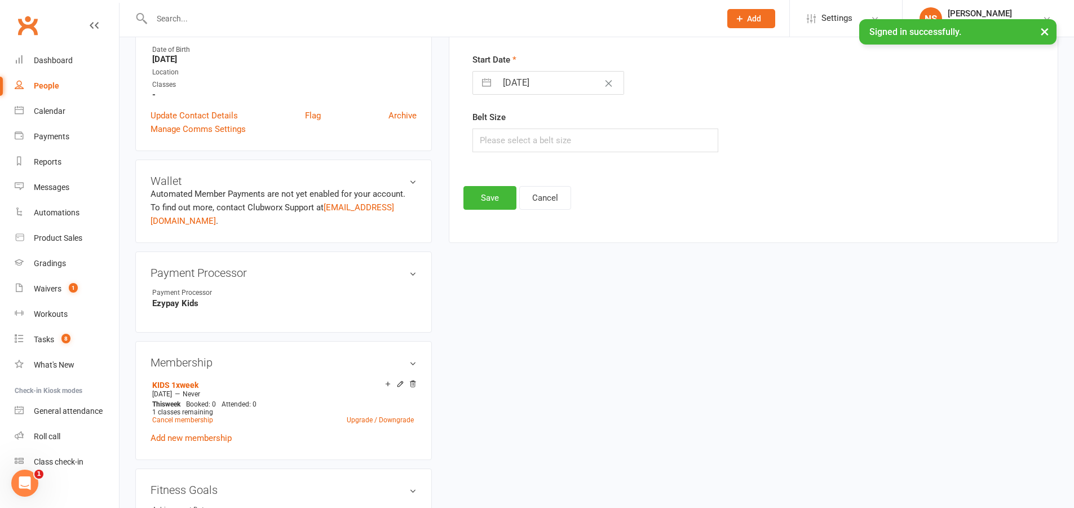
click at [548, 83] on input "[DATE]" at bounding box center [560, 83] width 127 height 23
select select "7"
select select "2025"
select select "8"
select select "2025"
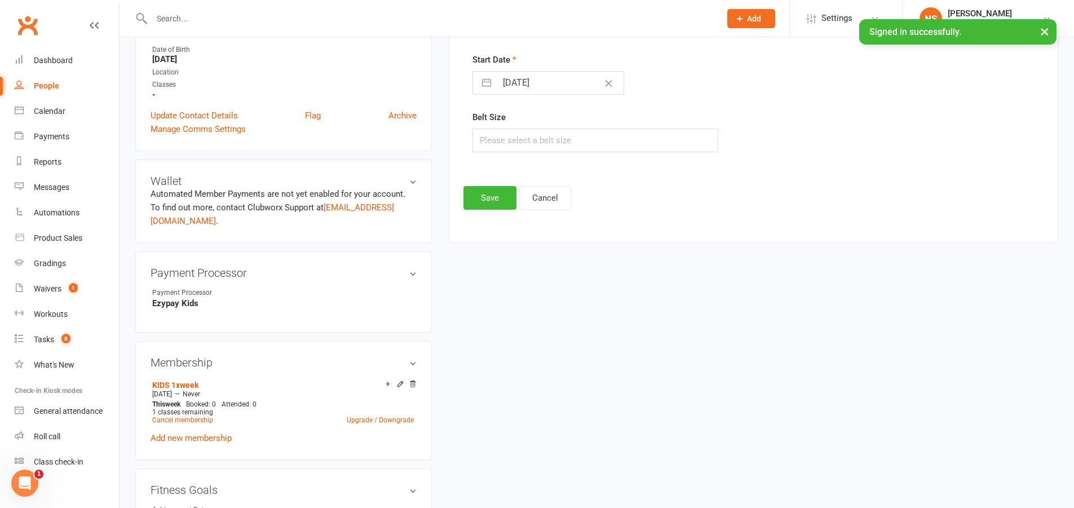
select select "9"
select select "2025"
click at [516, 189] on td "8" at bounding box center [518, 189] width 22 height 21
type input "[DATE]"
click at [490, 194] on button "Save" at bounding box center [489, 198] width 53 height 24
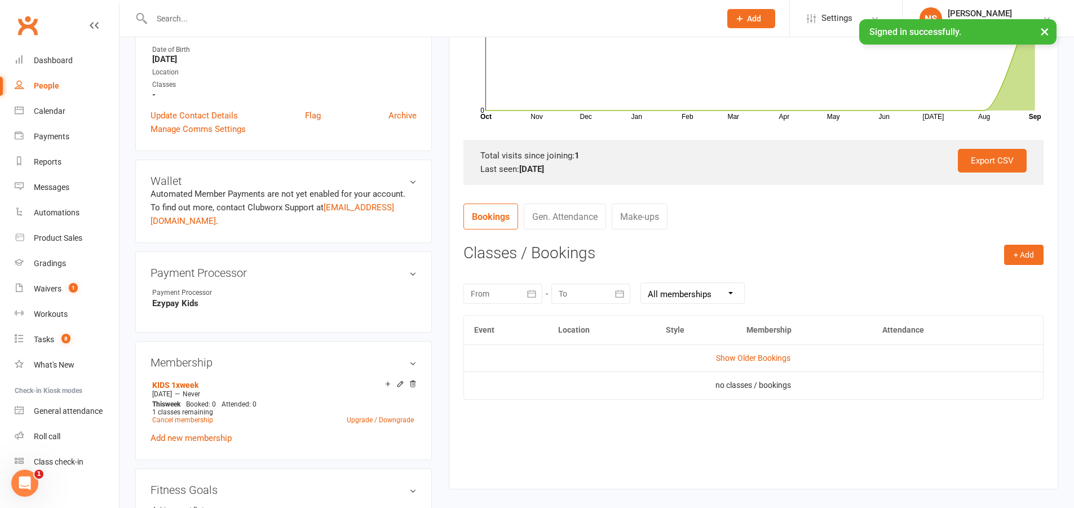
click at [171, 20] on input "text" at bounding box center [430, 19] width 564 height 16
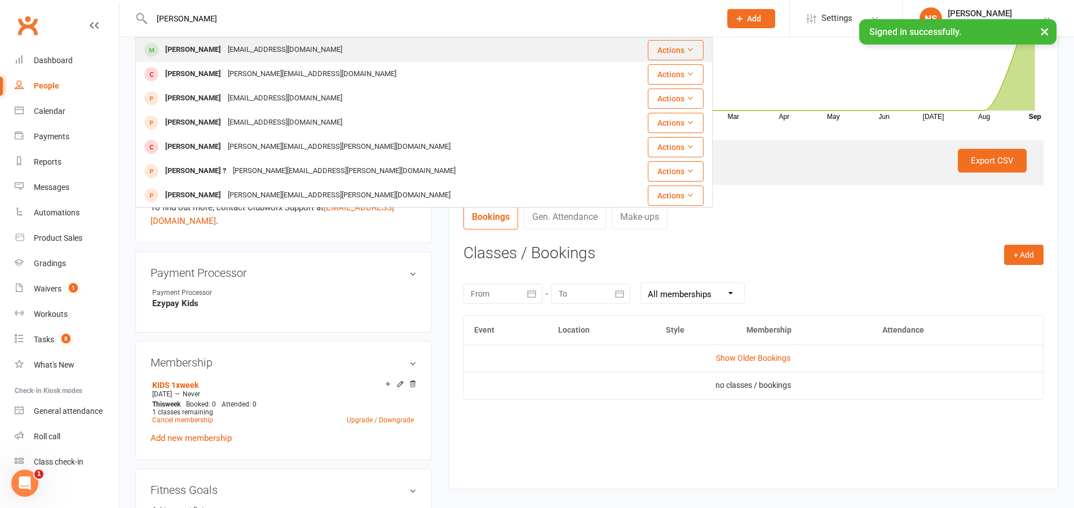
type input "[PERSON_NAME]"
click at [243, 45] on div "[EMAIL_ADDRESS][DOMAIN_NAME]" at bounding box center [284, 50] width 121 height 16
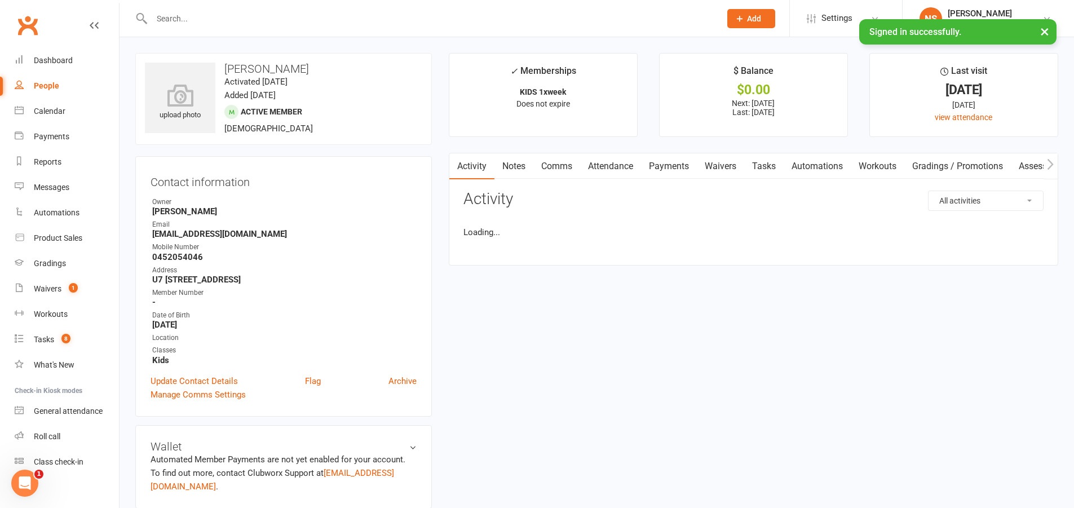
click at [622, 163] on link "Attendance" at bounding box center [610, 166] width 61 height 26
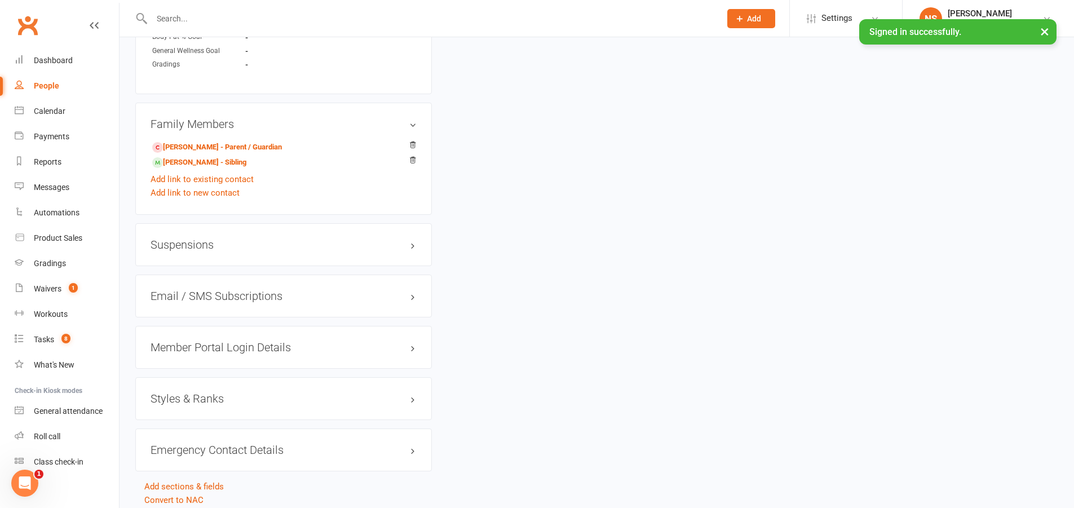
scroll to position [795, 0]
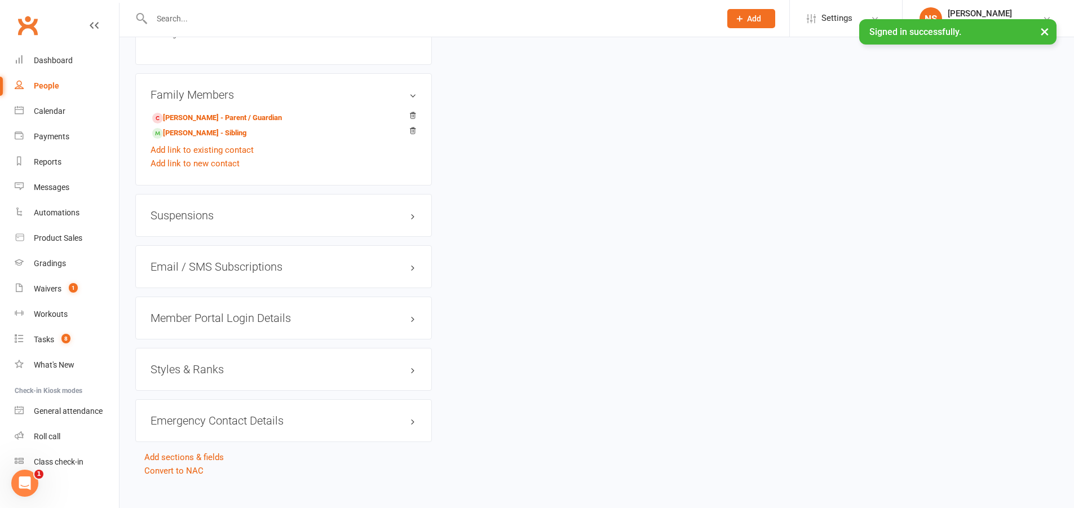
click at [216, 363] on h3 "Styles & Ranks" at bounding box center [283, 369] width 266 height 12
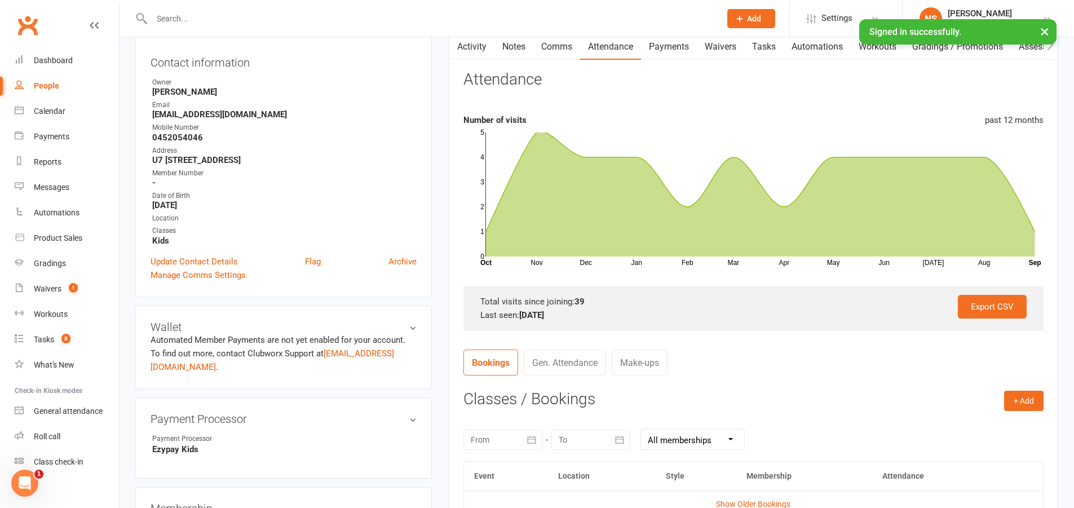
scroll to position [118, 0]
